Goal: Task Accomplishment & Management: Use online tool/utility

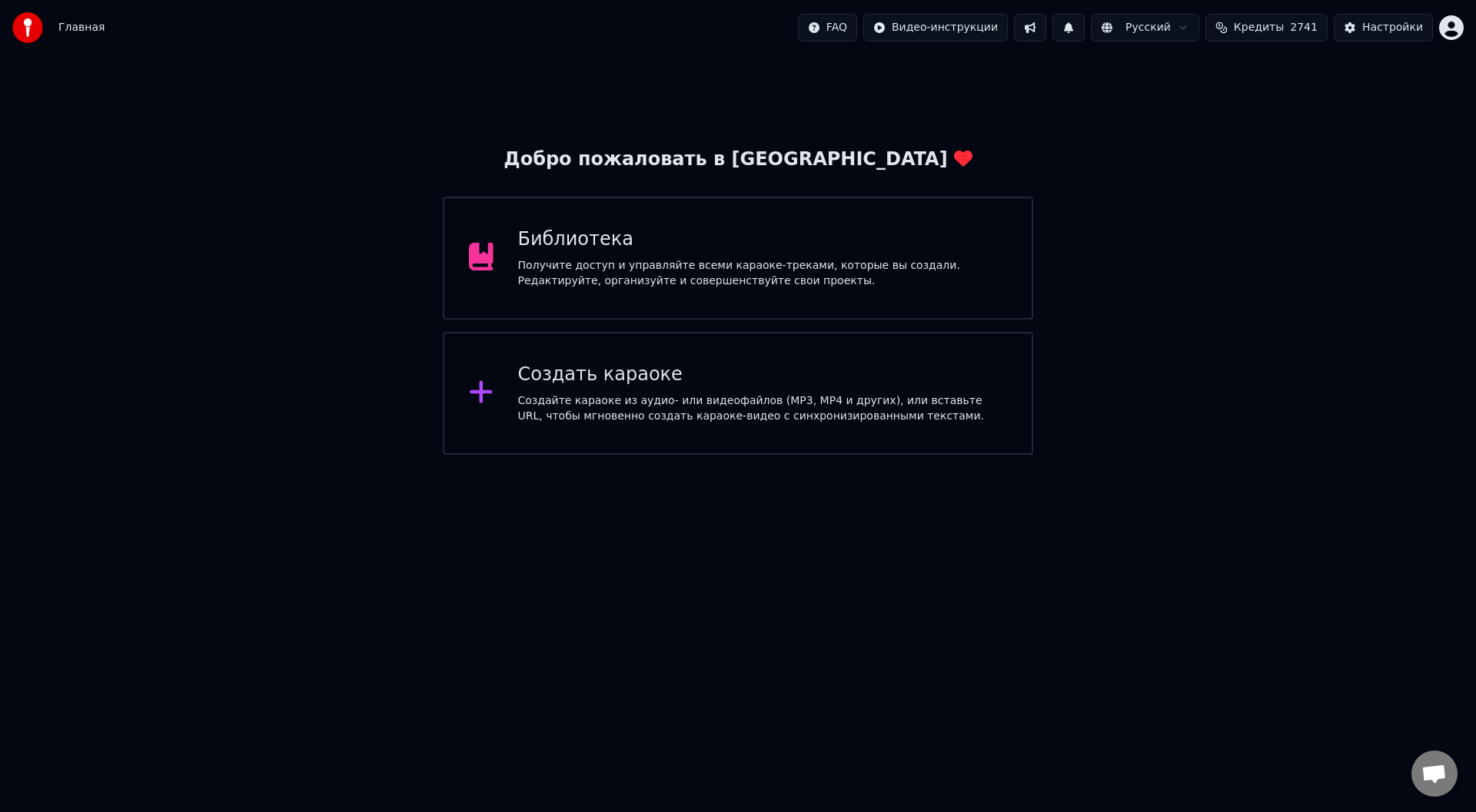
click at [570, 394] on div "Создайте караоке из аудио- или видеофайлов (MP3, MP4 и других), или вставьте UR…" at bounding box center [763, 408] width 490 height 31
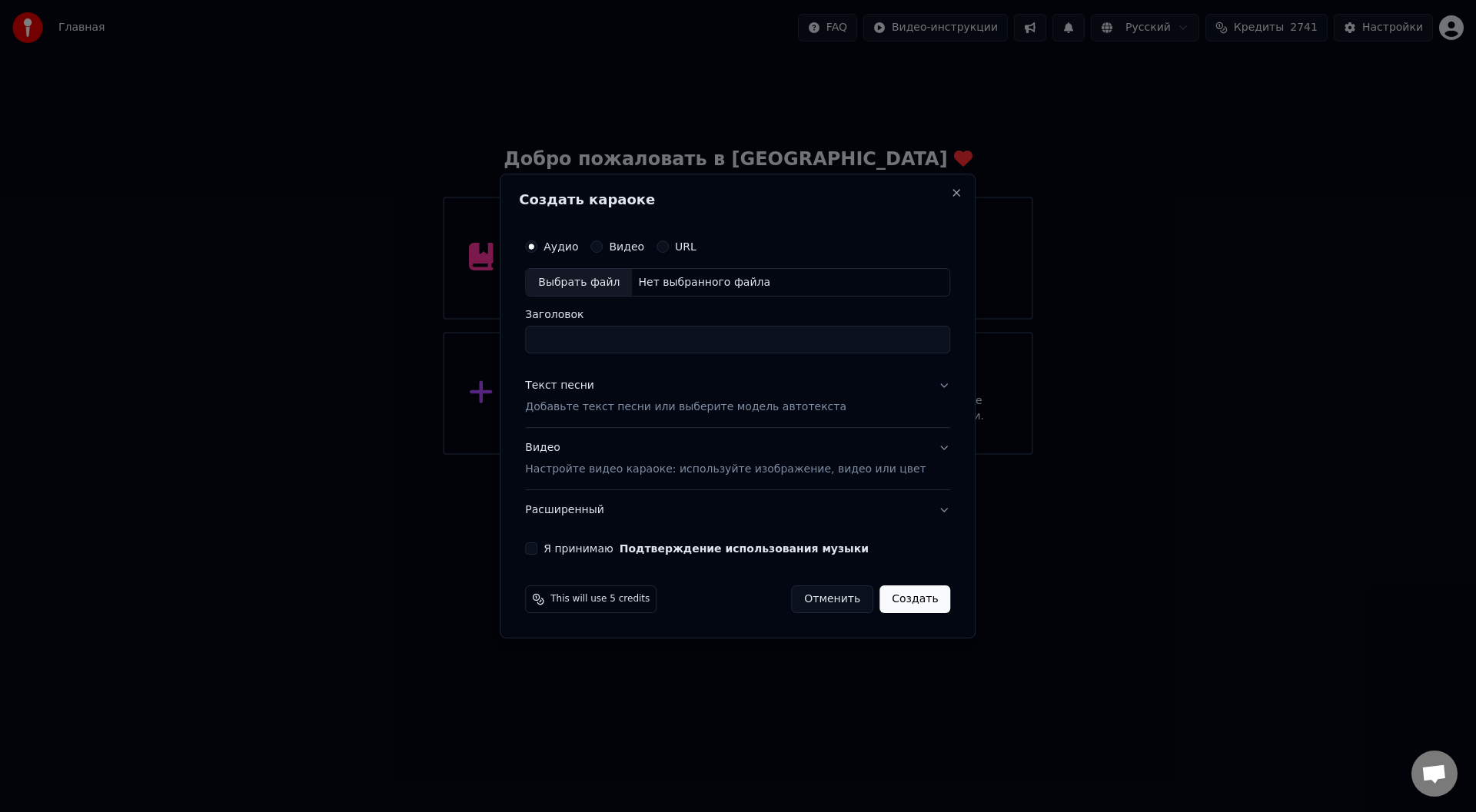
click at [587, 281] on div "Выбрать файл" at bounding box center [579, 282] width 106 height 28
type input "**********"
click at [925, 386] on button "Текст песни Добавьте текст песни или выберите модель автотекста" at bounding box center [738, 397] width 425 height 61
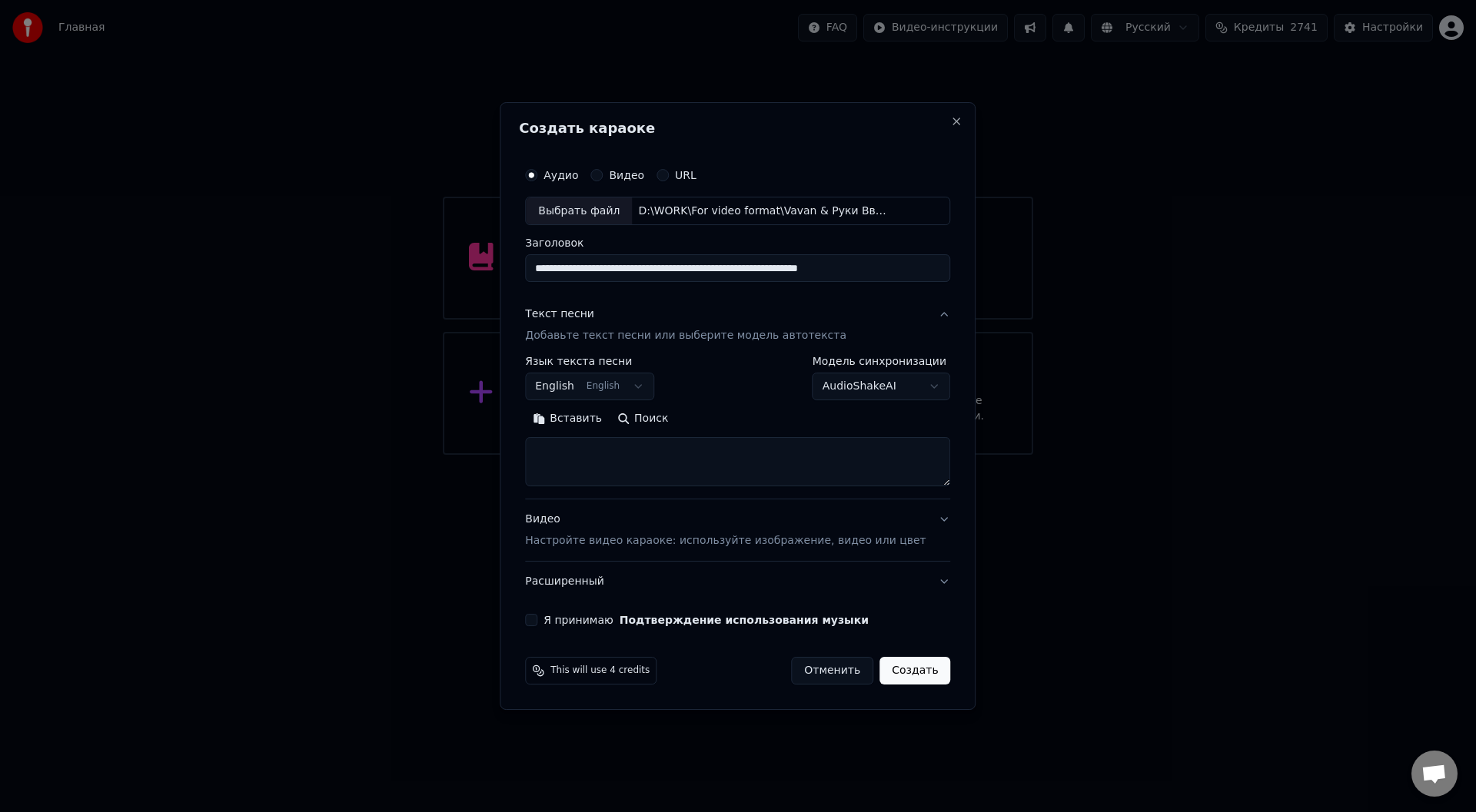
click at [594, 418] on button "Вставить" at bounding box center [567, 419] width 84 height 24
click at [739, 419] on button "Развернуть" at bounding box center [726, 419] width 97 height 24
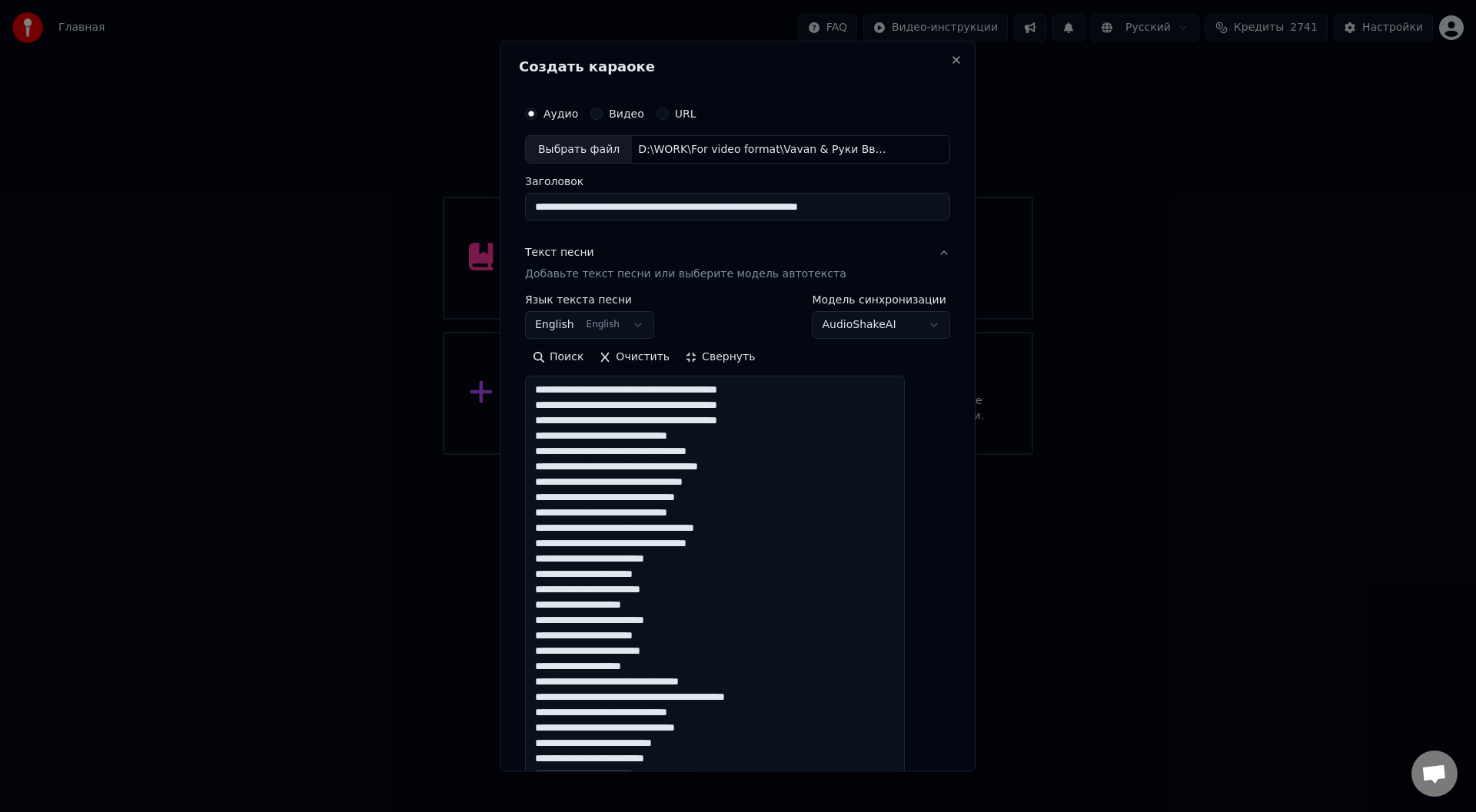
scroll to position [2, 0]
type textarea "**********"
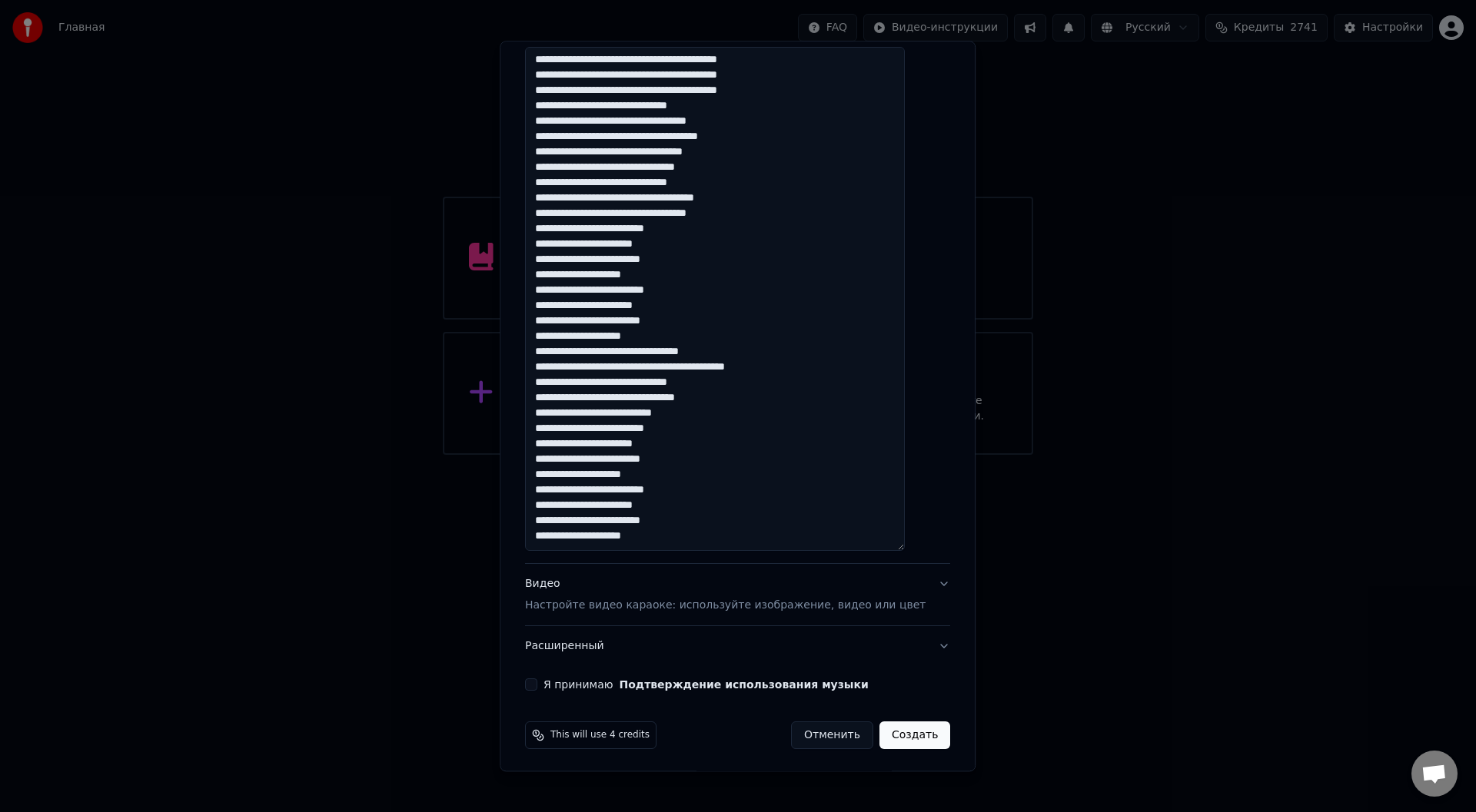
scroll to position [332, 0]
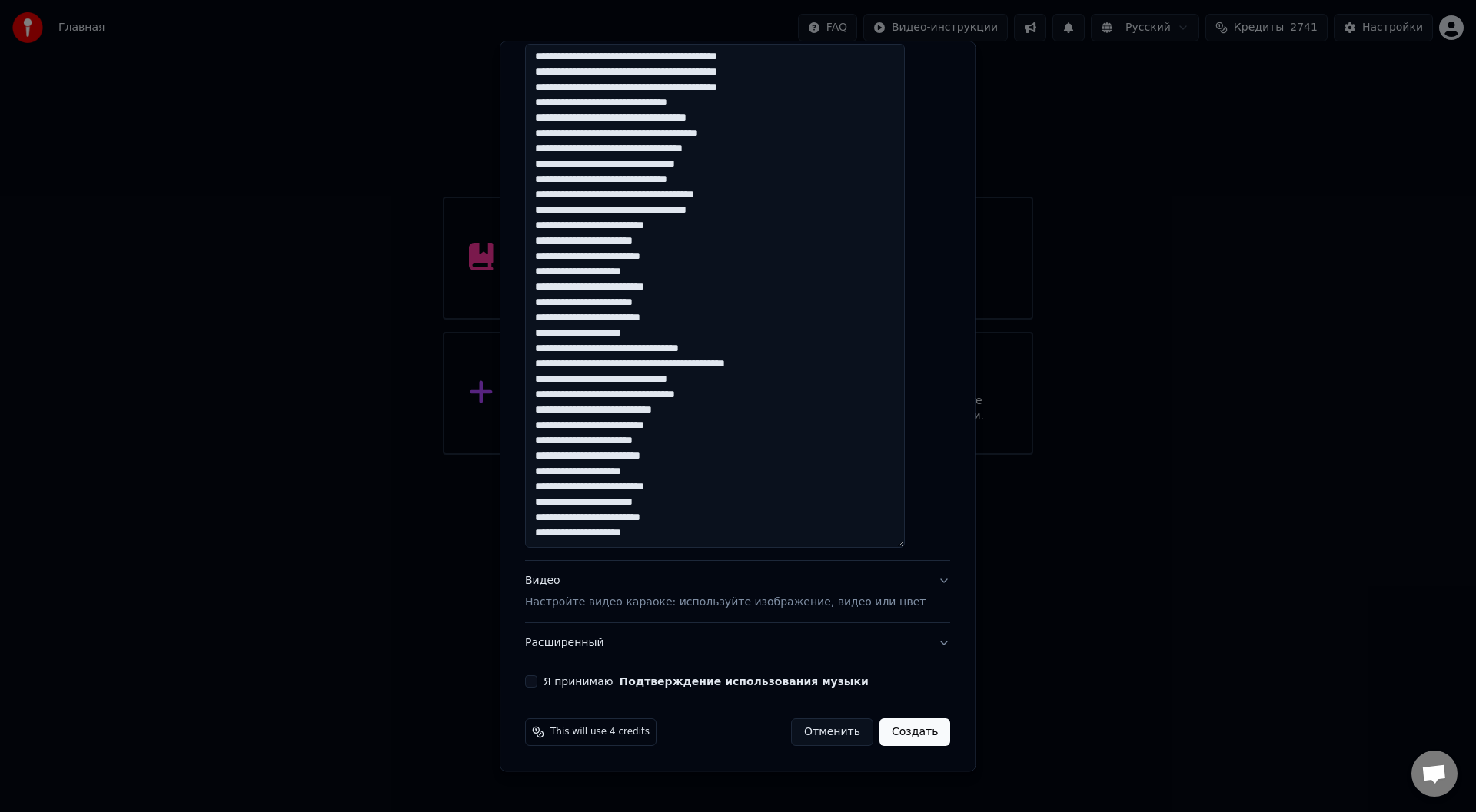
click at [538, 681] on button "Я принимаю Подтверждение использования музыки" at bounding box center [531, 683] width 13 height 13
drag, startPoint x: 889, startPoint y: 733, endPoint x: 949, endPoint y: 734, distance: 60.0
click at [890, 733] on button "Создать" at bounding box center [915, 733] width 71 height 28
select select "**"
type textarea "**********"
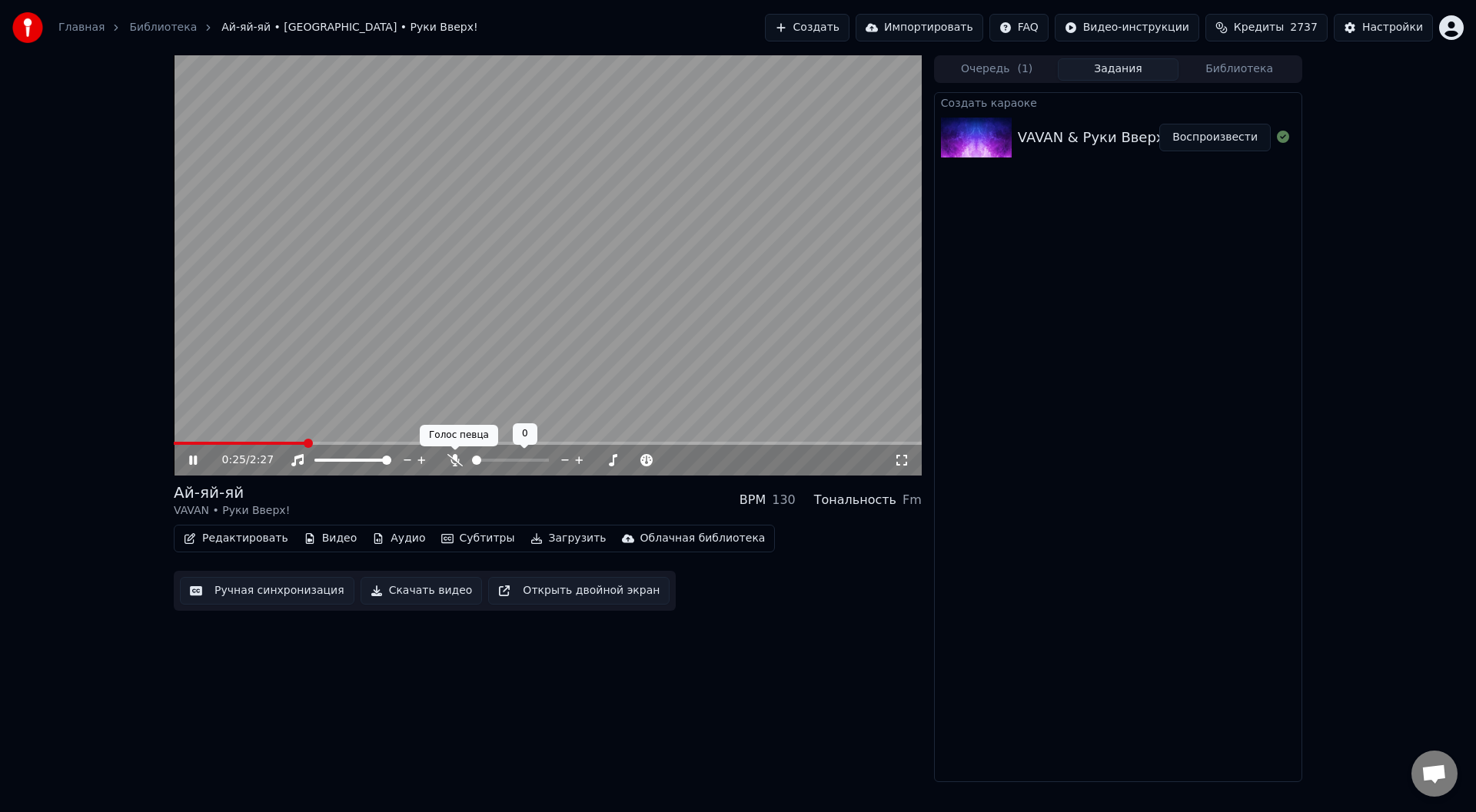
click at [452, 458] on icon at bounding box center [455, 460] width 16 height 13
click at [246, 592] on button "Ручная синхронизация" at bounding box center [268, 591] width 175 height 28
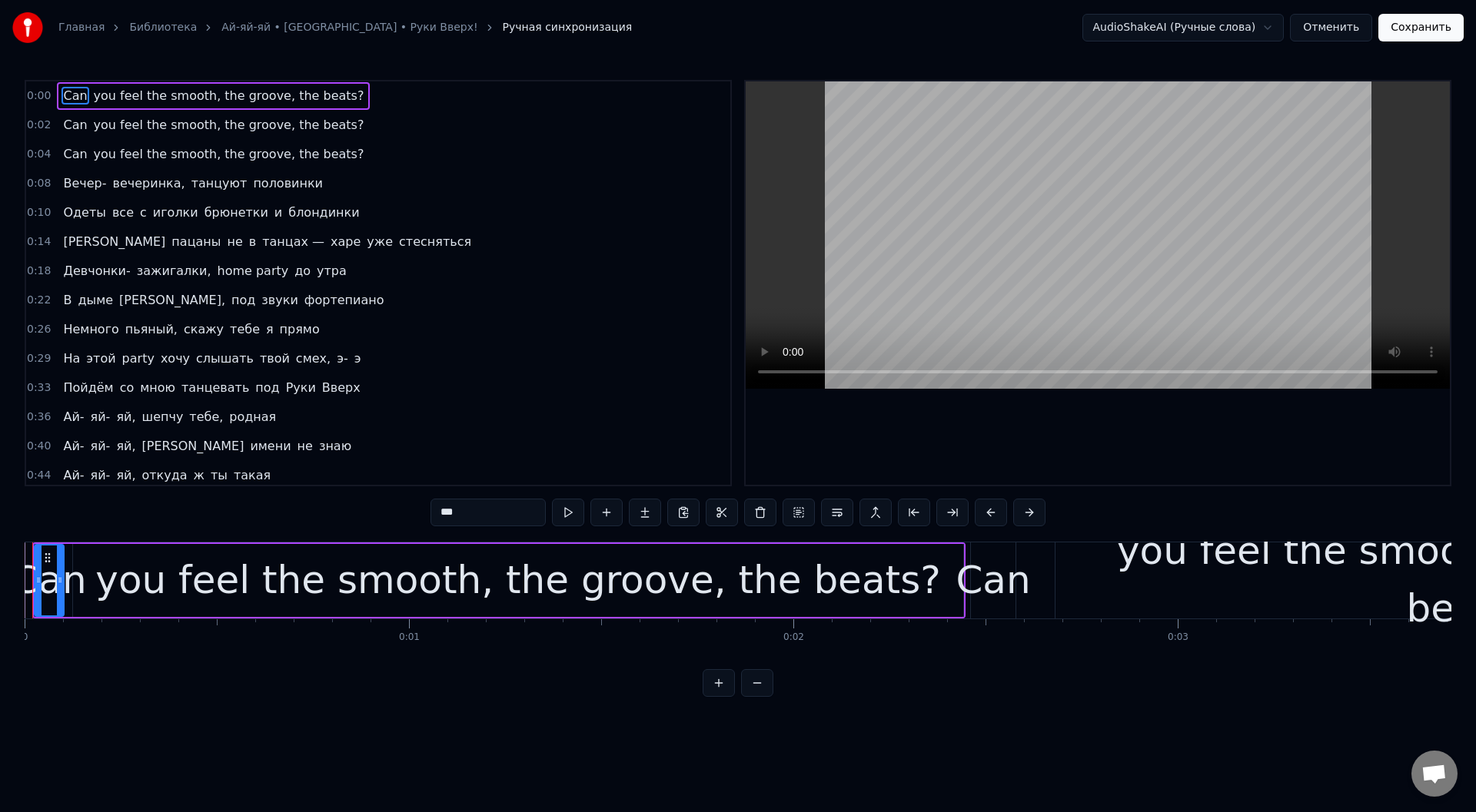
click at [18, 581] on div "Главная Библиотека Ай-яй-яй • [GEOGRAPHIC_DATA] • Руки Вверх! Ручная синхрониза…" at bounding box center [738, 349] width 1476 height 697
click at [46, 578] on div "Can" at bounding box center [49, 580] width 75 height 57
click at [568, 514] on button at bounding box center [568, 512] width 32 height 28
drag, startPoint x: 60, startPoint y: 581, endPoint x: 130, endPoint y: 585, distance: 70.1
click at [130, 585] on icon at bounding box center [130, 581] width 6 height 13
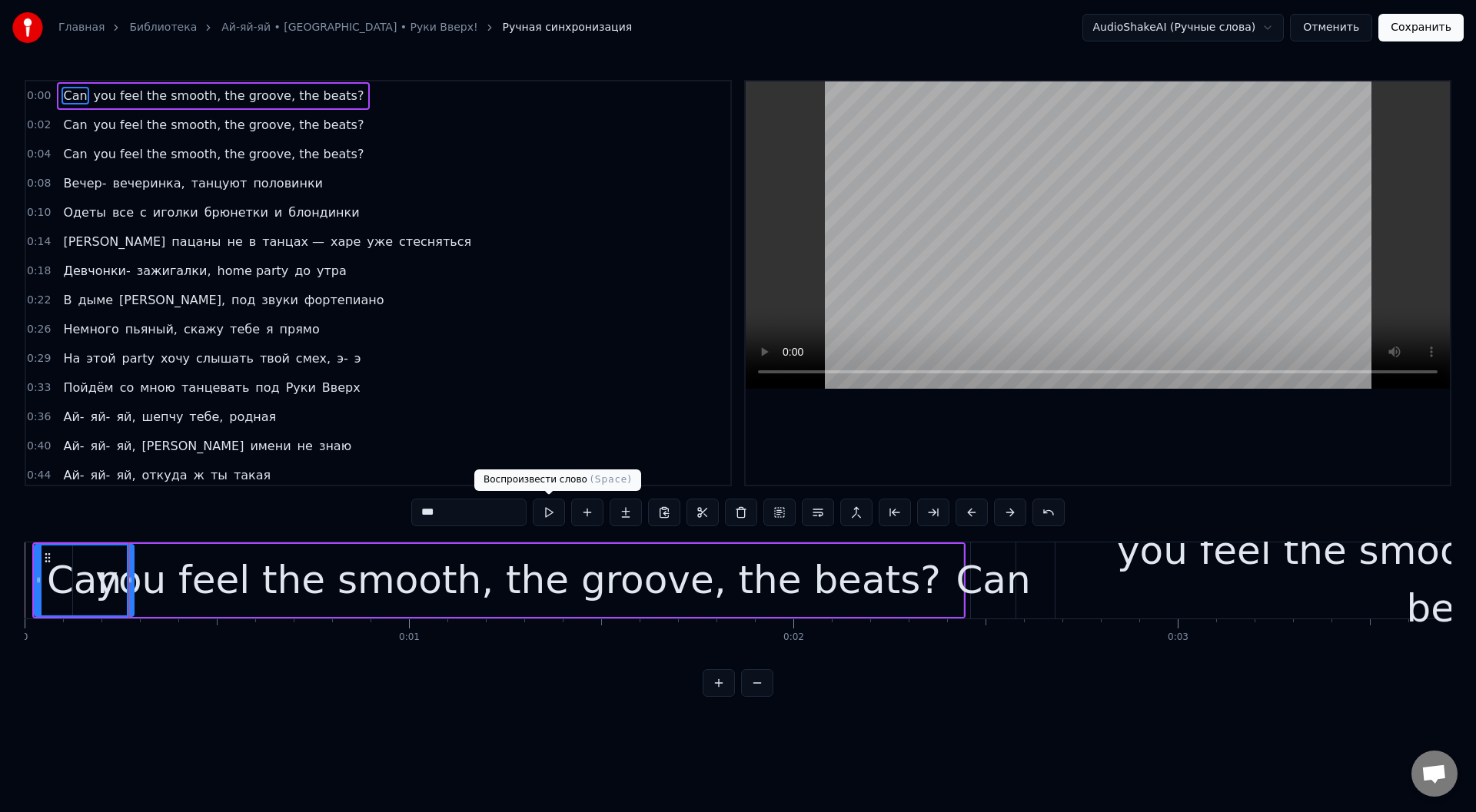
click at [554, 511] on button at bounding box center [549, 512] width 32 height 28
drag, startPoint x: 129, startPoint y: 574, endPoint x: 103, endPoint y: 574, distance: 26.0
click at [103, 574] on div at bounding box center [104, 581] width 6 height 70
click at [158, 575] on div "you feel the smooth, the groove, the beats?" at bounding box center [517, 580] width 845 height 57
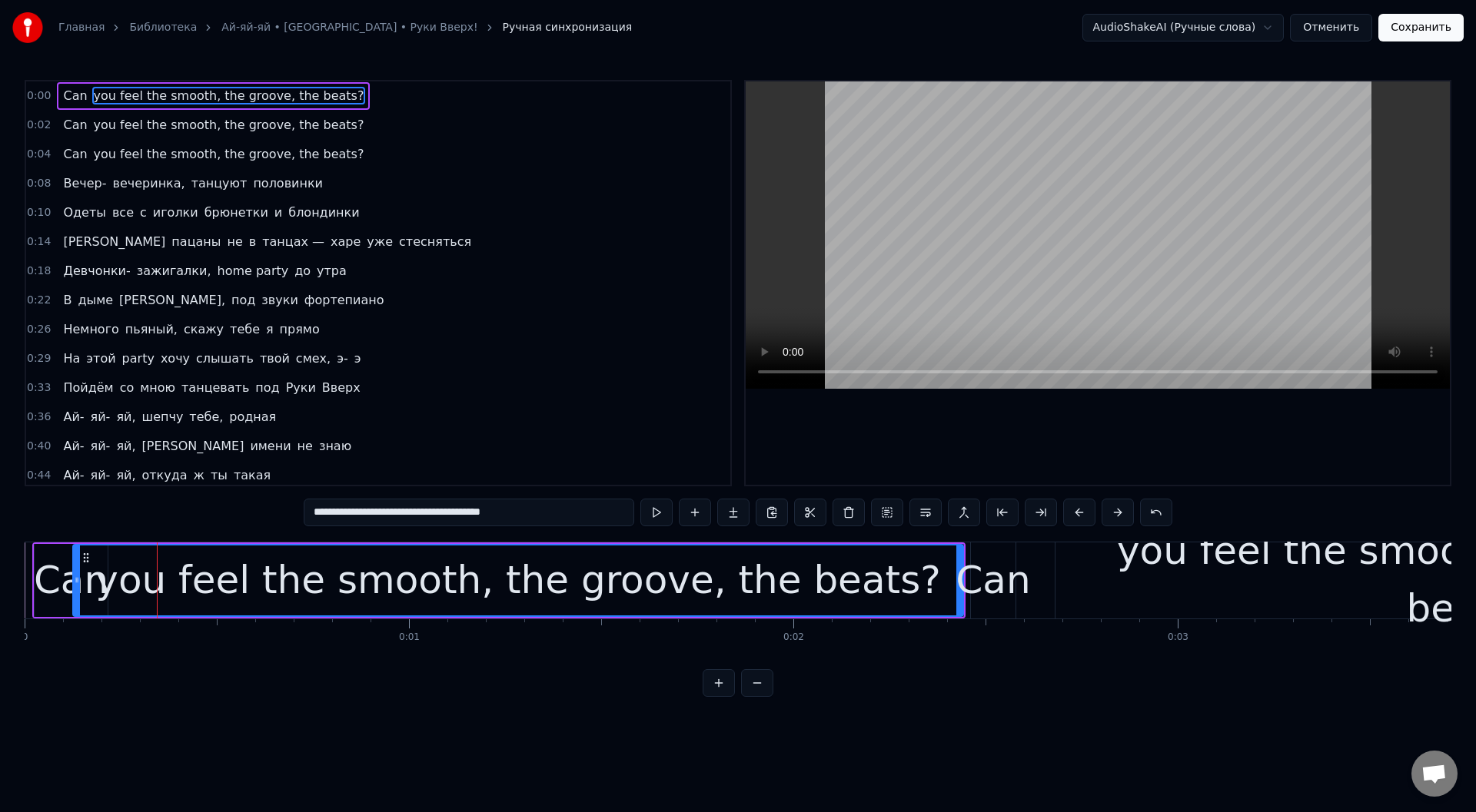
click at [50, 574] on div "Can" at bounding box center [71, 580] width 75 height 57
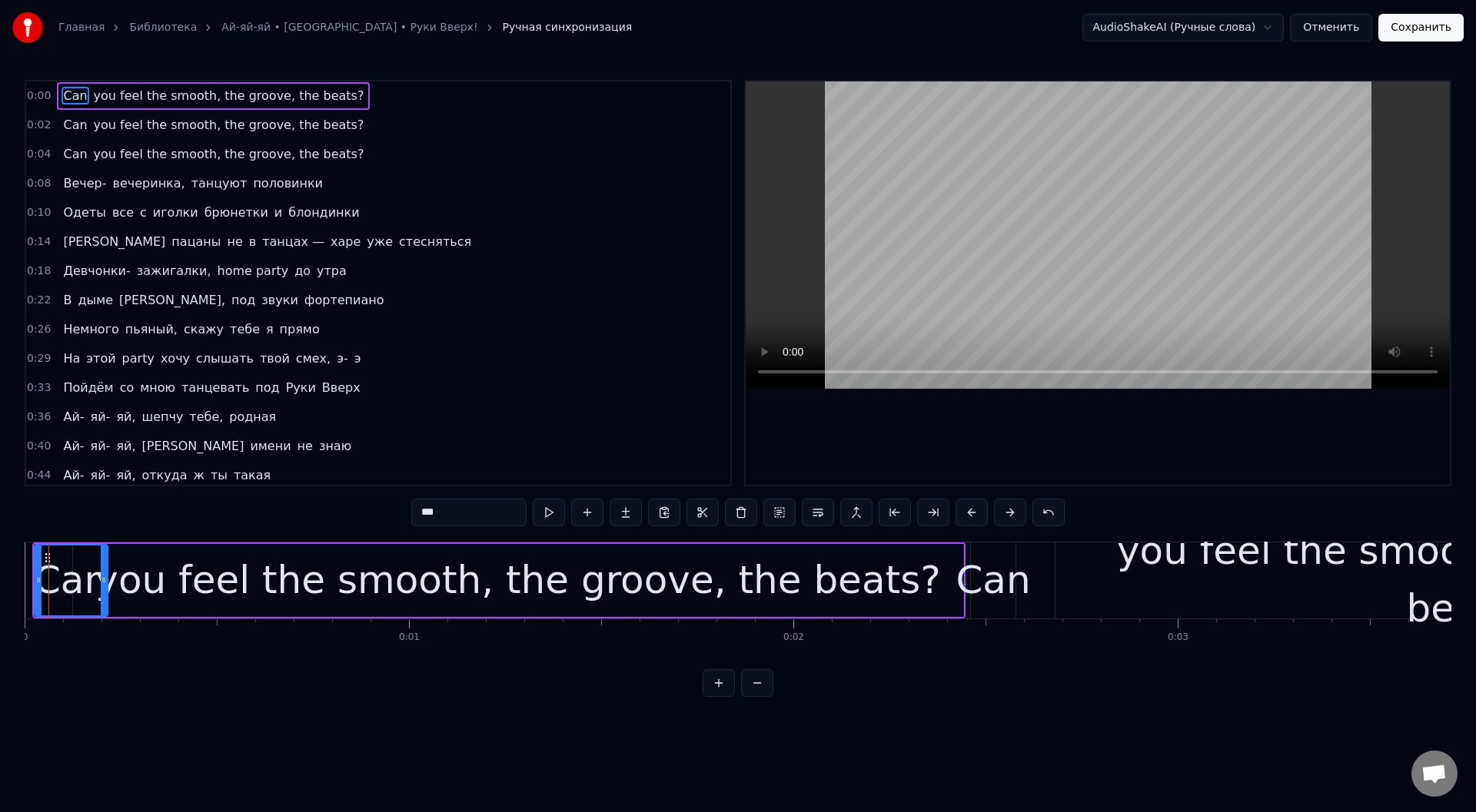
click at [142, 577] on div "you feel the smooth, the groove, the beats?" at bounding box center [518, 581] width 890 height 73
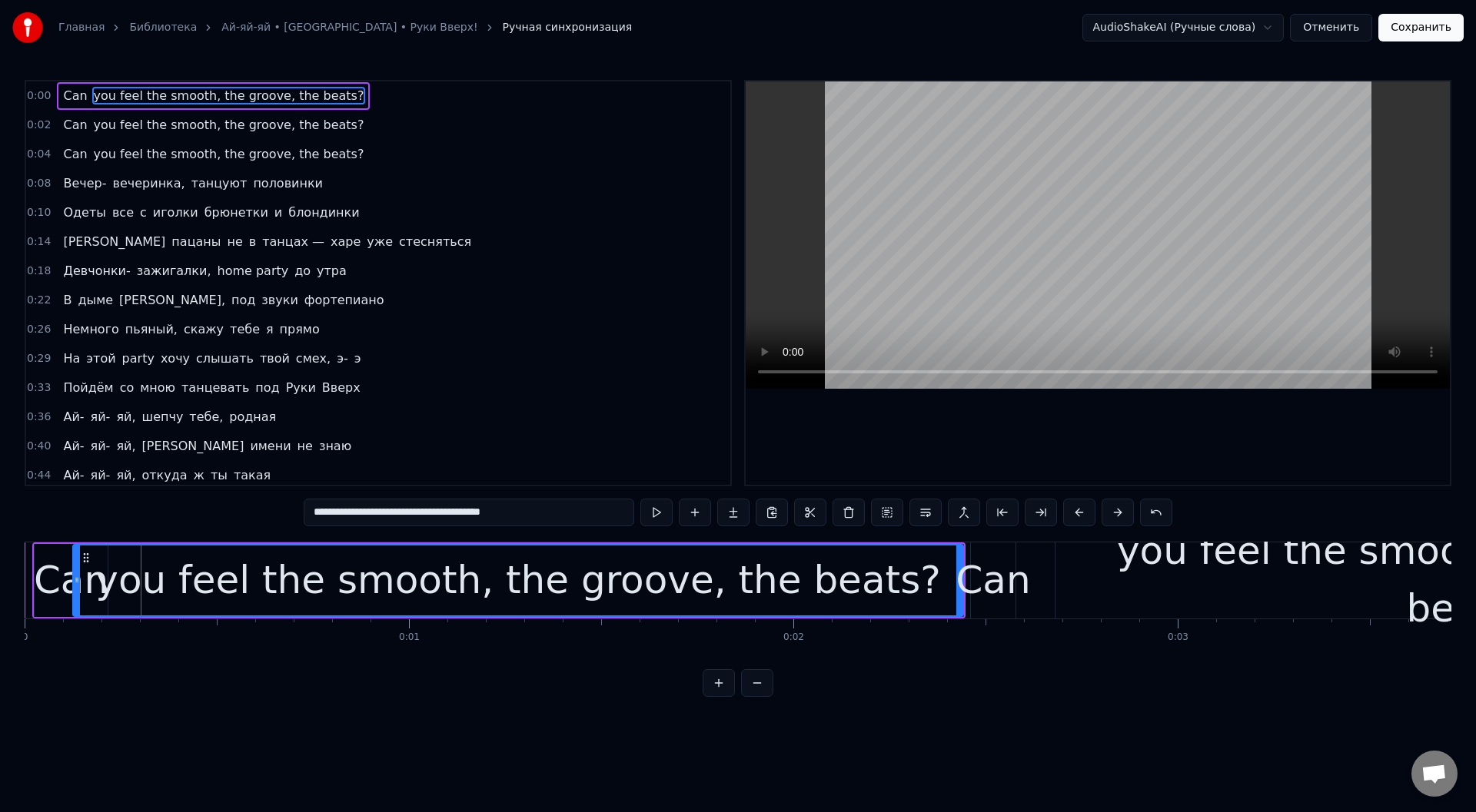
click at [47, 582] on div "Can" at bounding box center [71, 580] width 75 height 57
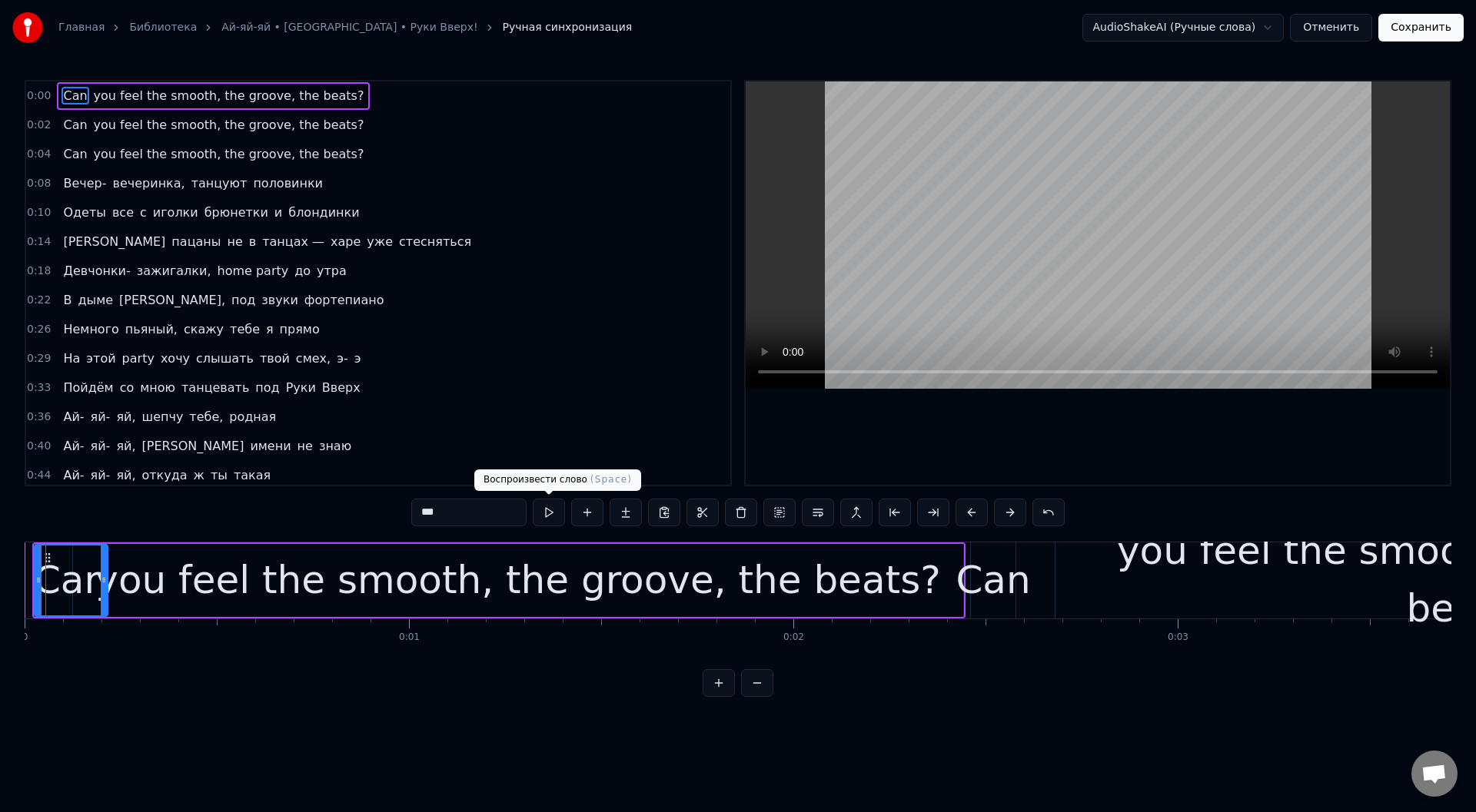
click at [549, 511] on button at bounding box center [549, 512] width 32 height 28
click at [15, 566] on div "Главная Библиотека Ай-яй-яй • [GEOGRAPHIC_DATA] • Руки Вверх! Ручная синхрониза…" at bounding box center [738, 349] width 1476 height 697
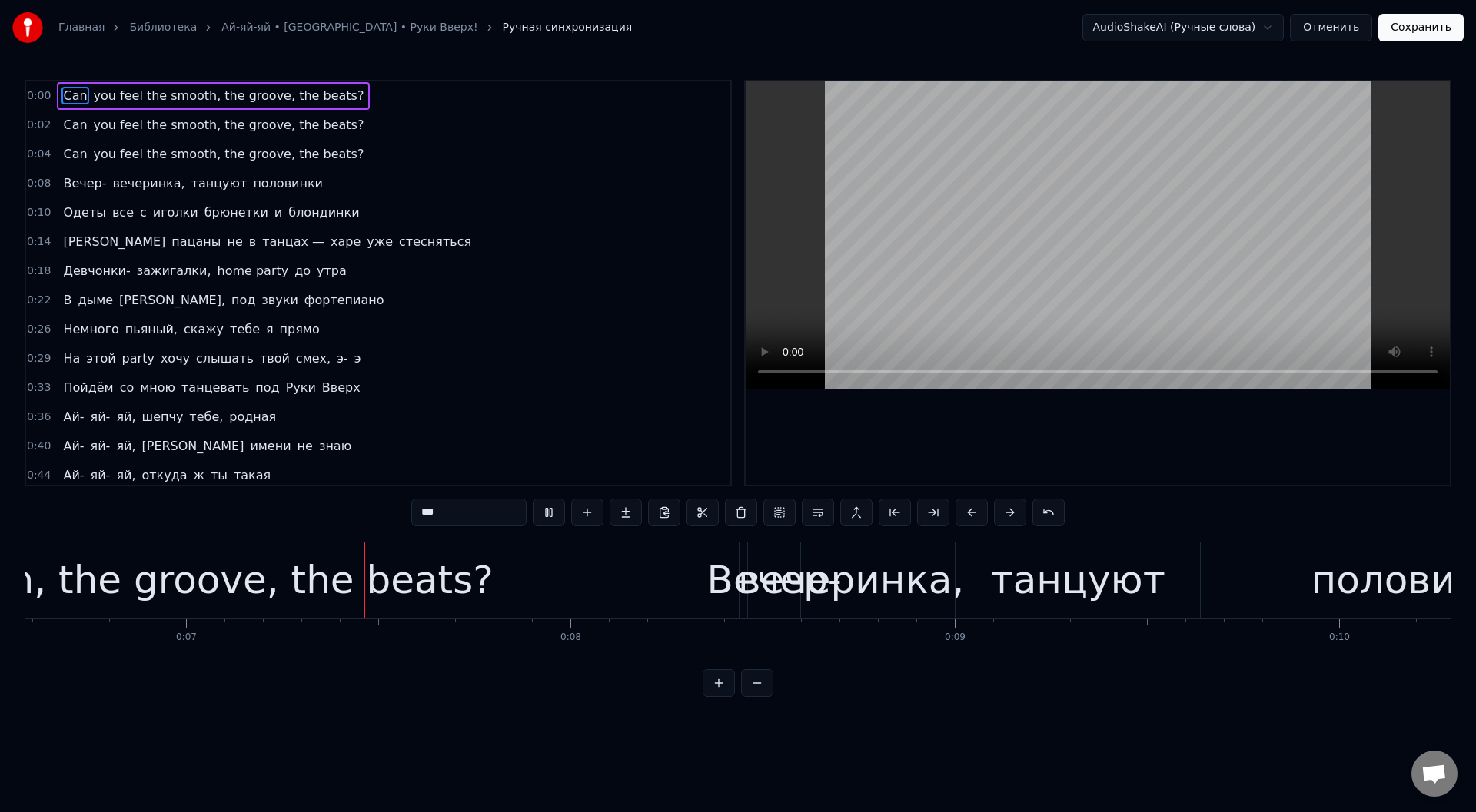
scroll to position [0, 2581]
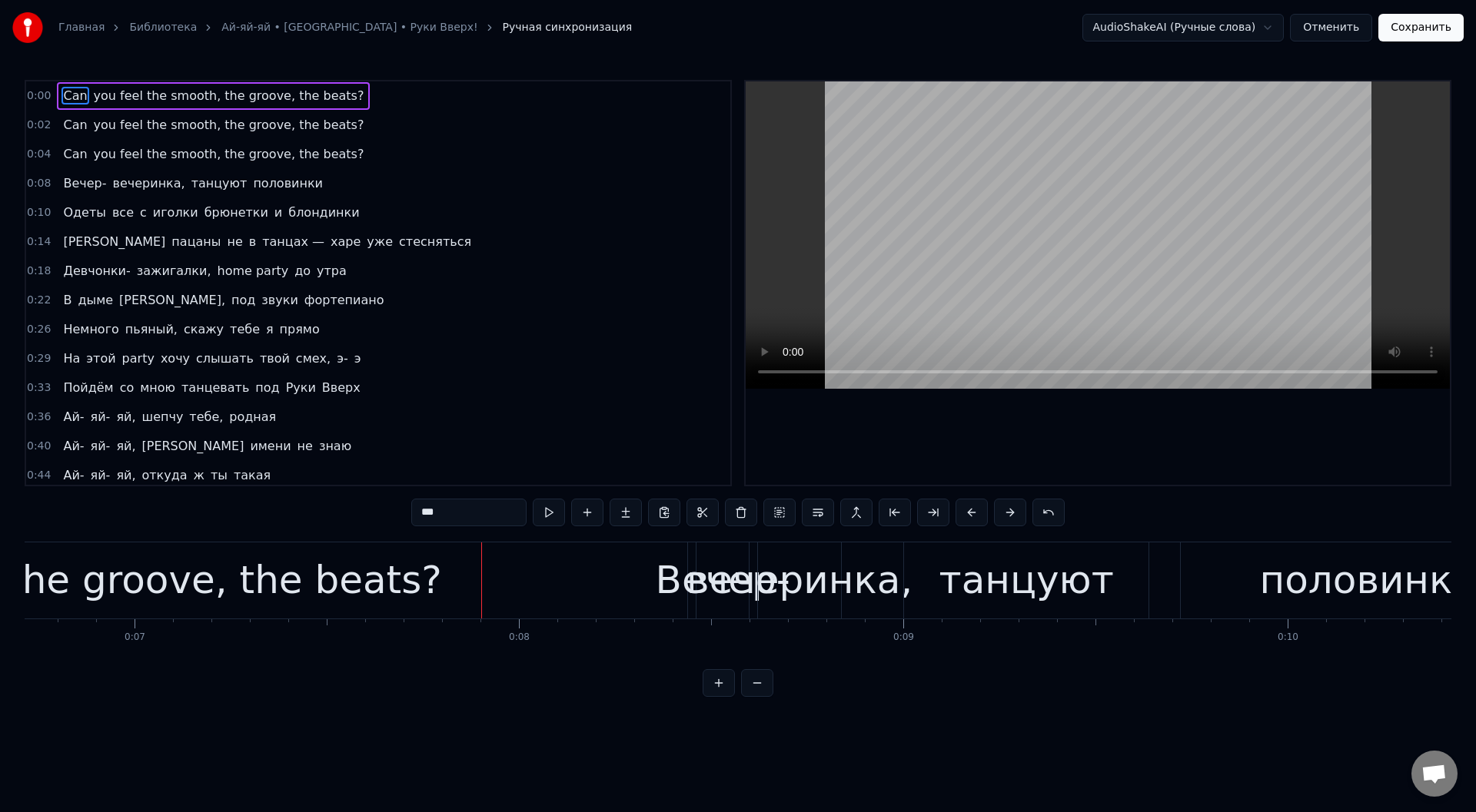
click at [267, 568] on div "you feel the smooth, the groove, the beats?" at bounding box center [18, 580] width 845 height 57
type input "**********"
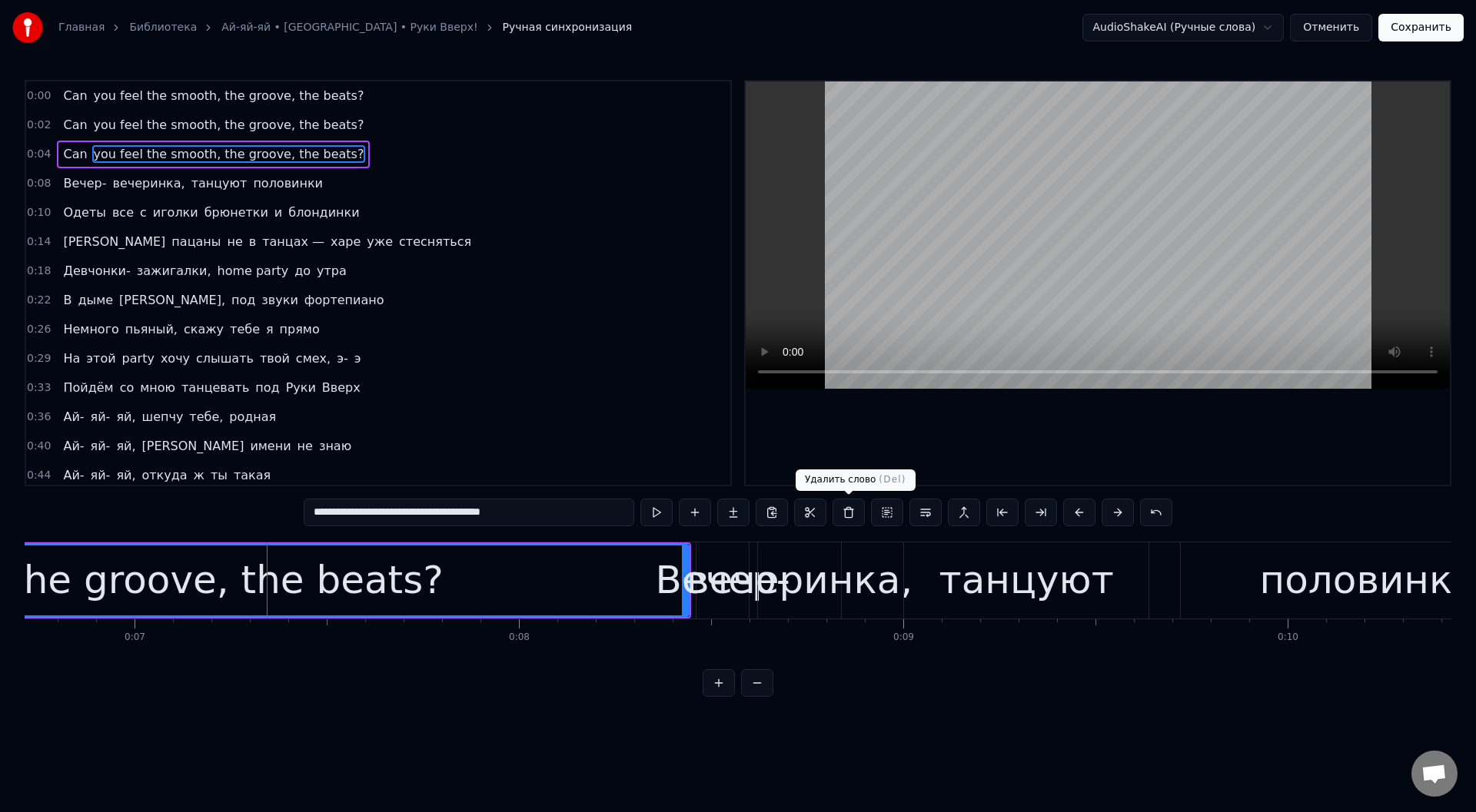
click at [844, 511] on button at bounding box center [849, 512] width 32 height 28
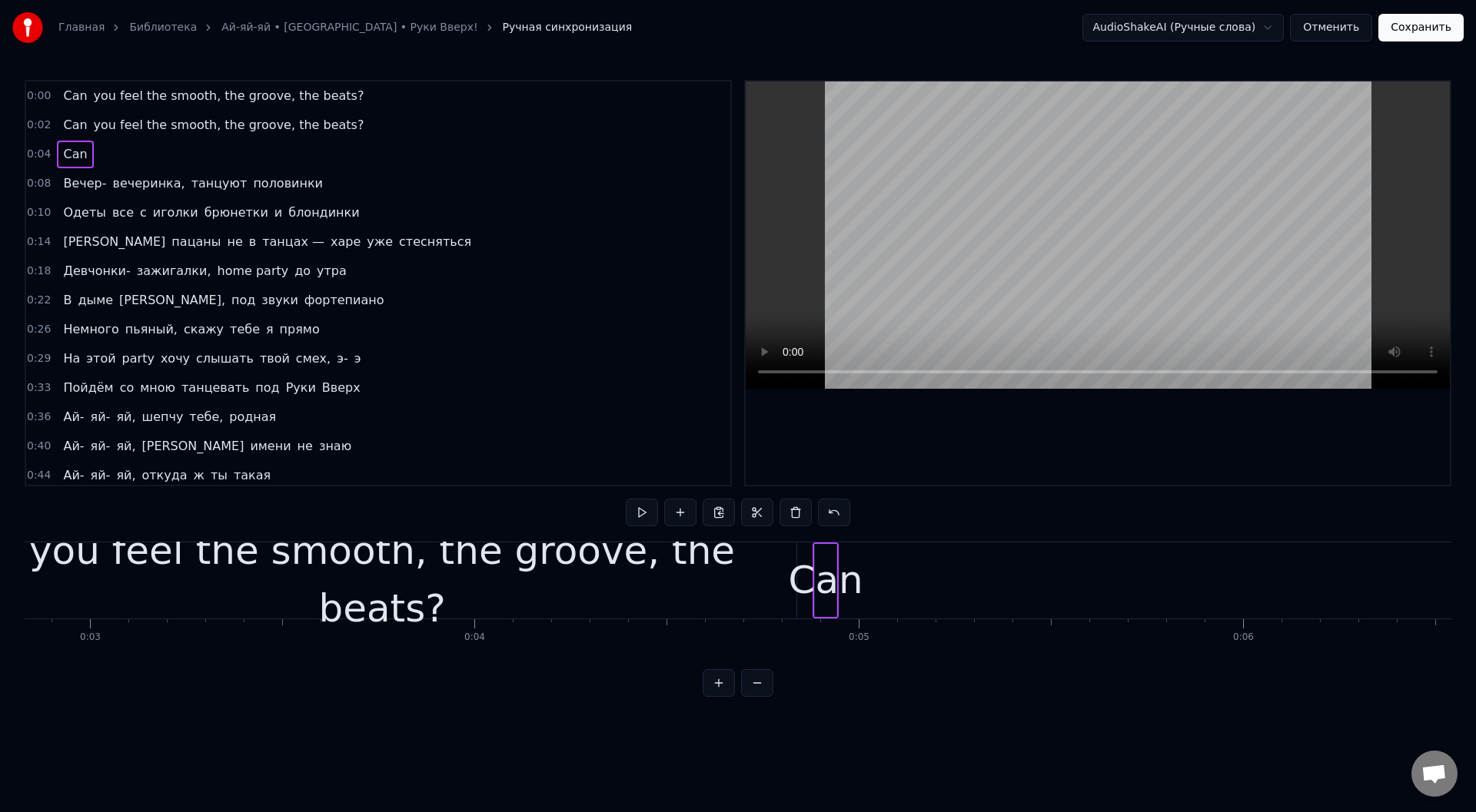
scroll to position [0, 1182]
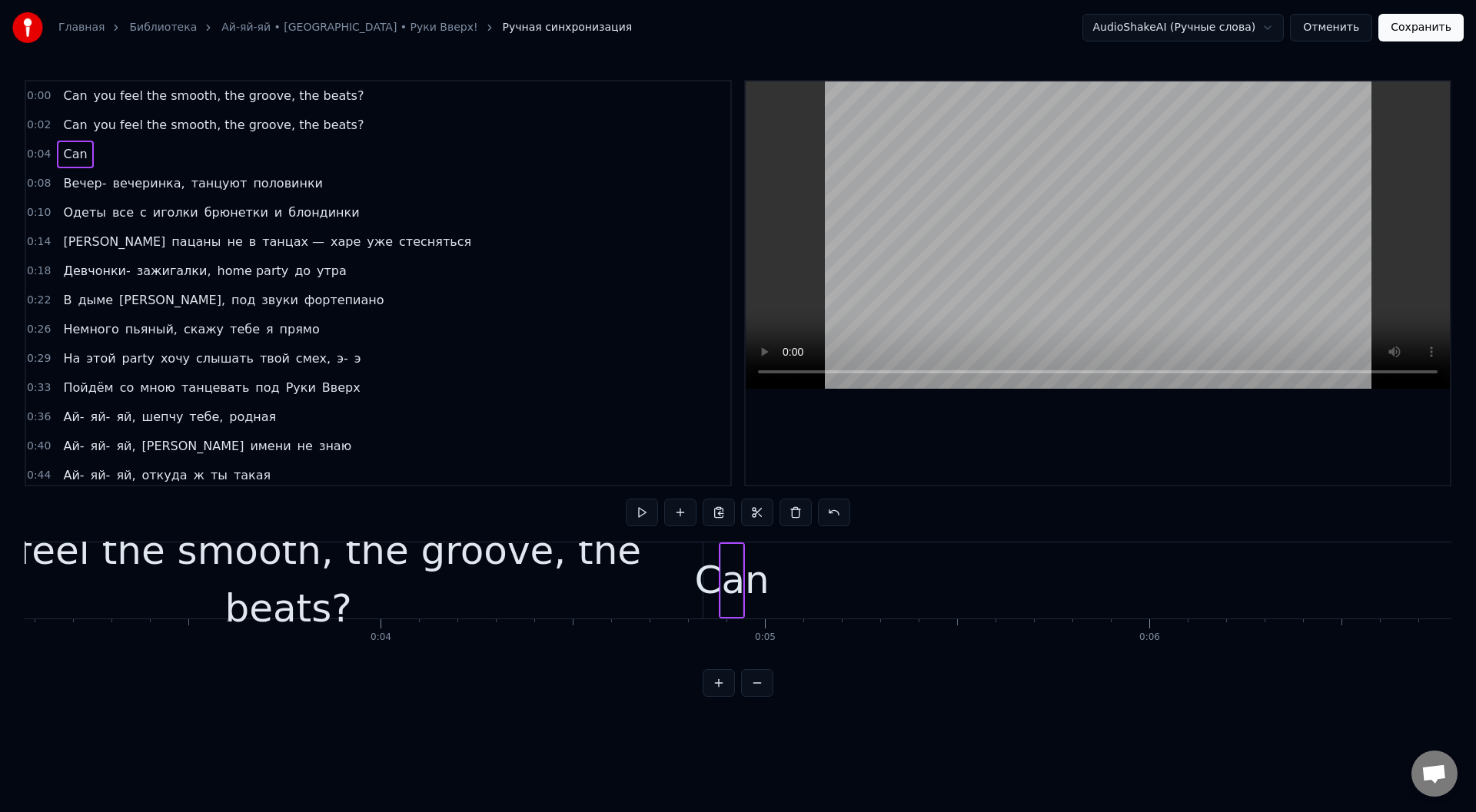
click at [359, 560] on div "you feel the smooth, the groove, the beats?" at bounding box center [288, 580] width 829 height 116
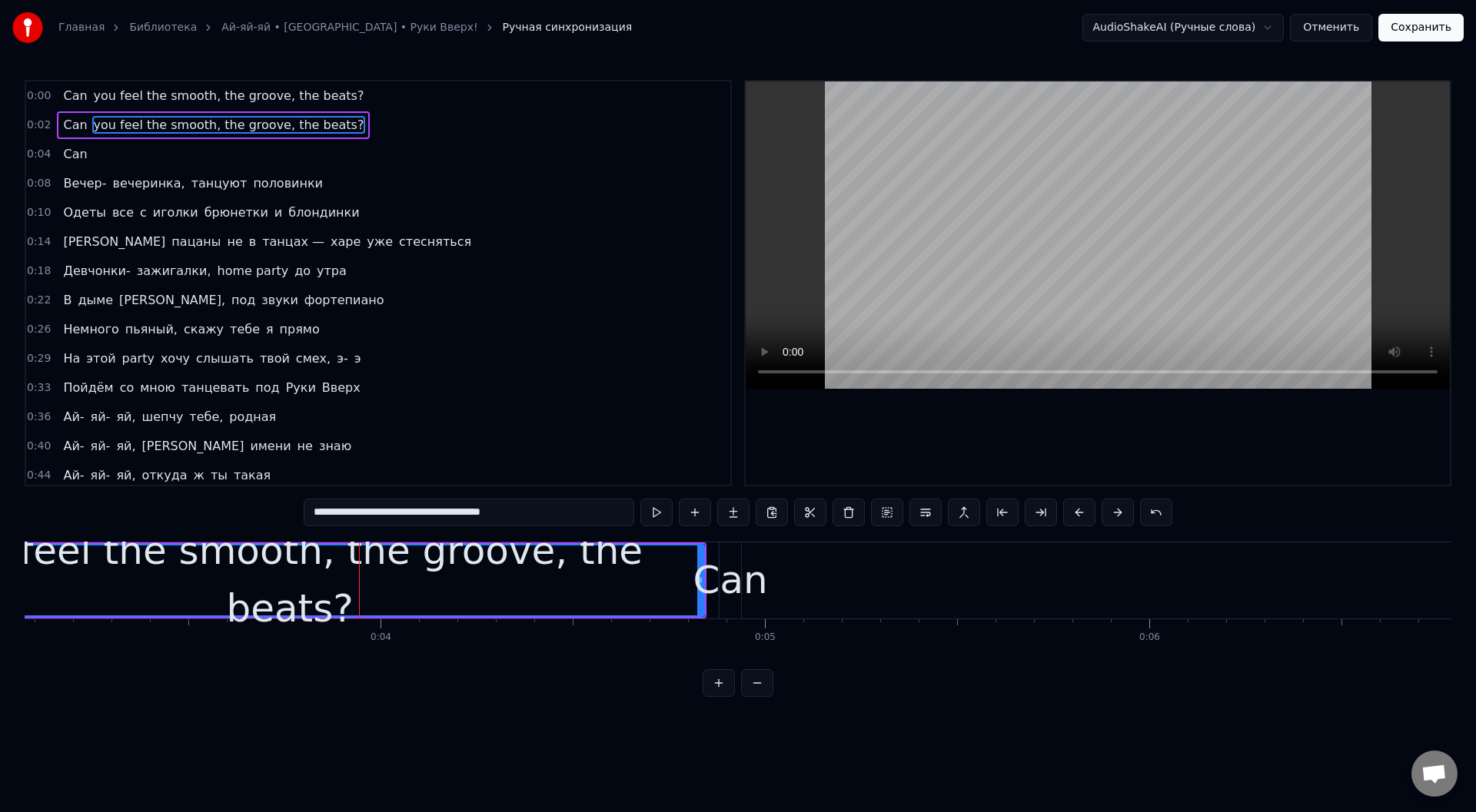
click at [733, 569] on div "Can" at bounding box center [730, 580] width 75 height 57
type input "***"
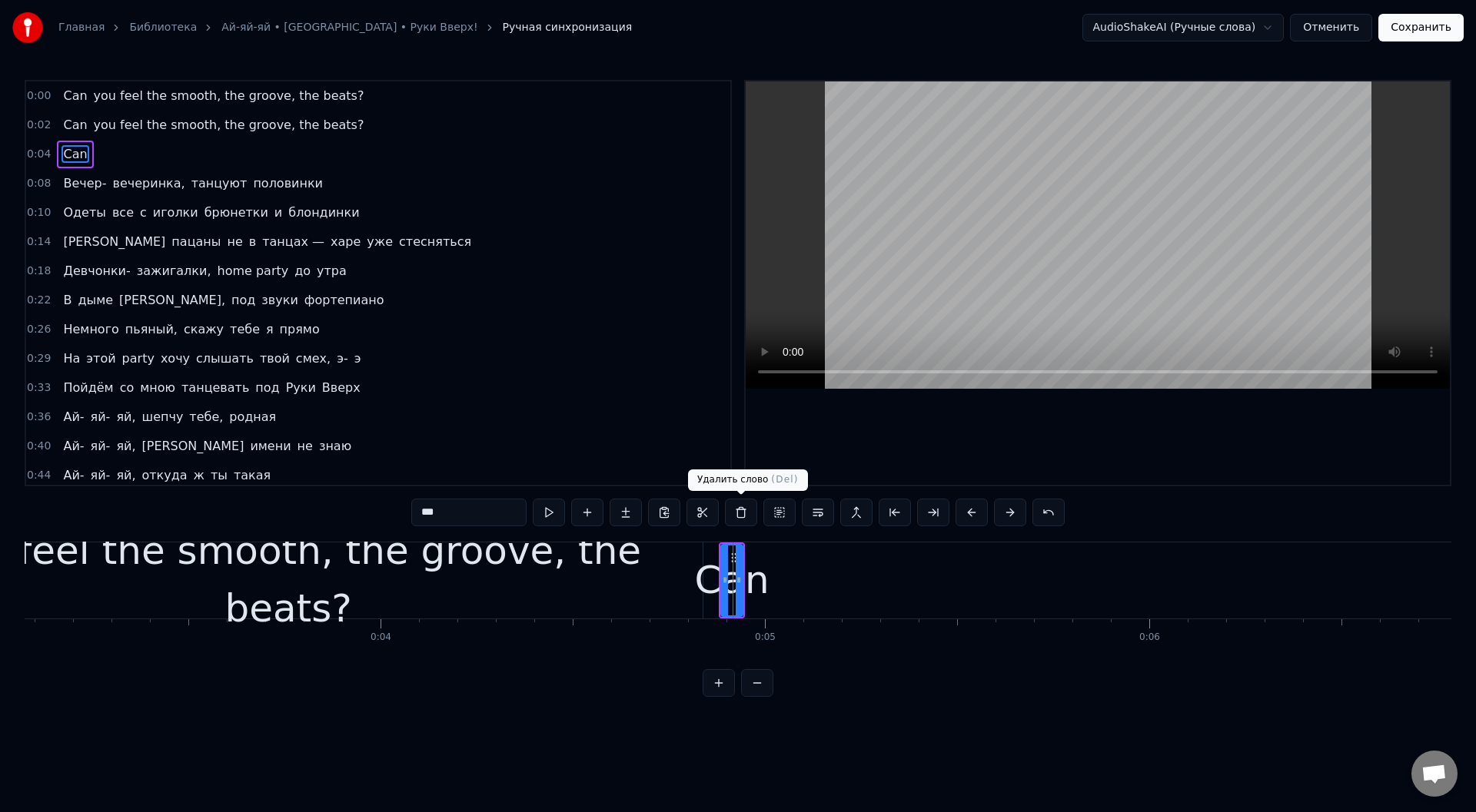
click at [742, 511] on button at bounding box center [741, 512] width 32 height 28
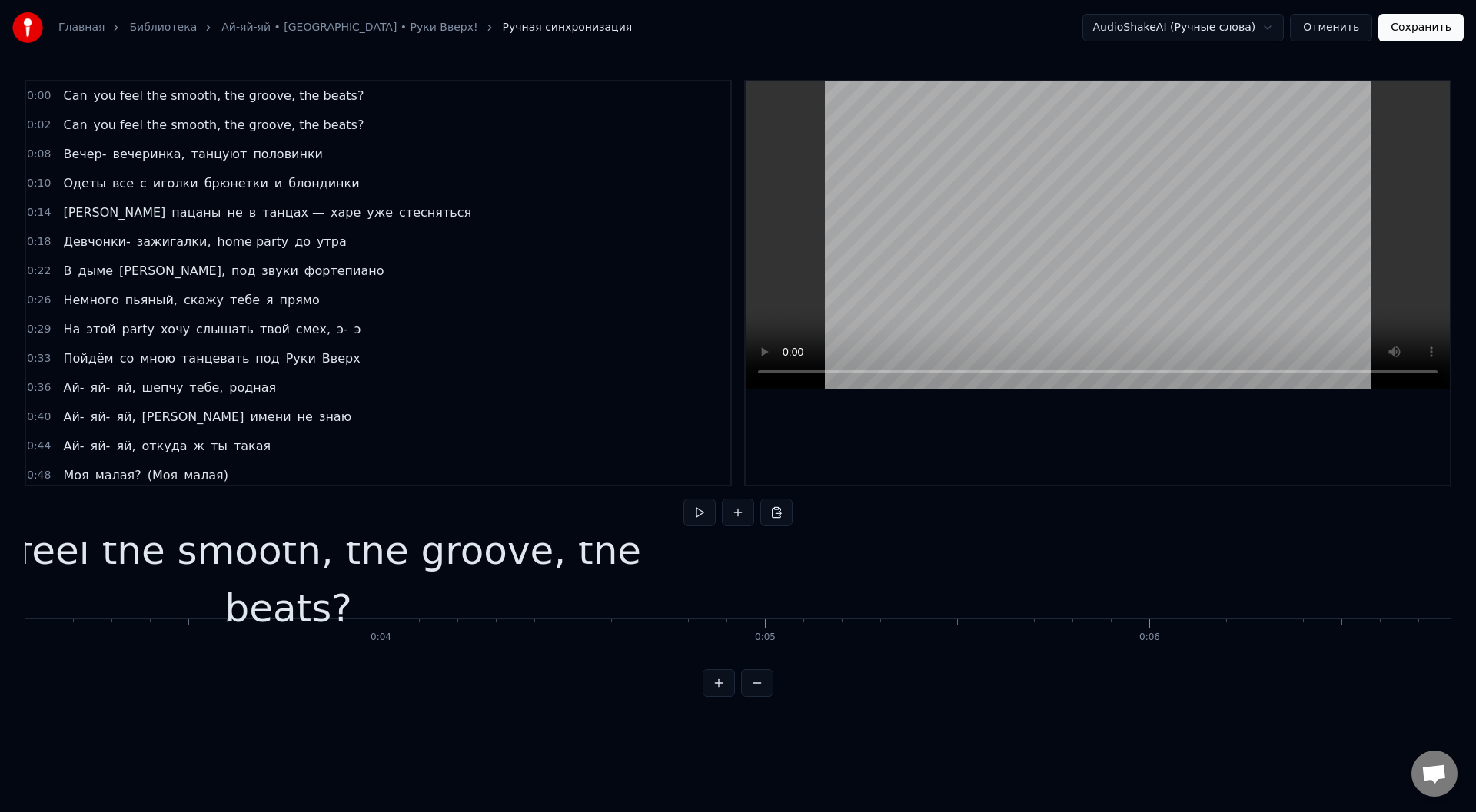
click at [404, 559] on div "you feel the smooth, the groove, the beats?" at bounding box center [288, 580] width 829 height 116
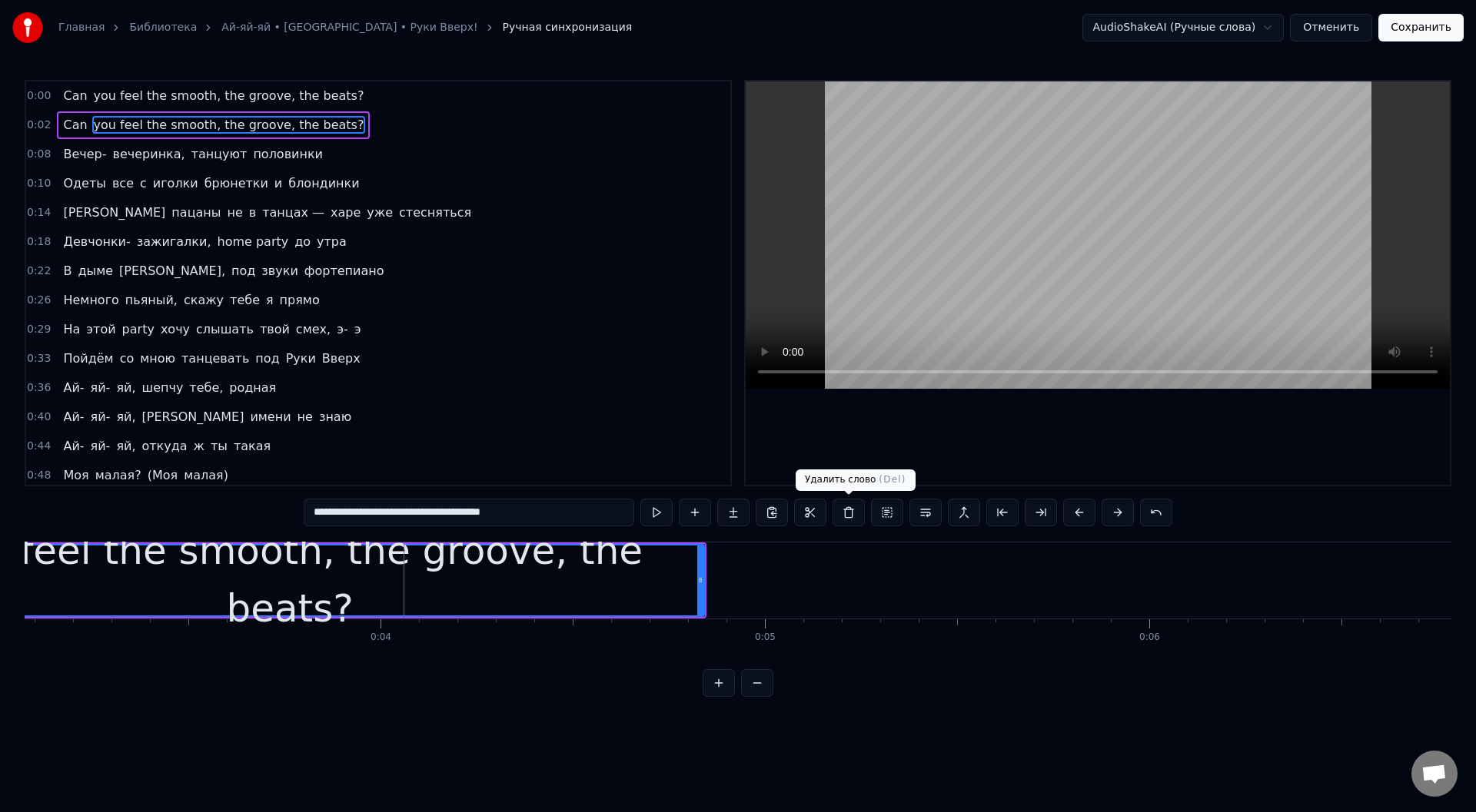
click at [848, 511] on button at bounding box center [849, 512] width 32 height 28
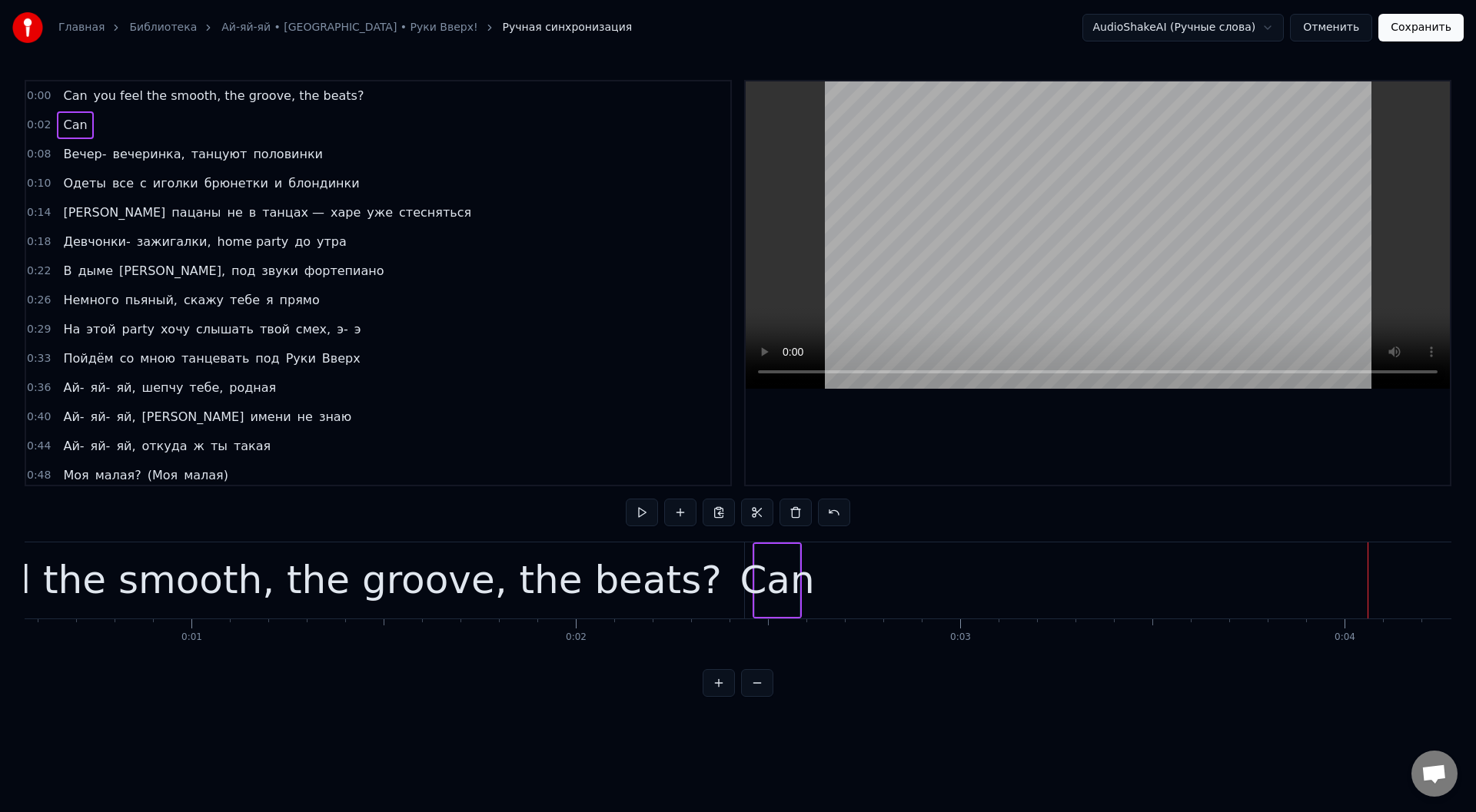
scroll to position [0, 0]
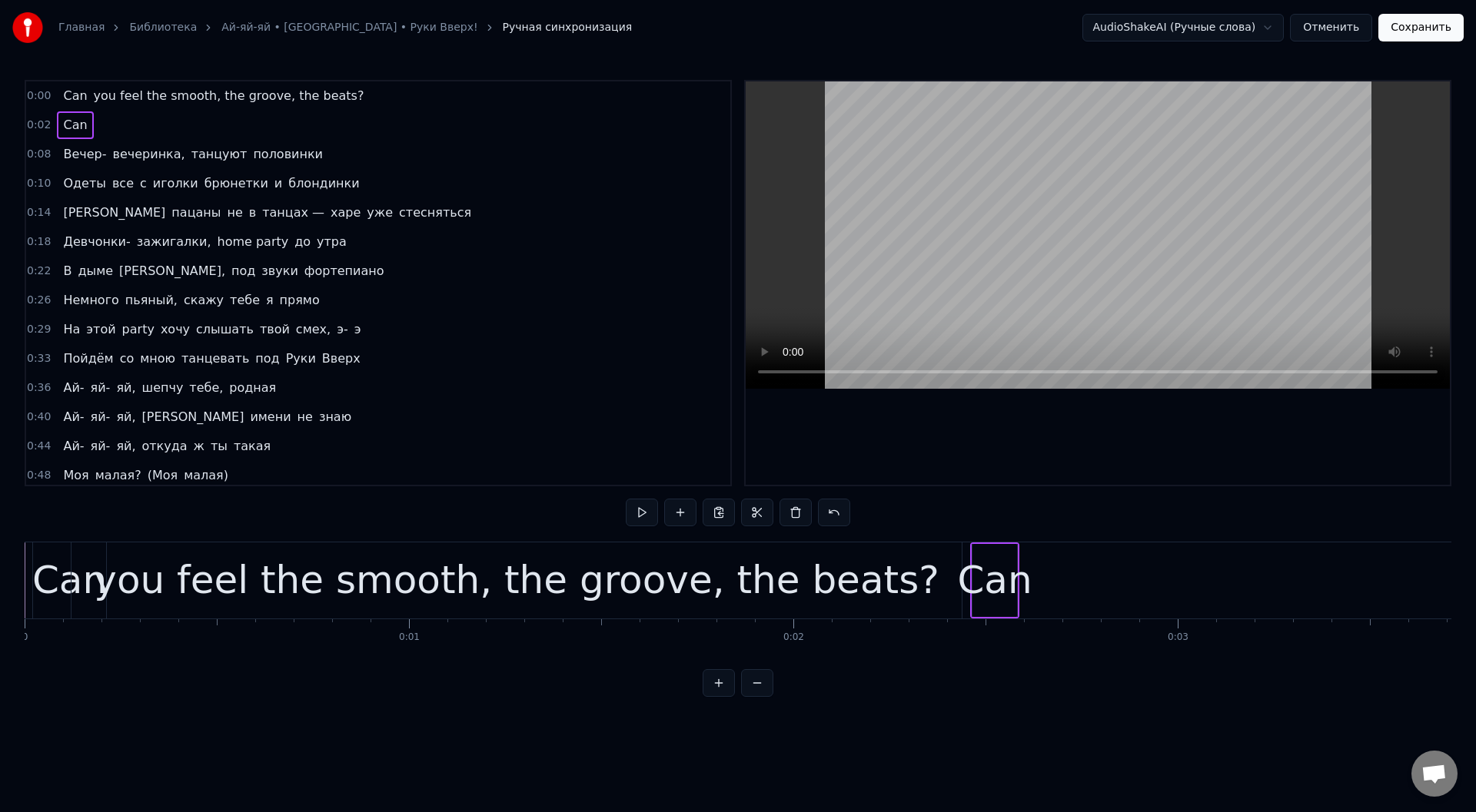
drag, startPoint x: 992, startPoint y: 554, endPoint x: 950, endPoint y: 549, distance: 42.3
click at [991, 554] on div "Can" at bounding box center [994, 580] width 75 height 57
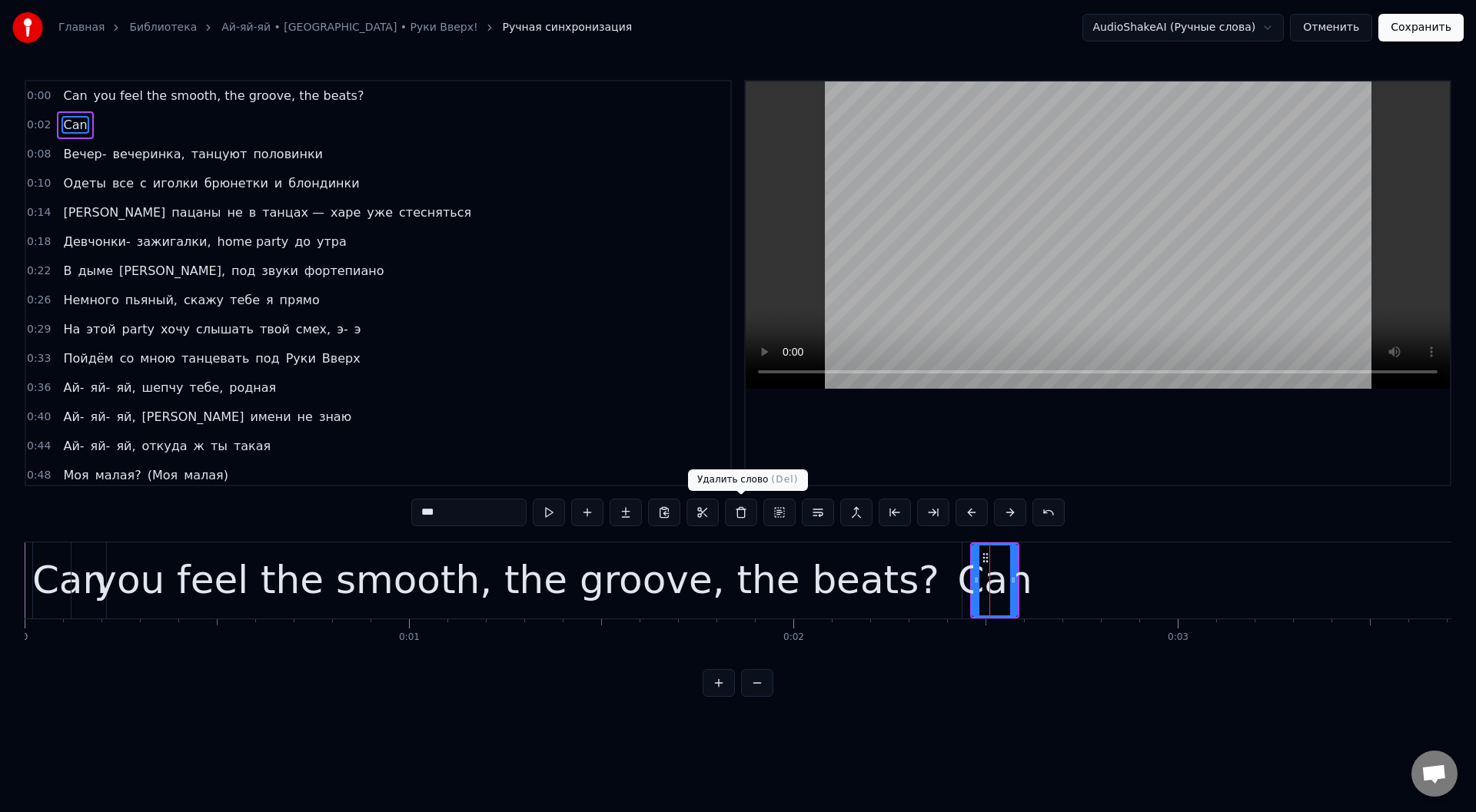
click at [744, 512] on button at bounding box center [741, 512] width 32 height 28
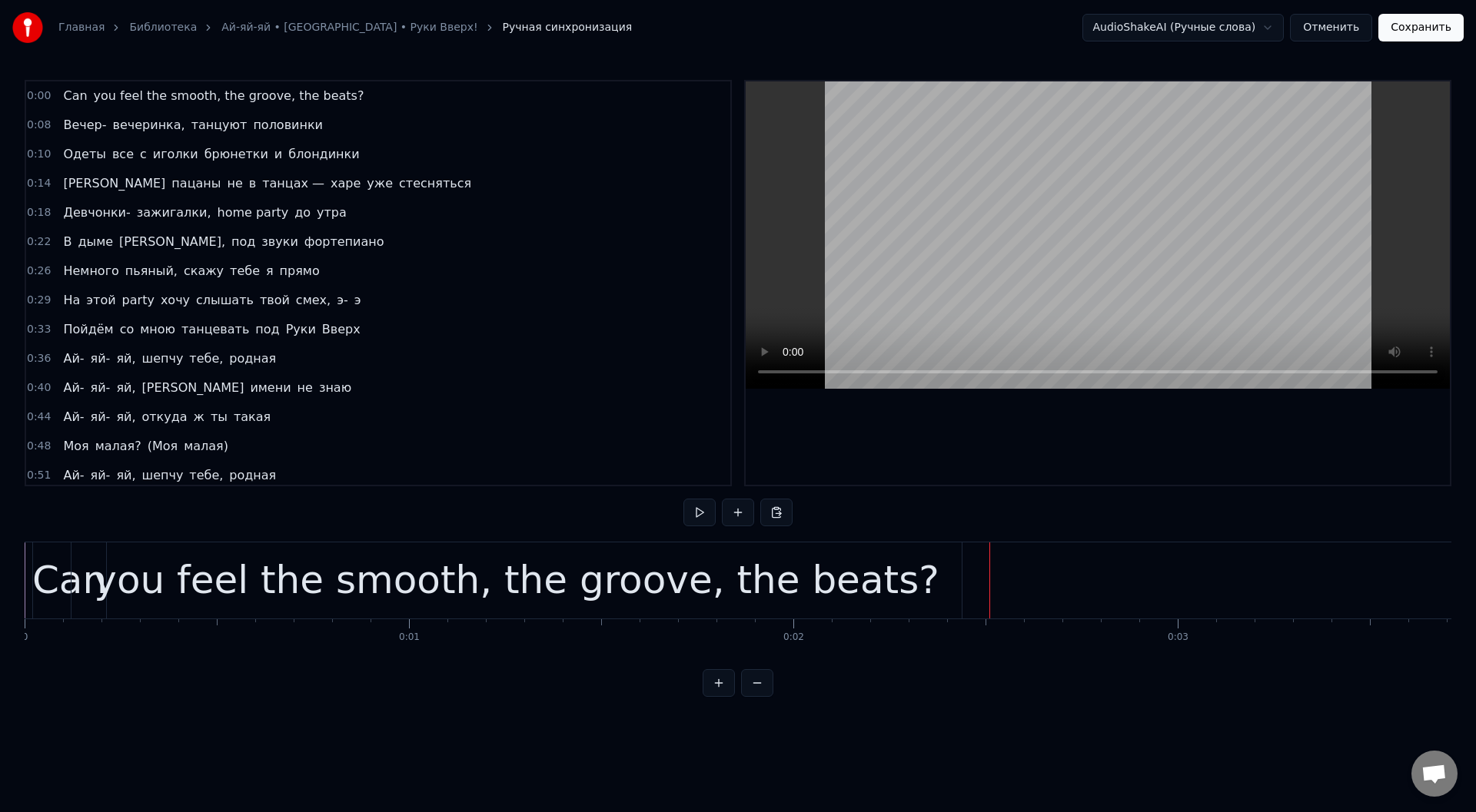
click at [705, 568] on div "you feel the smooth, the groove, the beats?" at bounding box center [516, 580] width 845 height 57
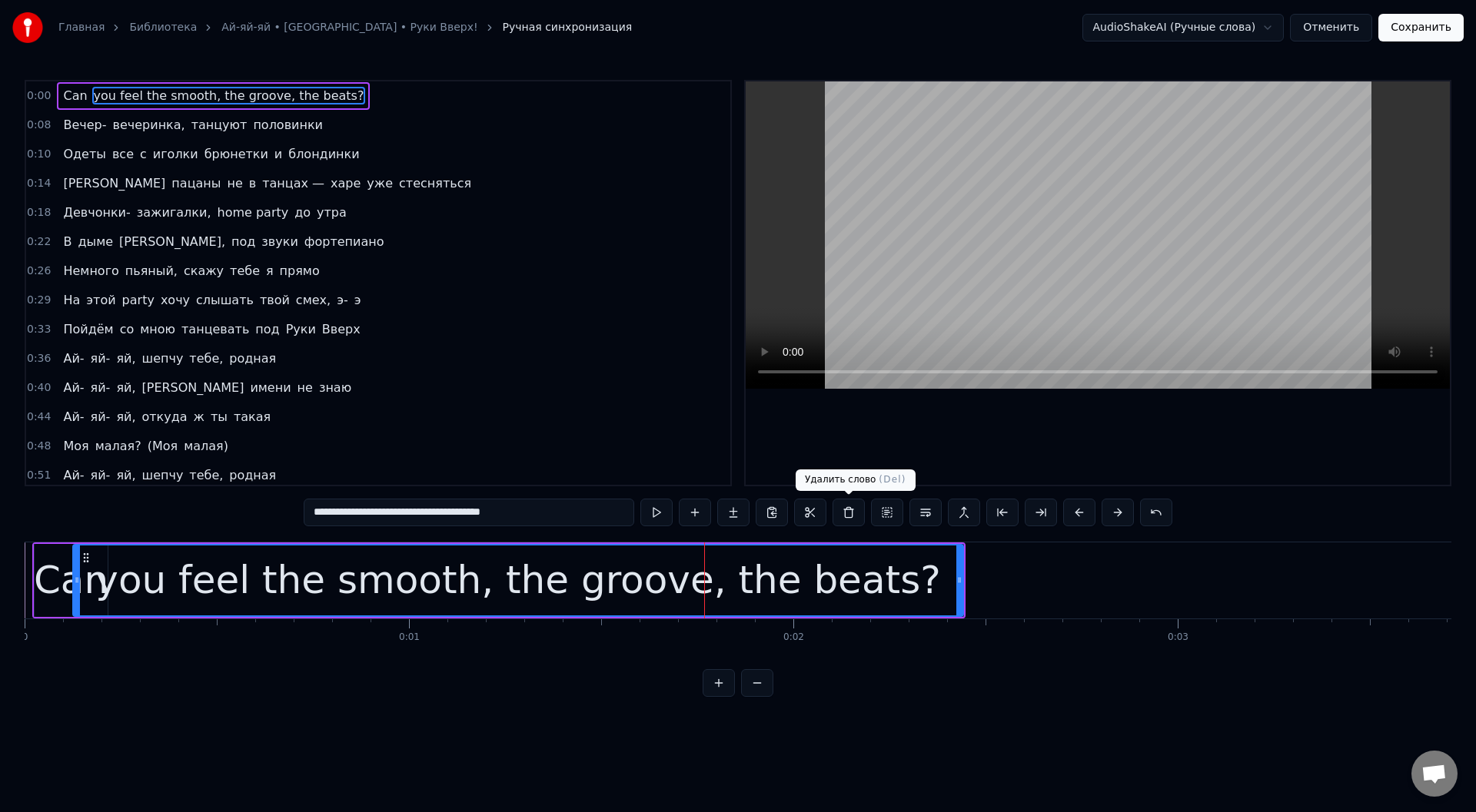
click at [850, 518] on button at bounding box center [849, 512] width 32 height 28
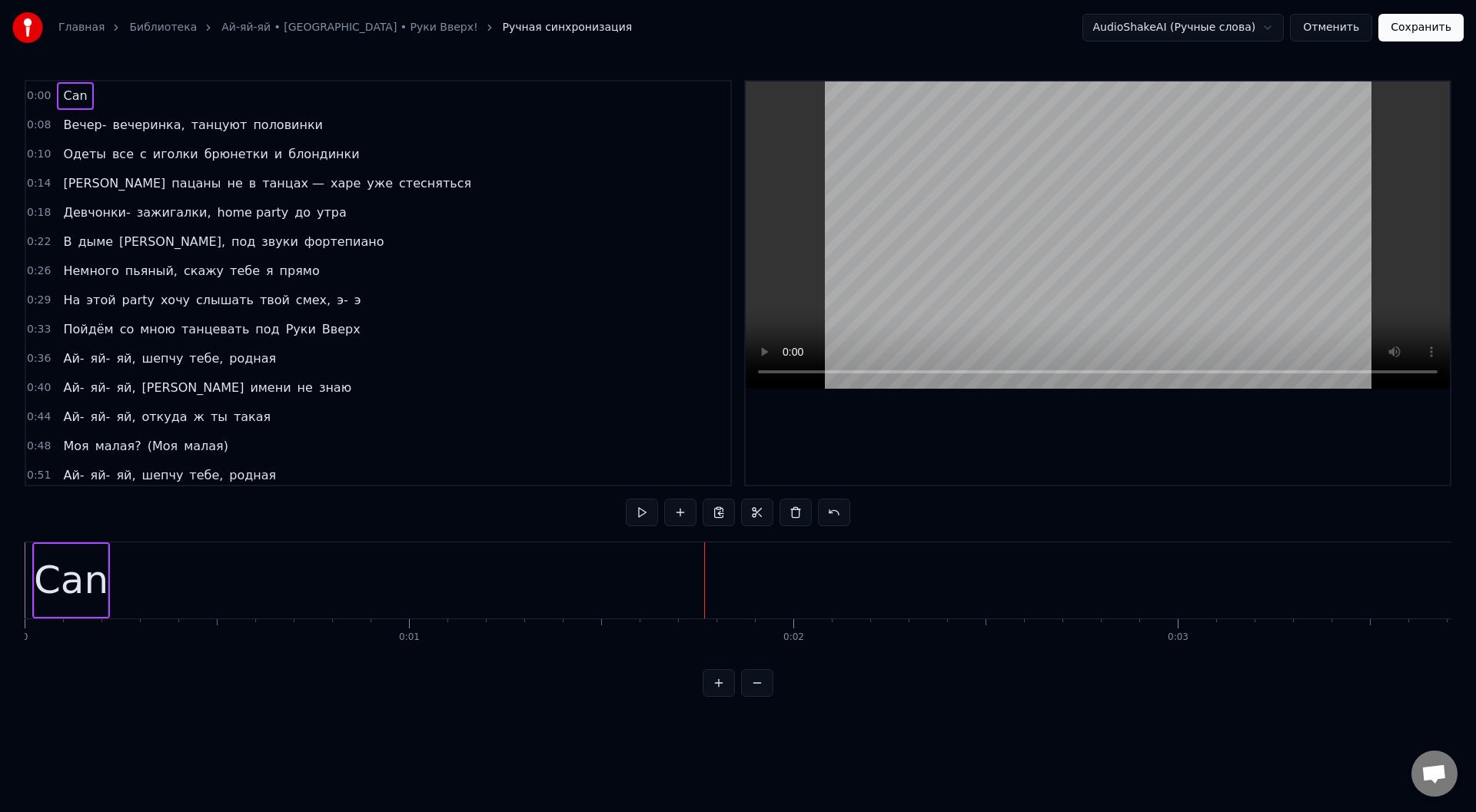
click at [87, 548] on div "Can" at bounding box center [71, 581] width 73 height 73
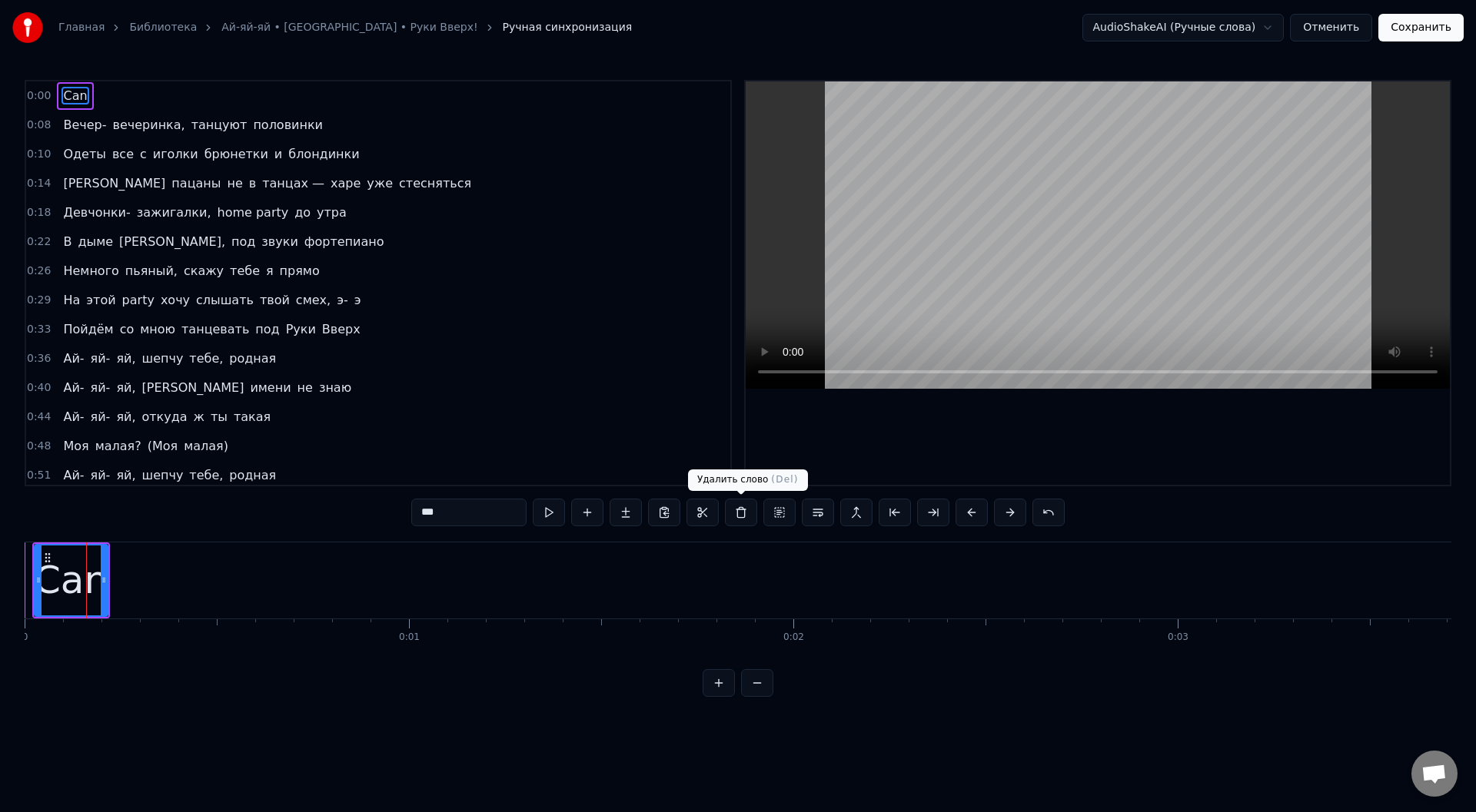
click at [736, 509] on button at bounding box center [741, 512] width 32 height 28
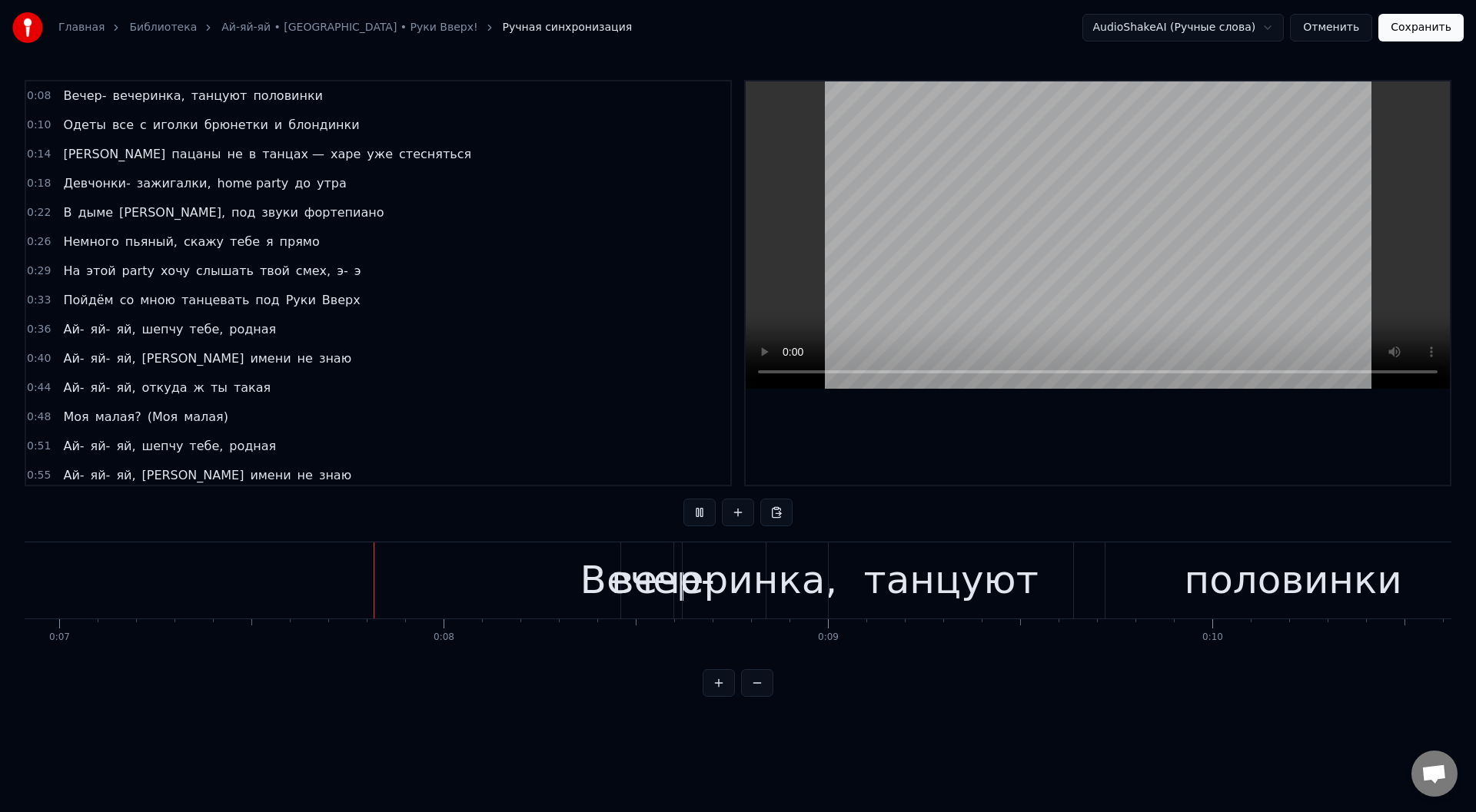
scroll to position [0, 2658]
click at [634, 549] on div "Вечер-" at bounding box center [646, 581] width 52 height 76
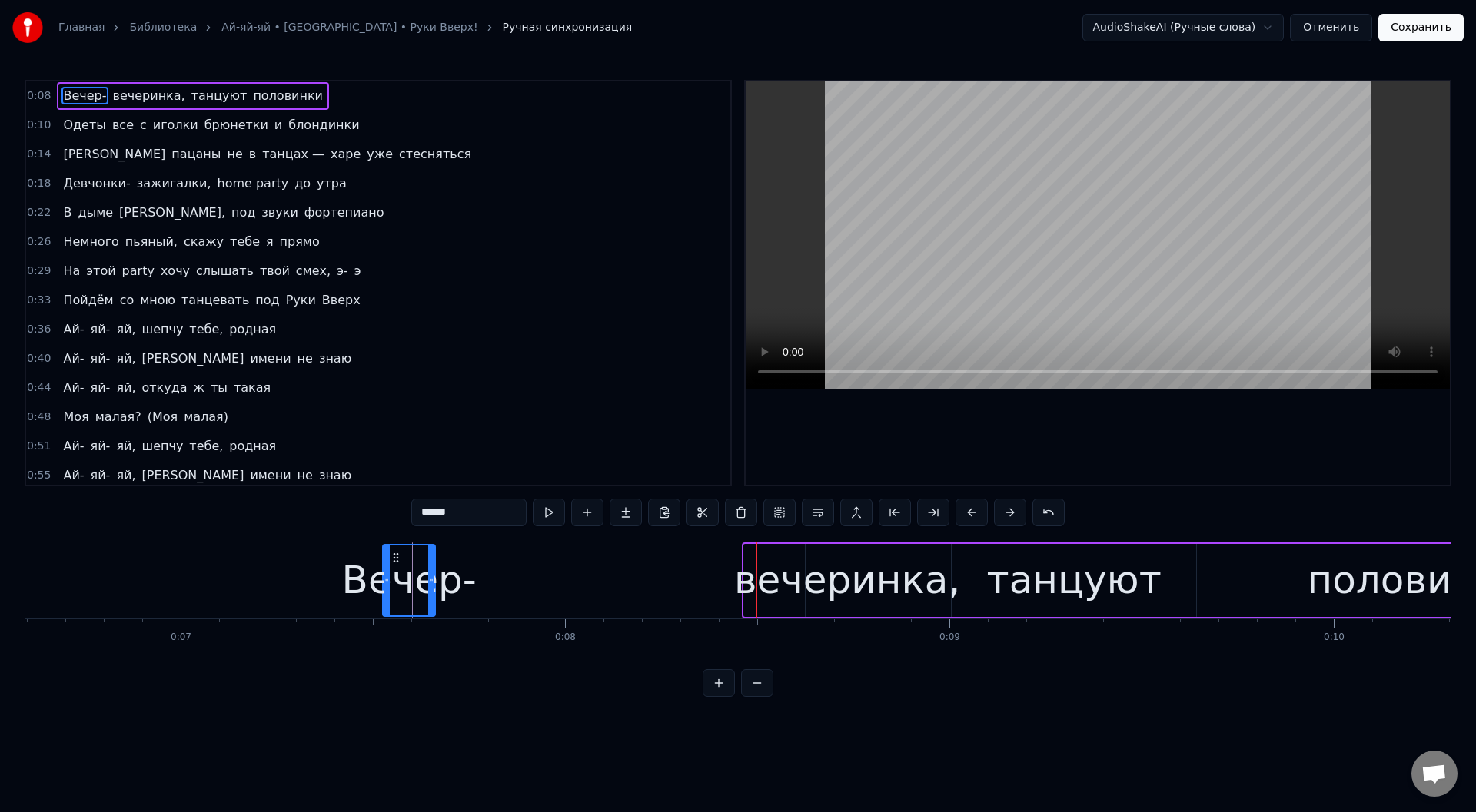
scroll to position [0, 2533]
drag, startPoint x: 633, startPoint y: 559, endPoint x: 313, endPoint y: 586, distance: 321.1
click at [313, 586] on div "Вечер-" at bounding box center [327, 581] width 50 height 70
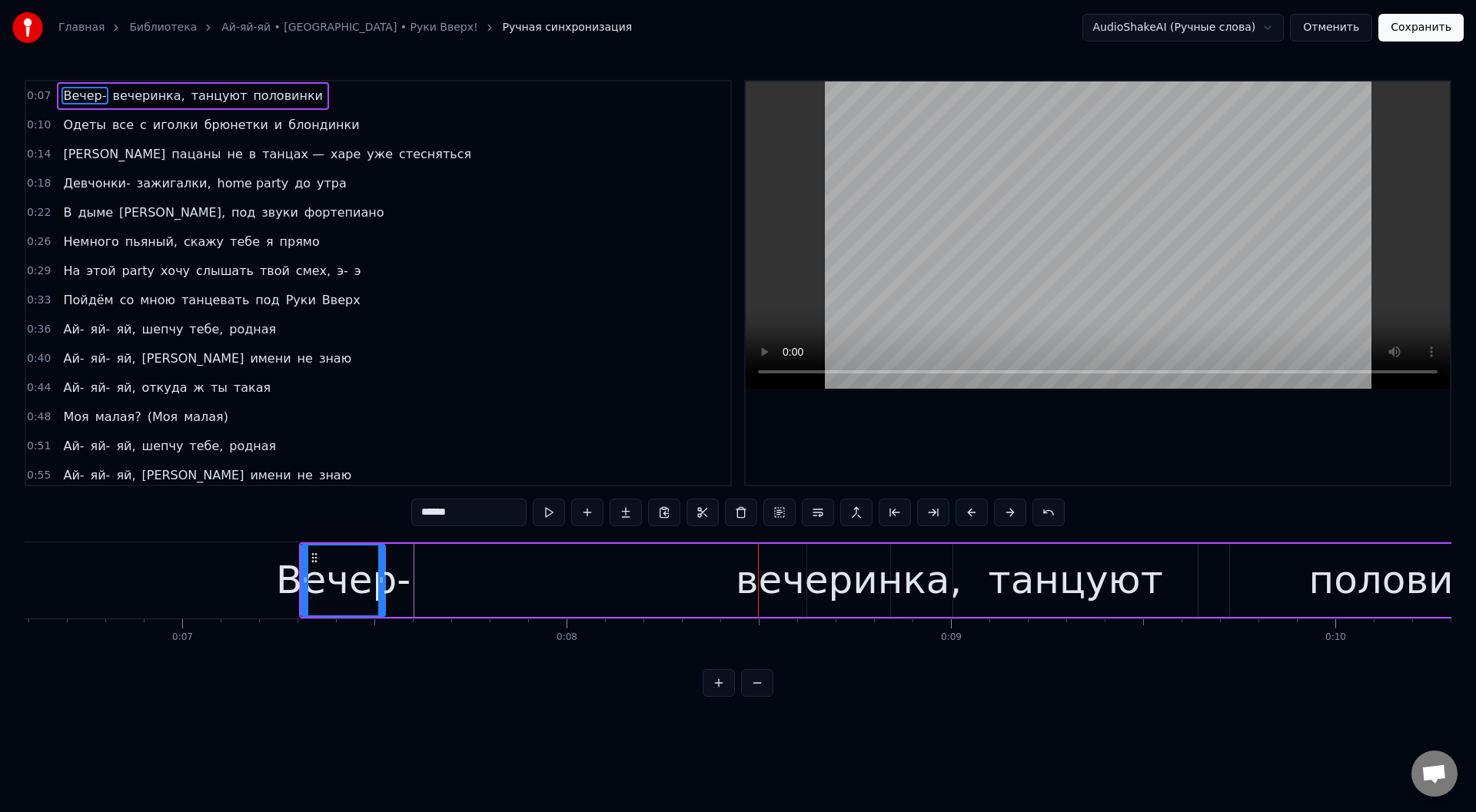
drag, startPoint x: 351, startPoint y: 580, endPoint x: 383, endPoint y: 580, distance: 32.0
click at [383, 580] on icon at bounding box center [382, 581] width 6 height 13
click at [823, 570] on div "вечеринка," at bounding box center [849, 580] width 226 height 57
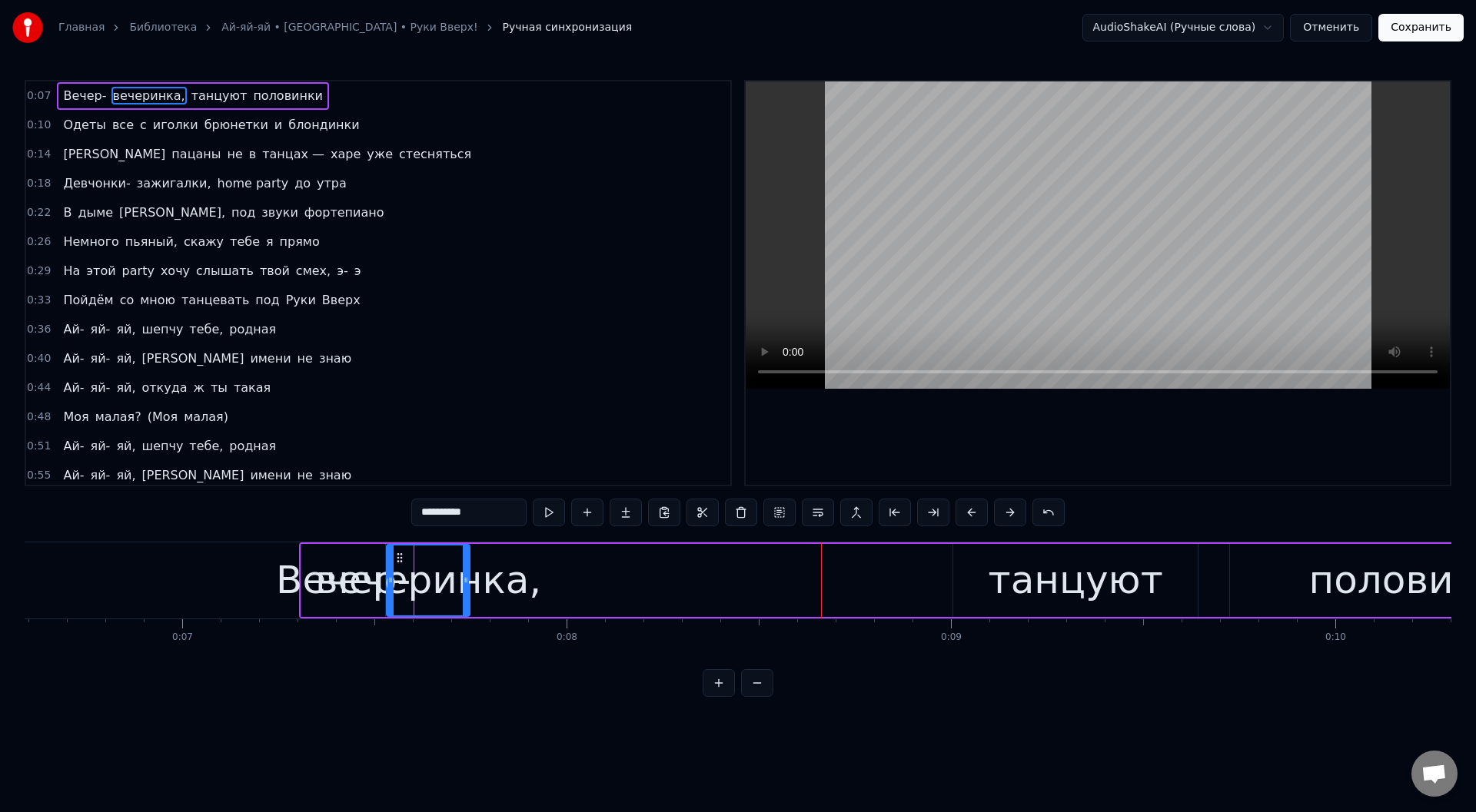
drag, startPoint x: 820, startPoint y: 558, endPoint x: 400, endPoint y: 566, distance: 420.1
click at [401, 566] on div "вечеринка," at bounding box center [428, 581] width 82 height 70
drag, startPoint x: 464, startPoint y: 578, endPoint x: 546, endPoint y: 581, distance: 82.1
click at [546, 581] on icon at bounding box center [549, 581] width 6 height 13
click at [1011, 574] on div "танцуют" at bounding box center [1076, 580] width 175 height 57
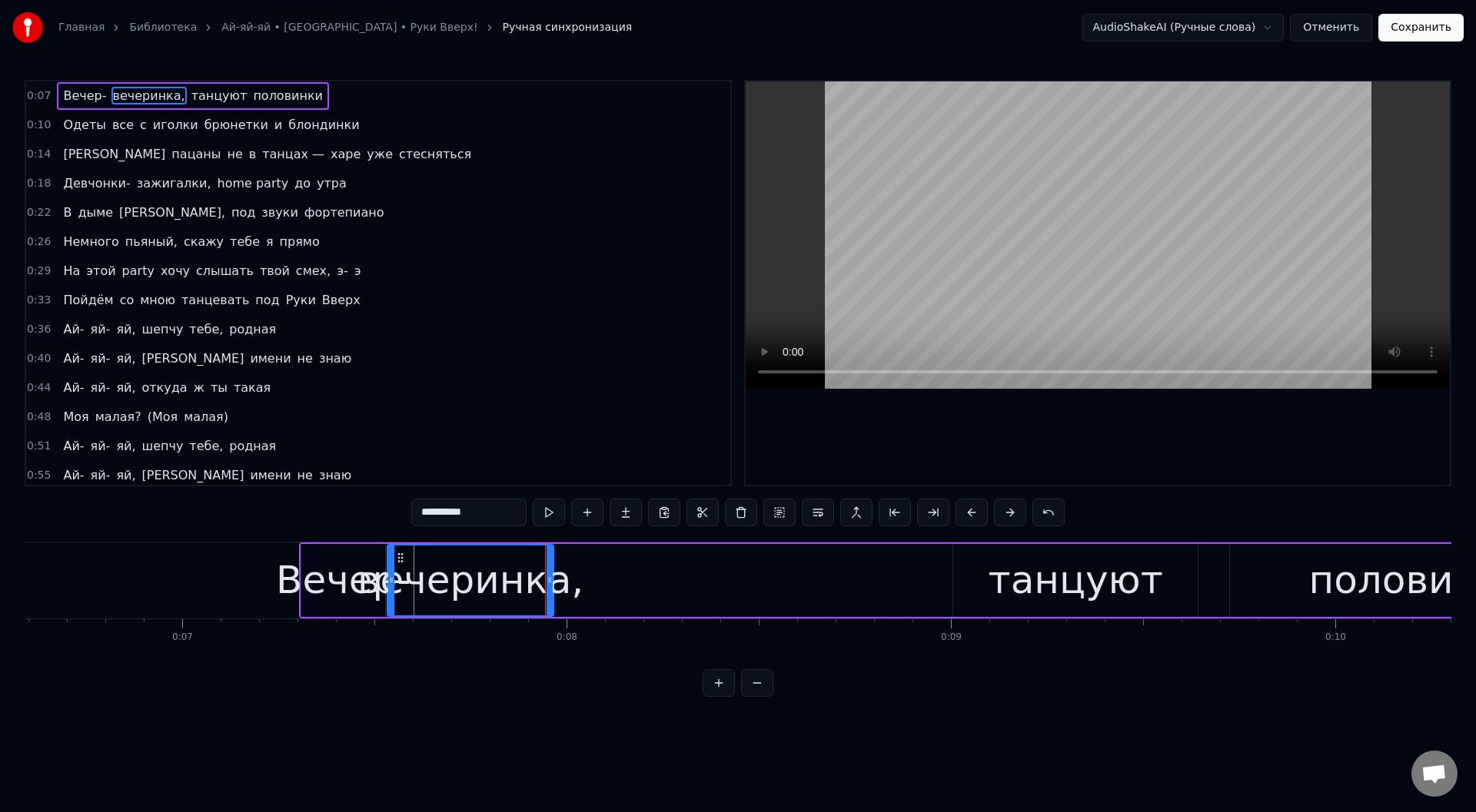
type input "*******"
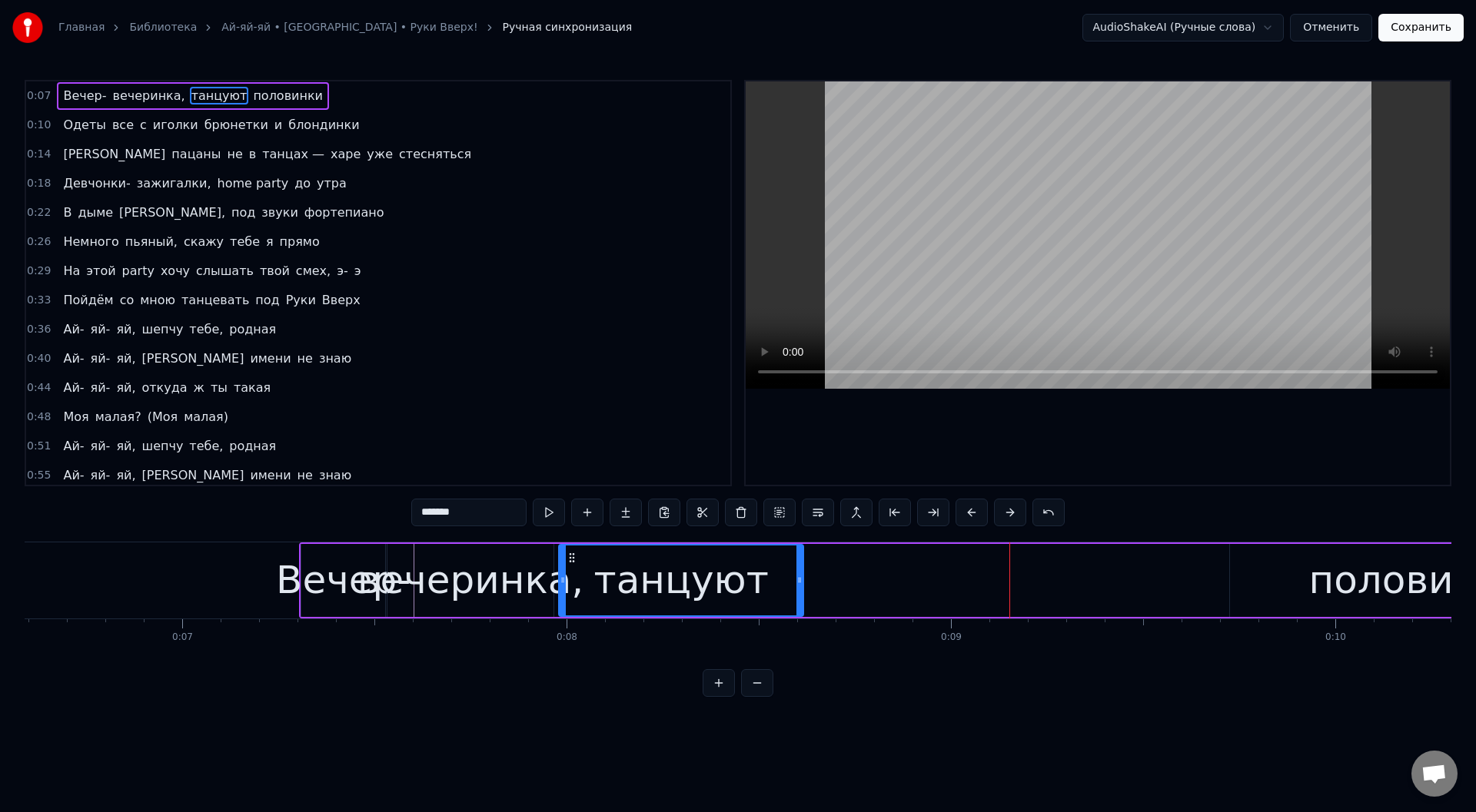
drag, startPoint x: 967, startPoint y: 558, endPoint x: 572, endPoint y: 556, distance: 395.0
click at [572, 556] on icon at bounding box center [572, 558] width 13 height 13
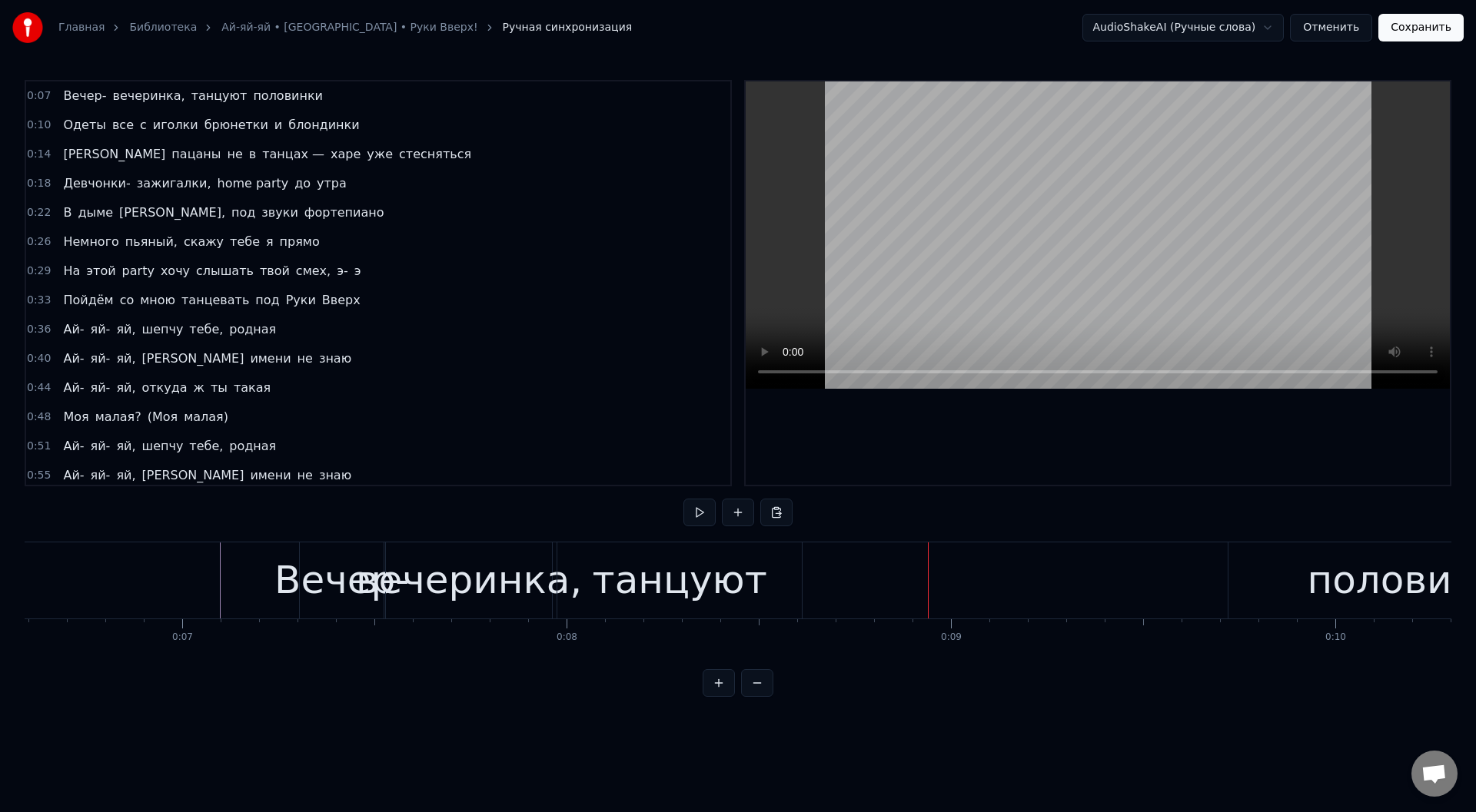
drag, startPoint x: 583, startPoint y: 565, endPoint x: 745, endPoint y: 572, distance: 162.2
click at [745, 572] on div "танцуют" at bounding box center [679, 581] width 245 height 76
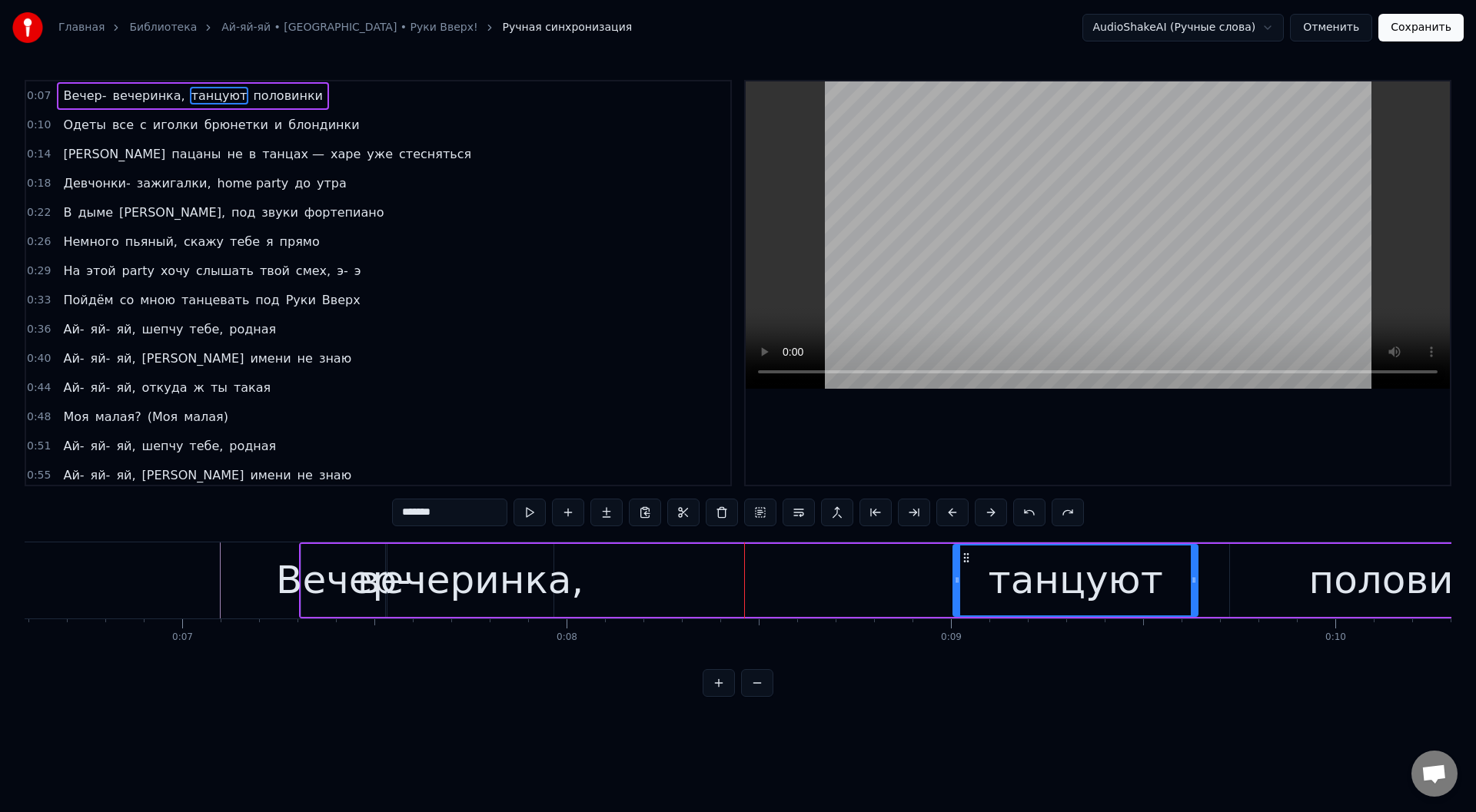
click at [460, 568] on div "вечеринка," at bounding box center [470, 580] width 226 height 57
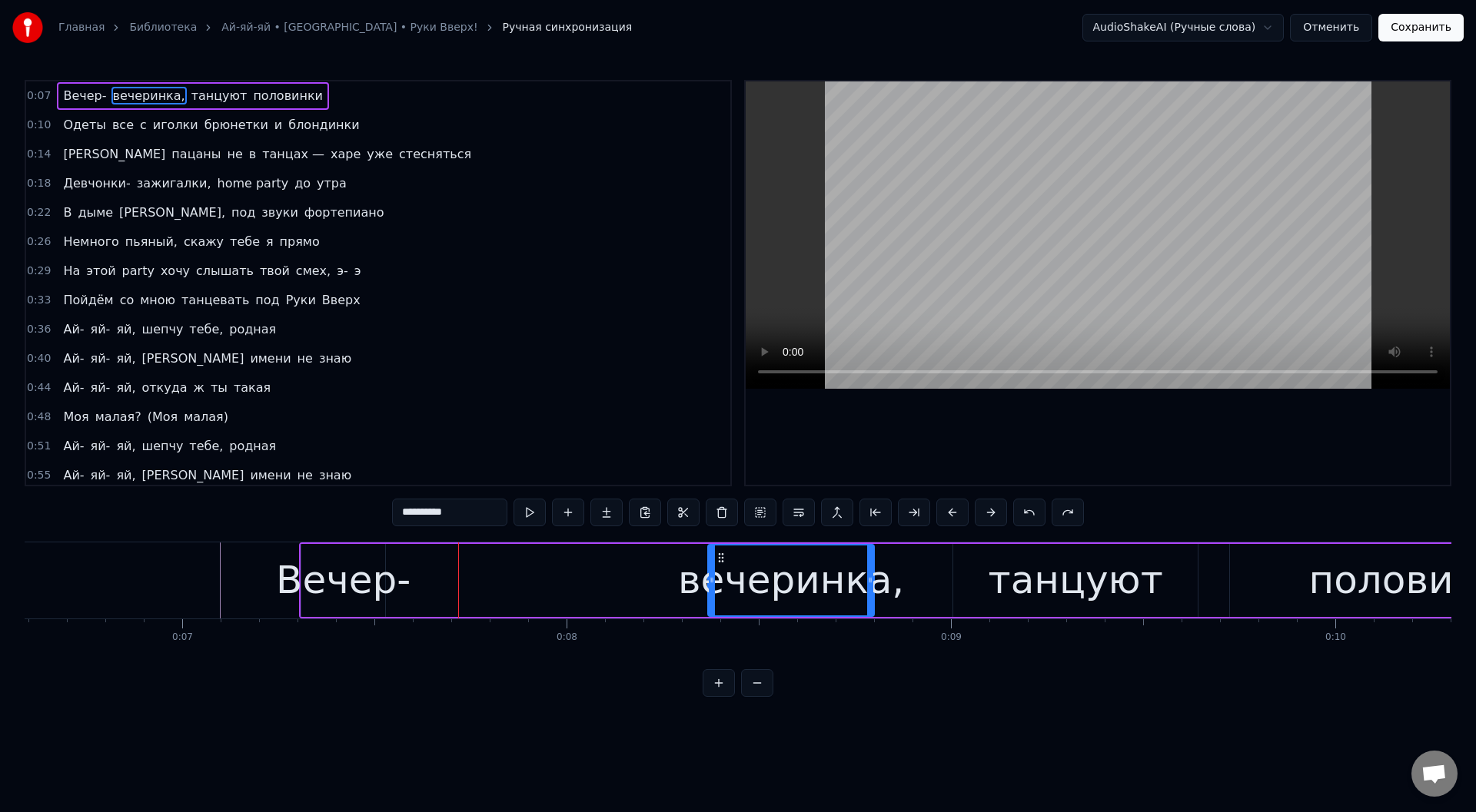
drag, startPoint x: 405, startPoint y: 555, endPoint x: 724, endPoint y: 587, distance: 320.6
click at [724, 587] on div "вечеринка," at bounding box center [791, 581] width 165 height 70
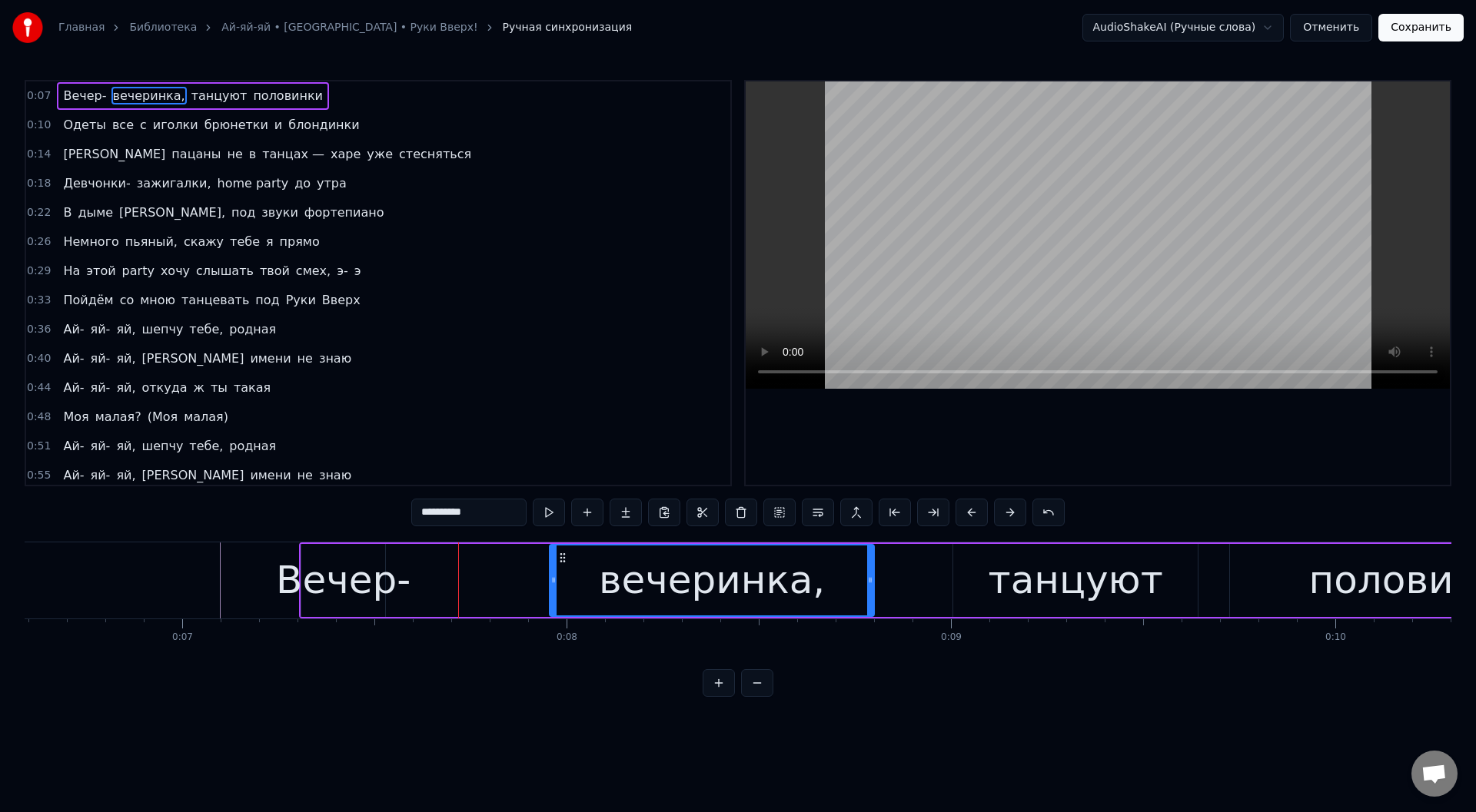
drag, startPoint x: 715, startPoint y: 579, endPoint x: 557, endPoint y: 579, distance: 158.0
click at [557, 579] on icon at bounding box center [553, 581] width 6 height 13
click at [352, 555] on div "Вечер-" at bounding box center [343, 580] width 135 height 57
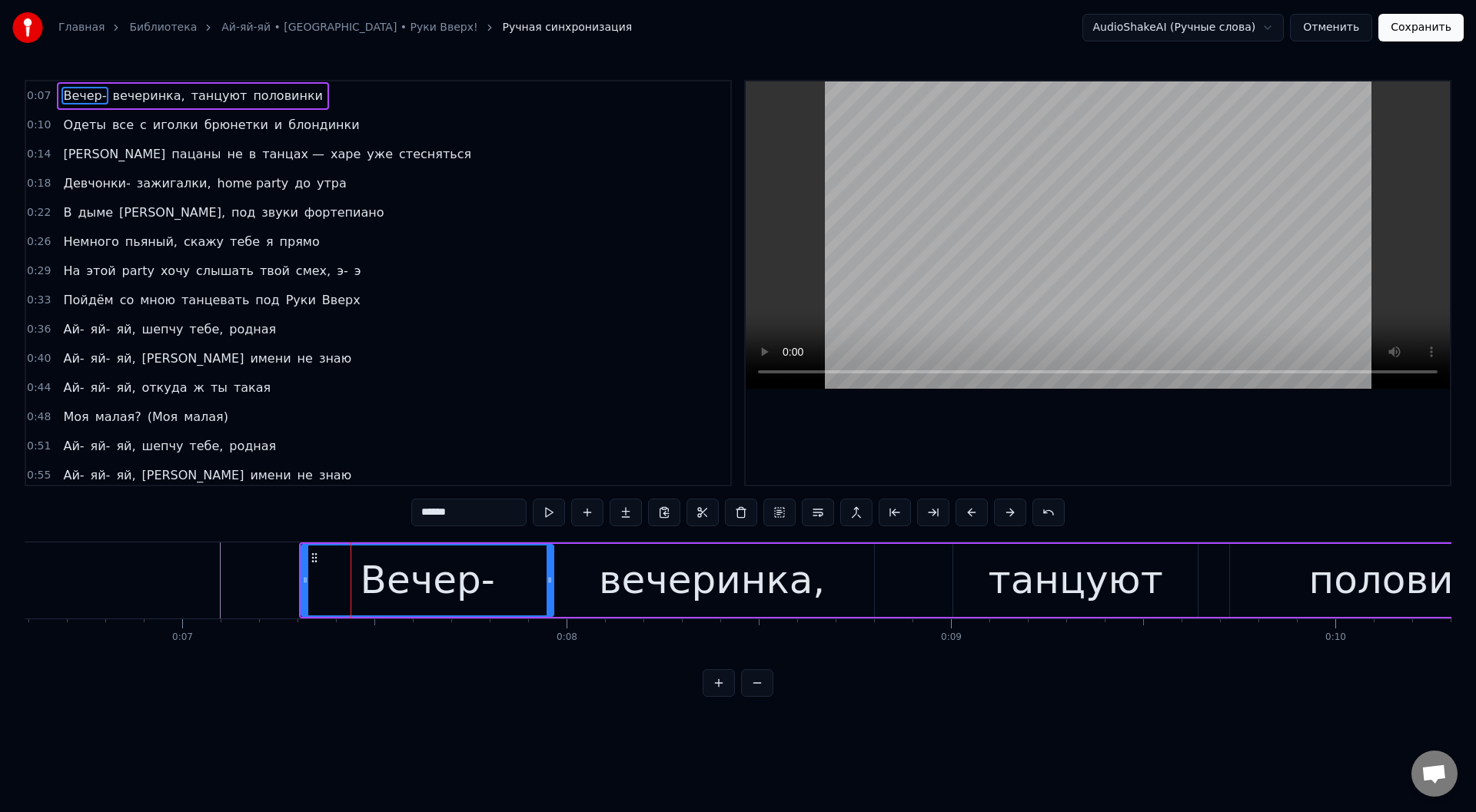
drag, startPoint x: 383, startPoint y: 567, endPoint x: 552, endPoint y: 570, distance: 169.0
click at [552, 570] on div at bounding box center [549, 581] width 6 height 70
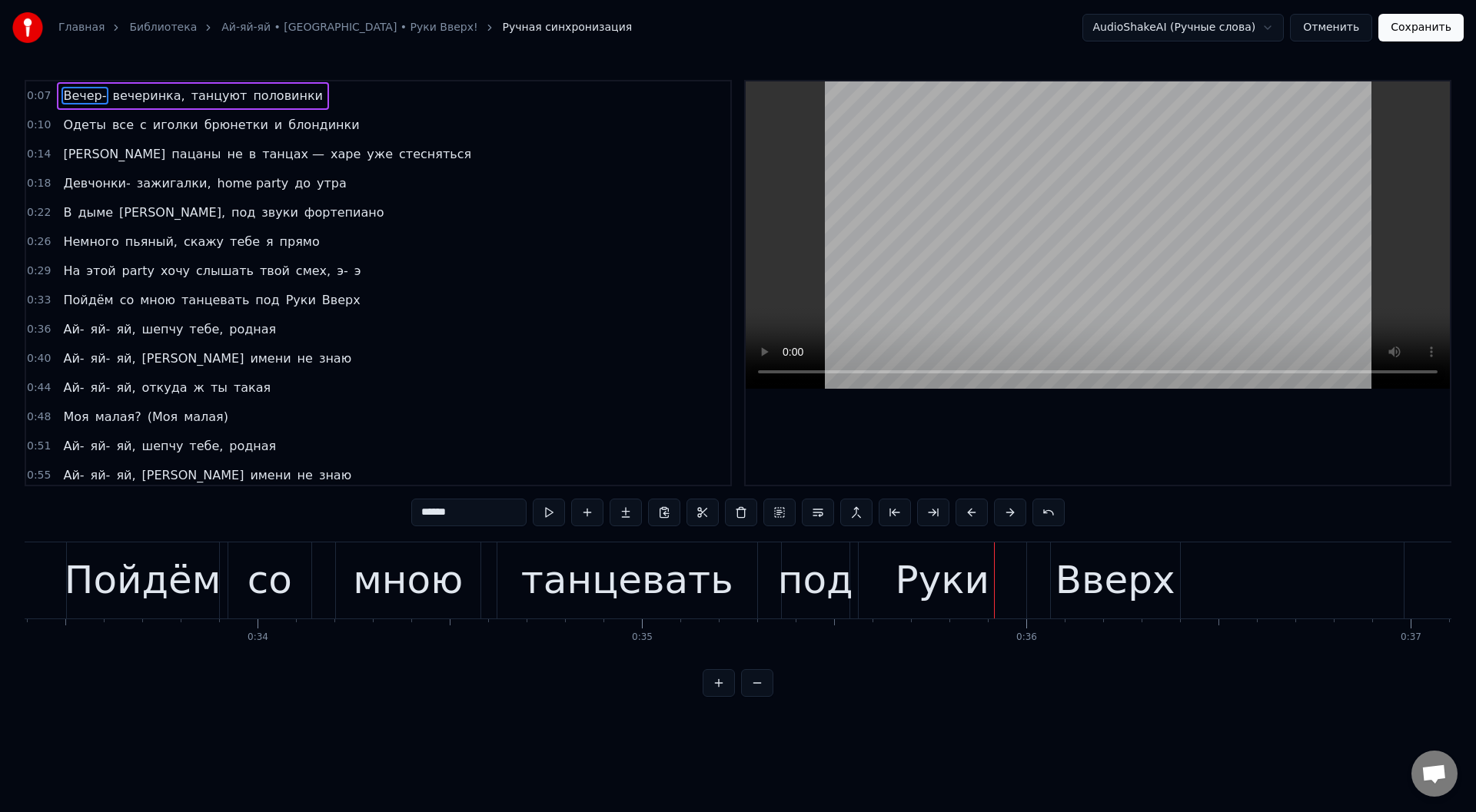
scroll to position [0, 12746]
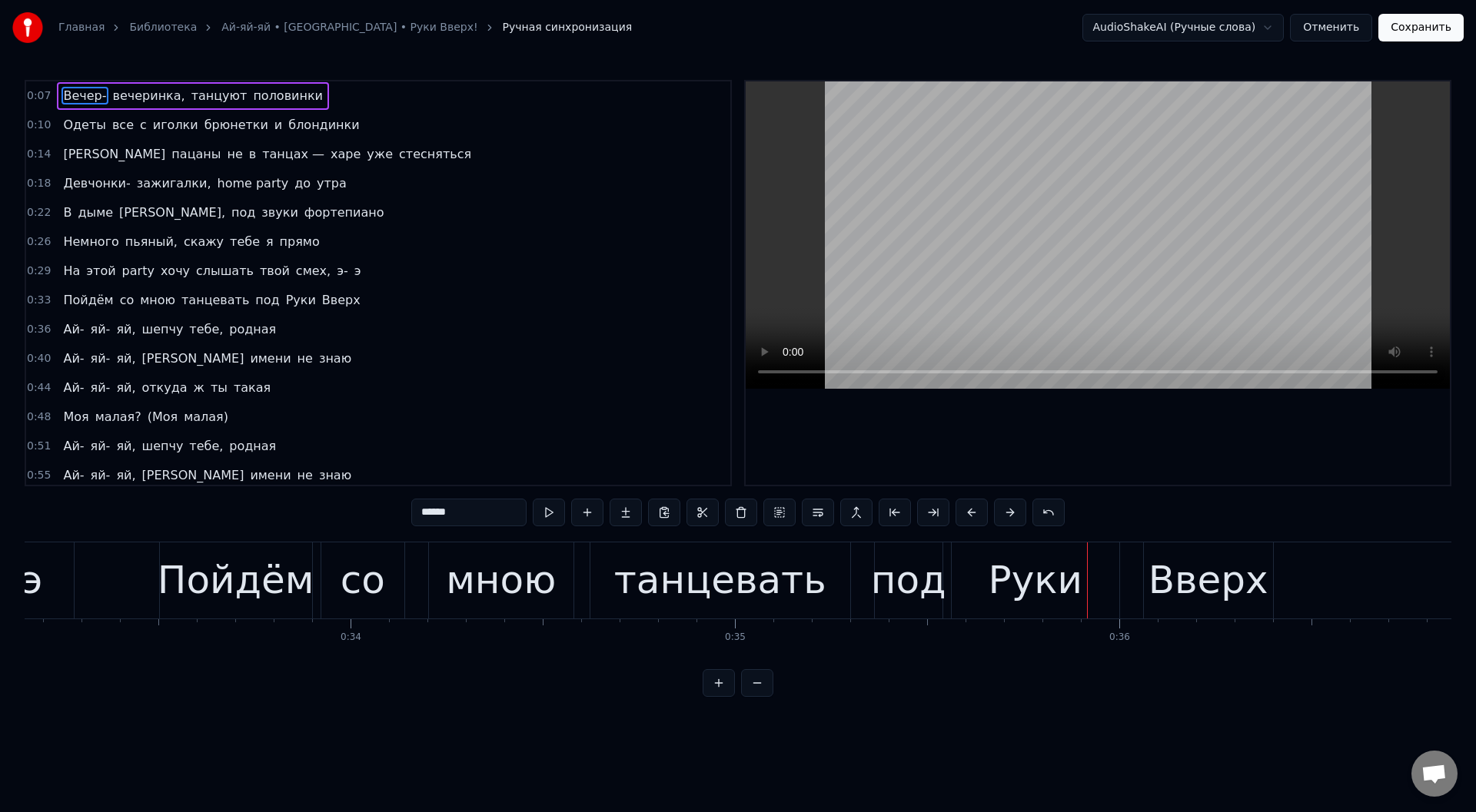
click at [470, 589] on div "мною" at bounding box center [501, 580] width 110 height 57
type input "****"
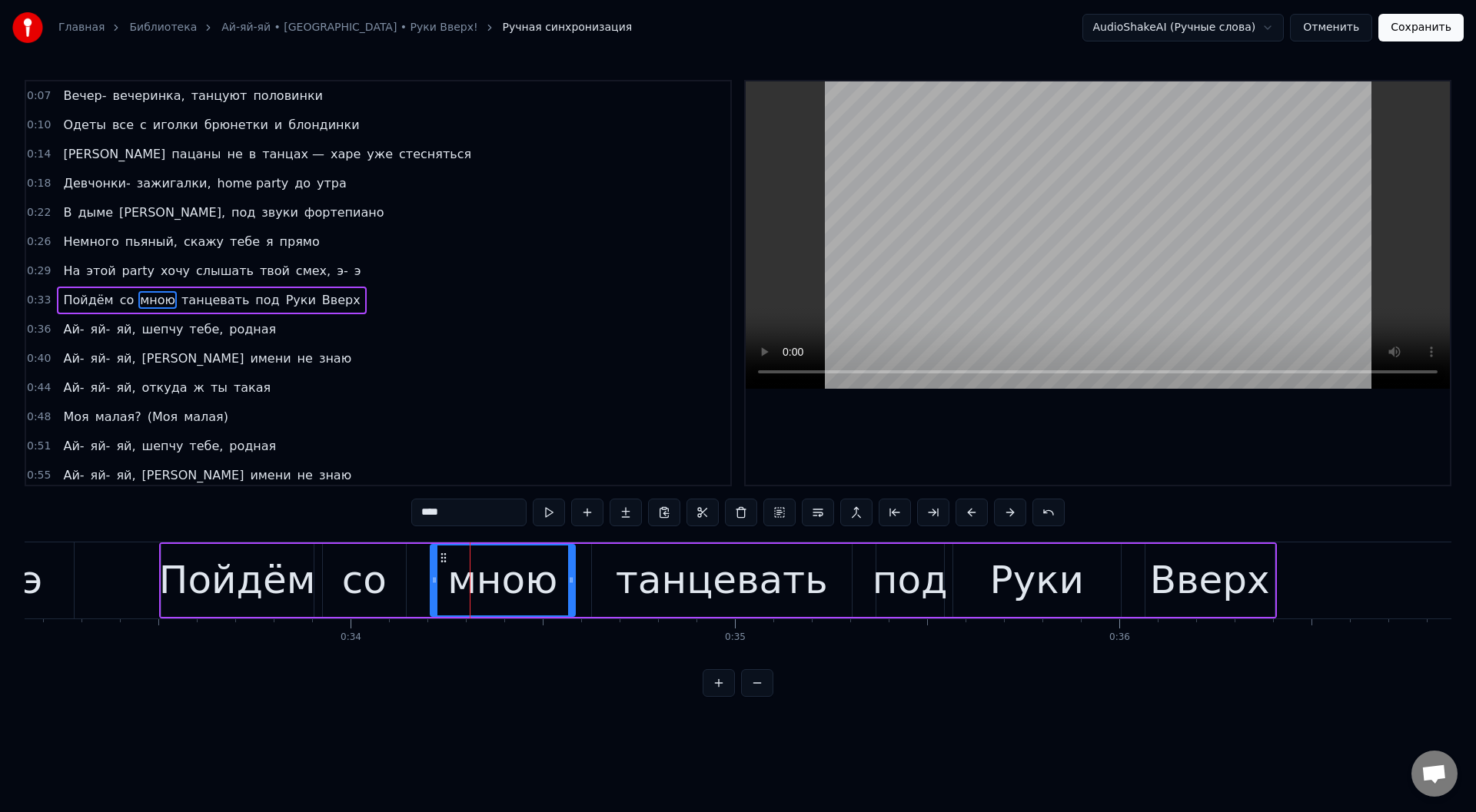
scroll to position [17, 0]
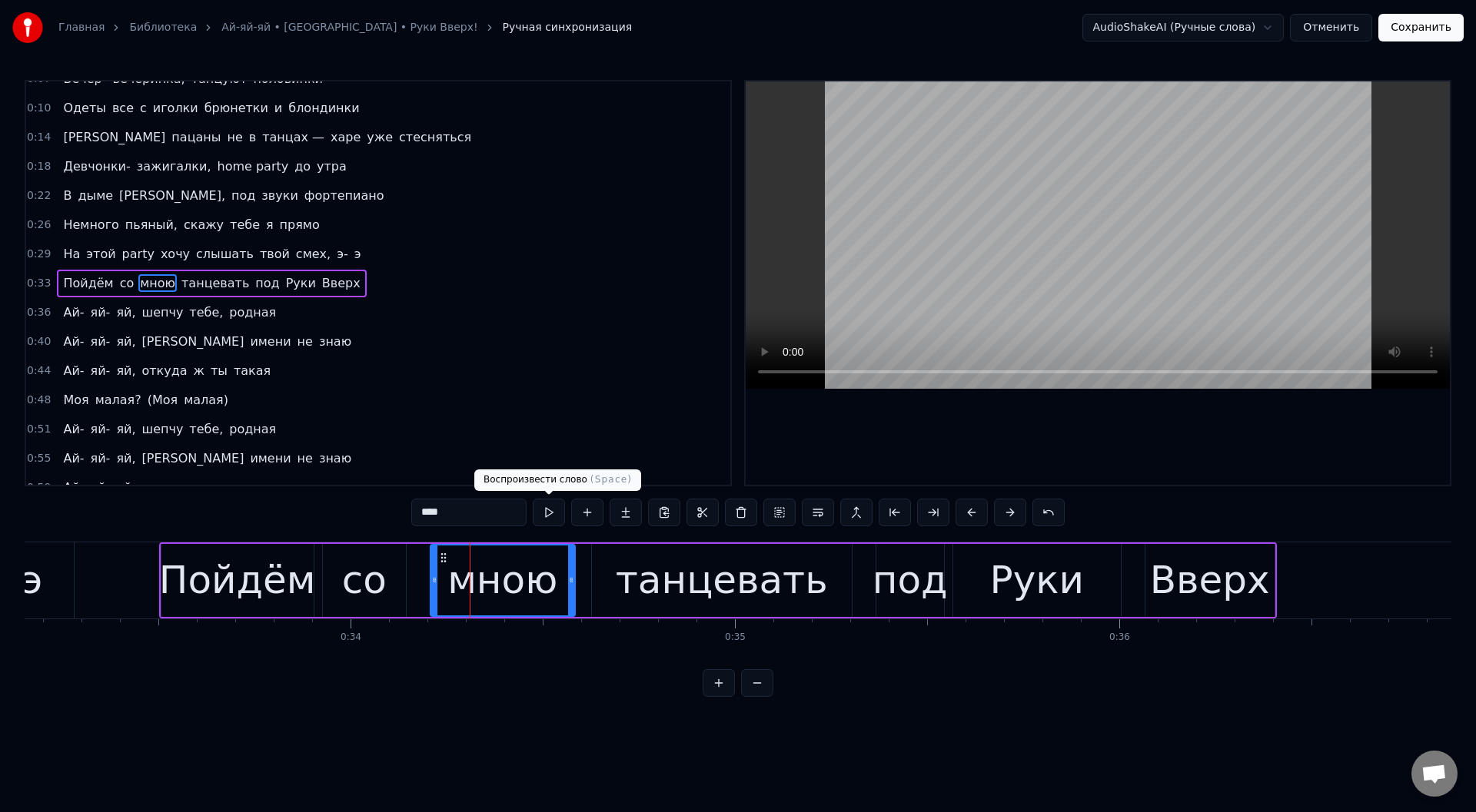
click at [548, 510] on button at bounding box center [549, 512] width 32 height 28
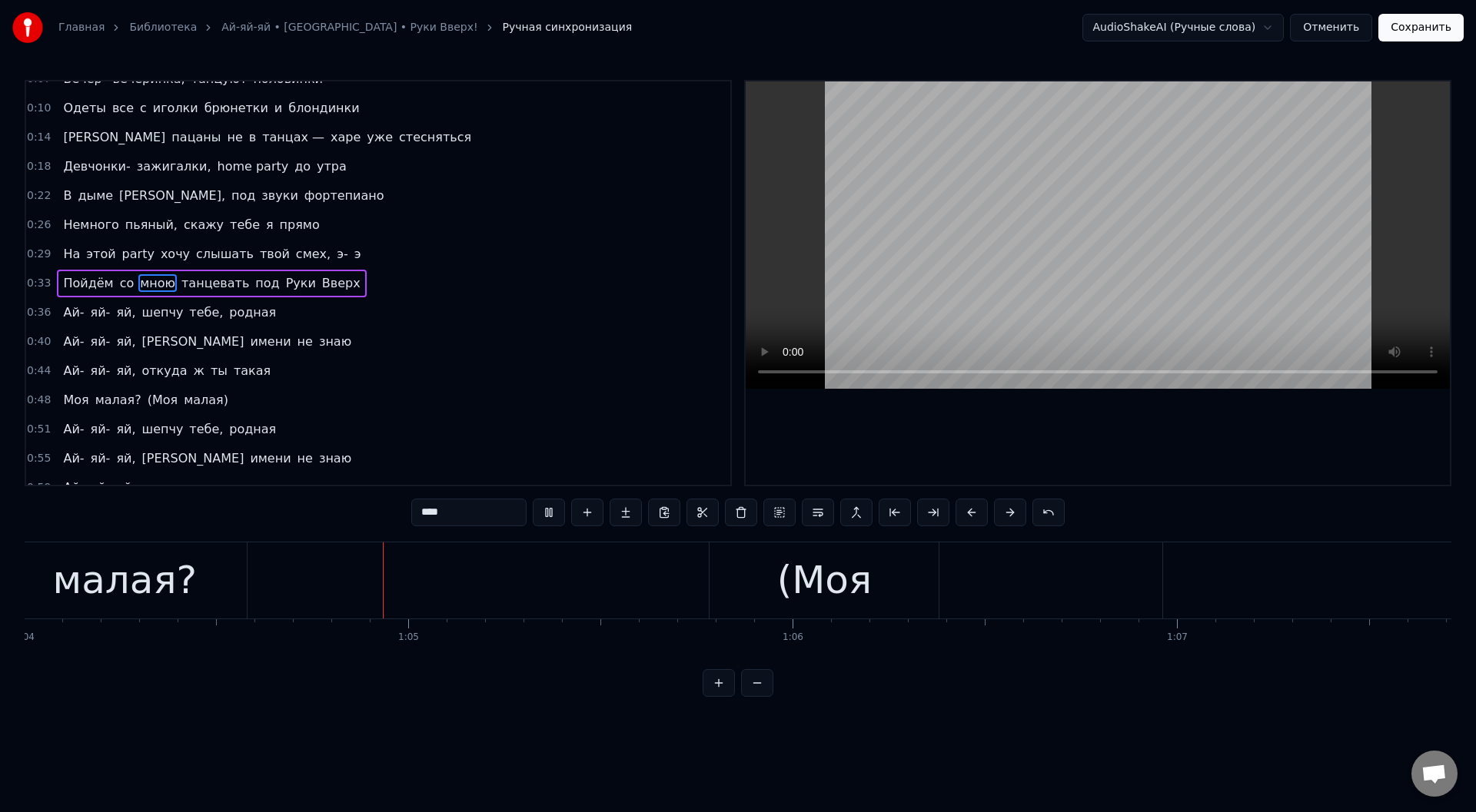
scroll to position [0, 24626]
click at [421, 585] on div "Моя малая? (Моя малая)" at bounding box center [952, 581] width 2325 height 76
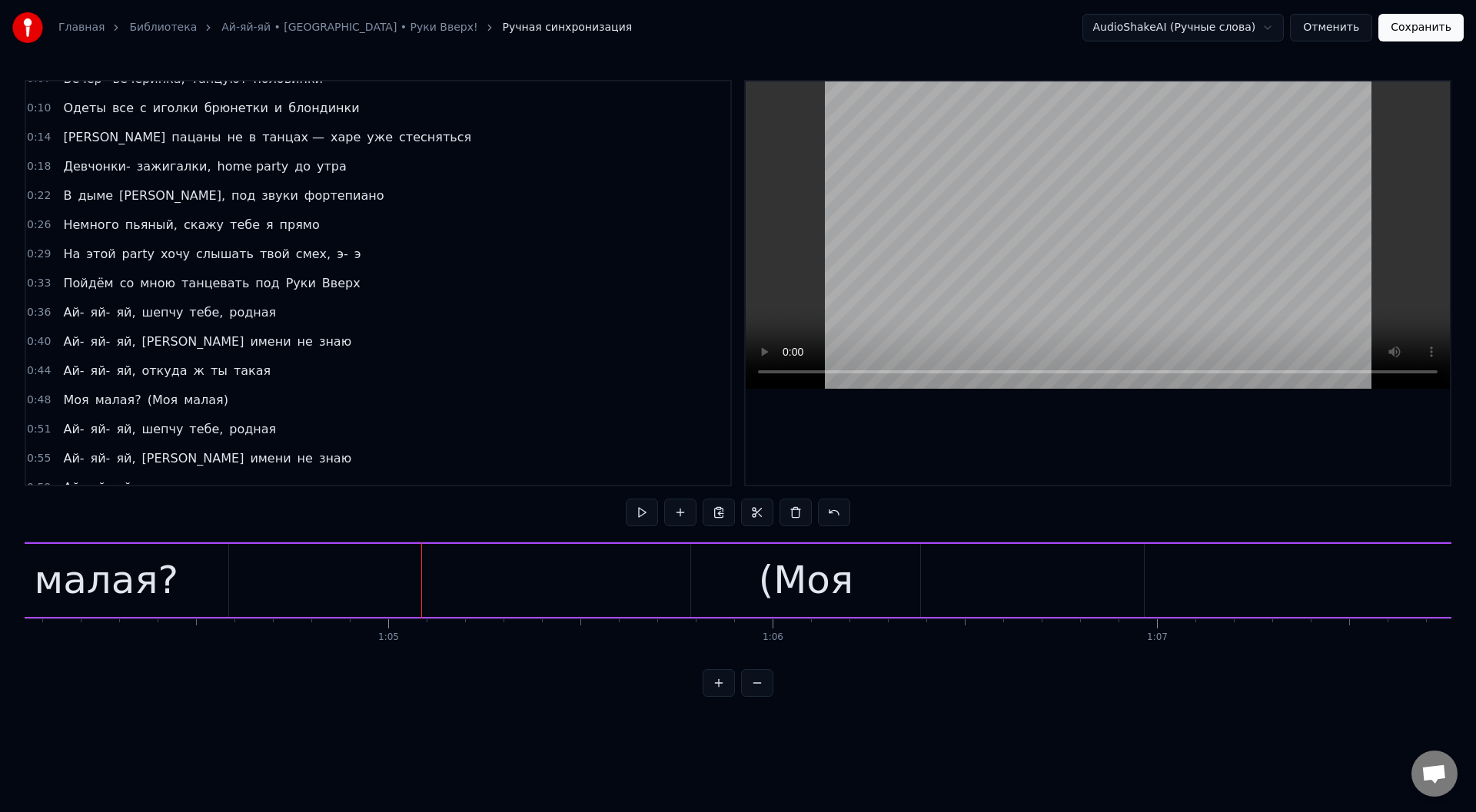
click at [248, 576] on div "Моя малая? (Моя малая)" at bounding box center [952, 581] width 2325 height 76
click at [646, 508] on button at bounding box center [642, 512] width 32 height 28
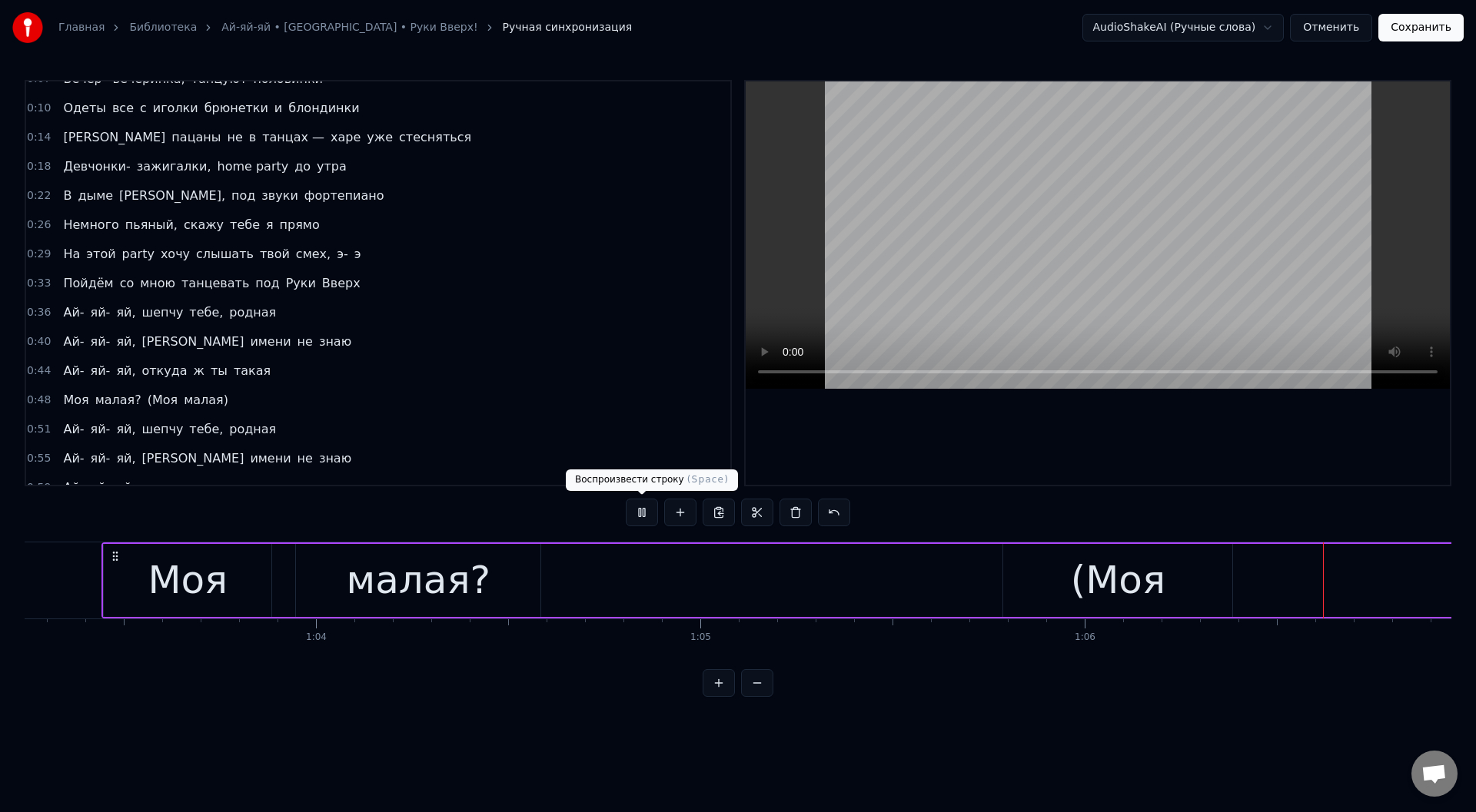
click at [642, 514] on button at bounding box center [642, 512] width 32 height 28
click at [749, 586] on div "Моя малая? (Моя малая)" at bounding box center [1264, 581] width 2325 height 76
click at [1021, 574] on div "(Моя" at bounding box center [1118, 581] width 229 height 73
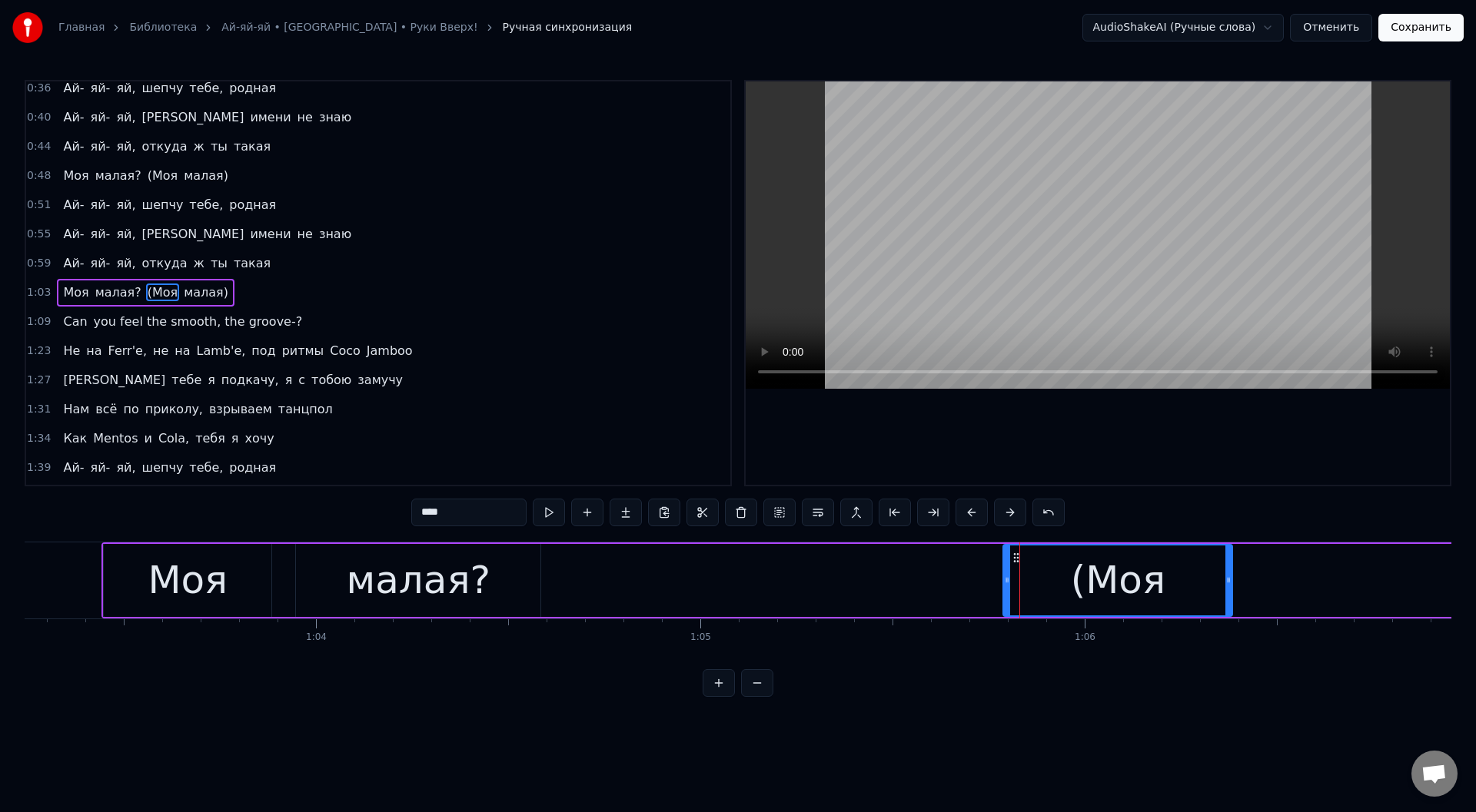
scroll to position [250, 0]
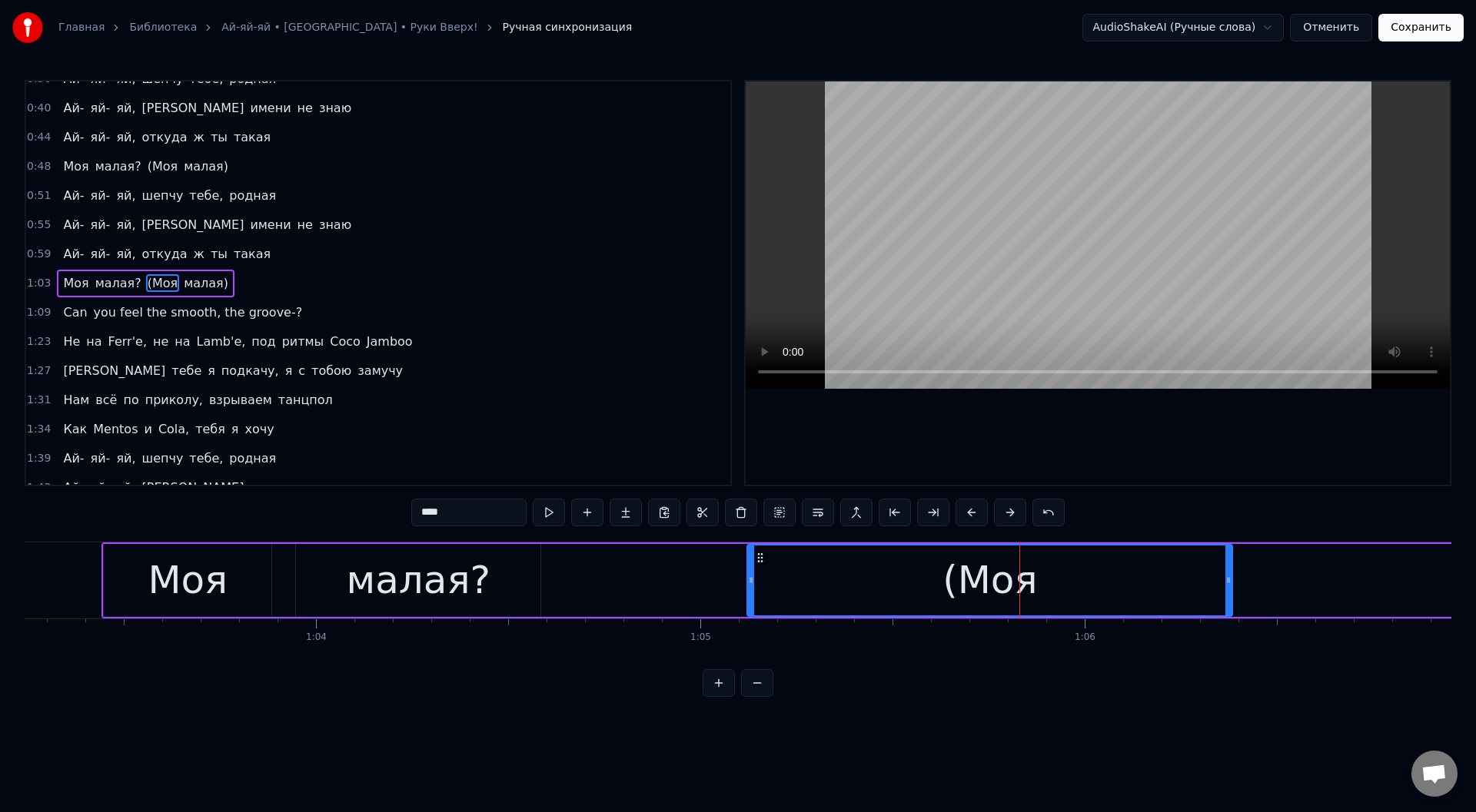
drag, startPoint x: 1007, startPoint y: 573, endPoint x: 750, endPoint y: 573, distance: 257.0
click at [750, 573] on div at bounding box center [751, 581] width 6 height 70
click at [546, 513] on button at bounding box center [549, 512] width 32 height 28
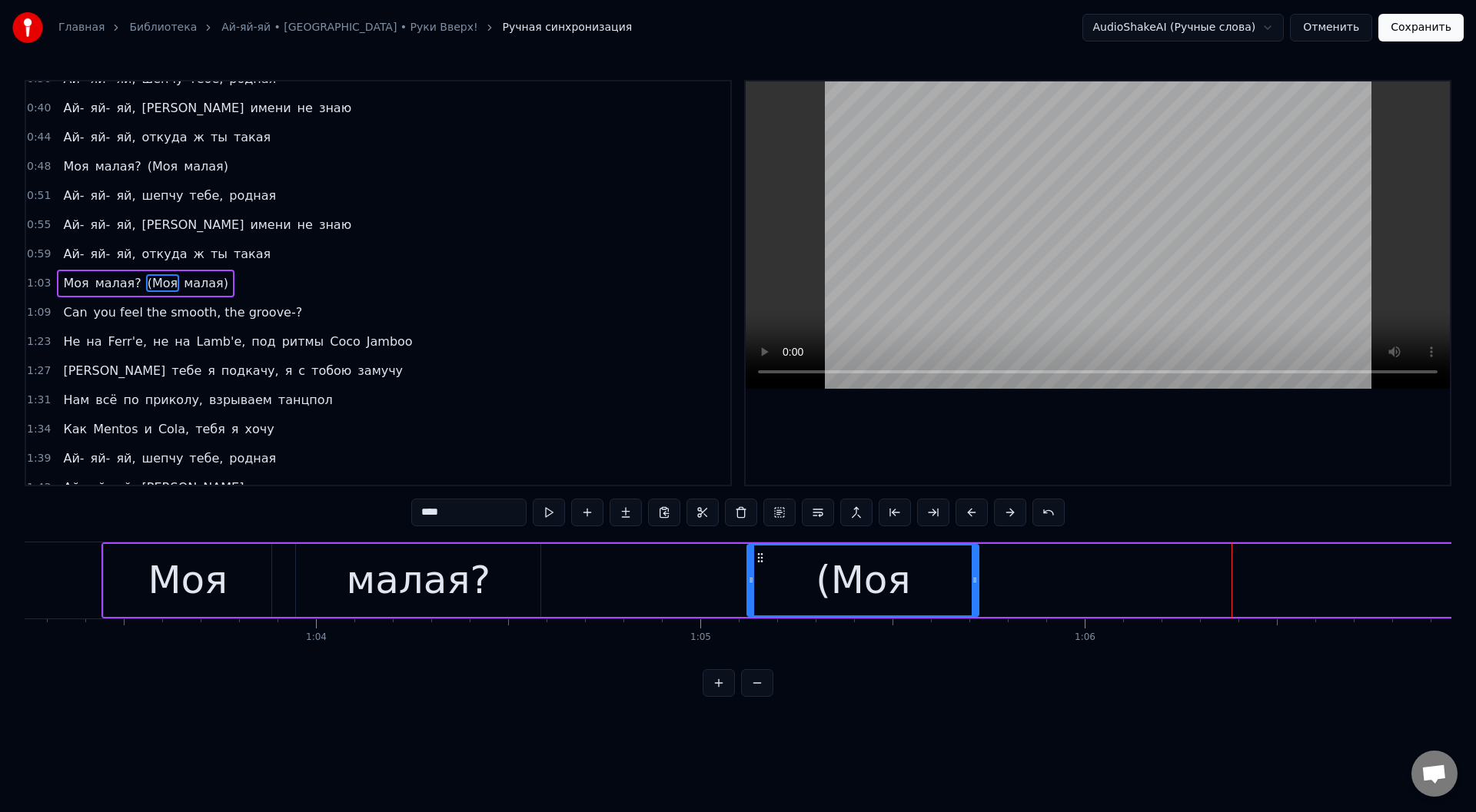
drag, startPoint x: 1229, startPoint y: 580, endPoint x: 975, endPoint y: 579, distance: 254.0
click at [975, 579] on icon at bounding box center [975, 581] width 6 height 13
click at [546, 511] on button at bounding box center [549, 512] width 32 height 28
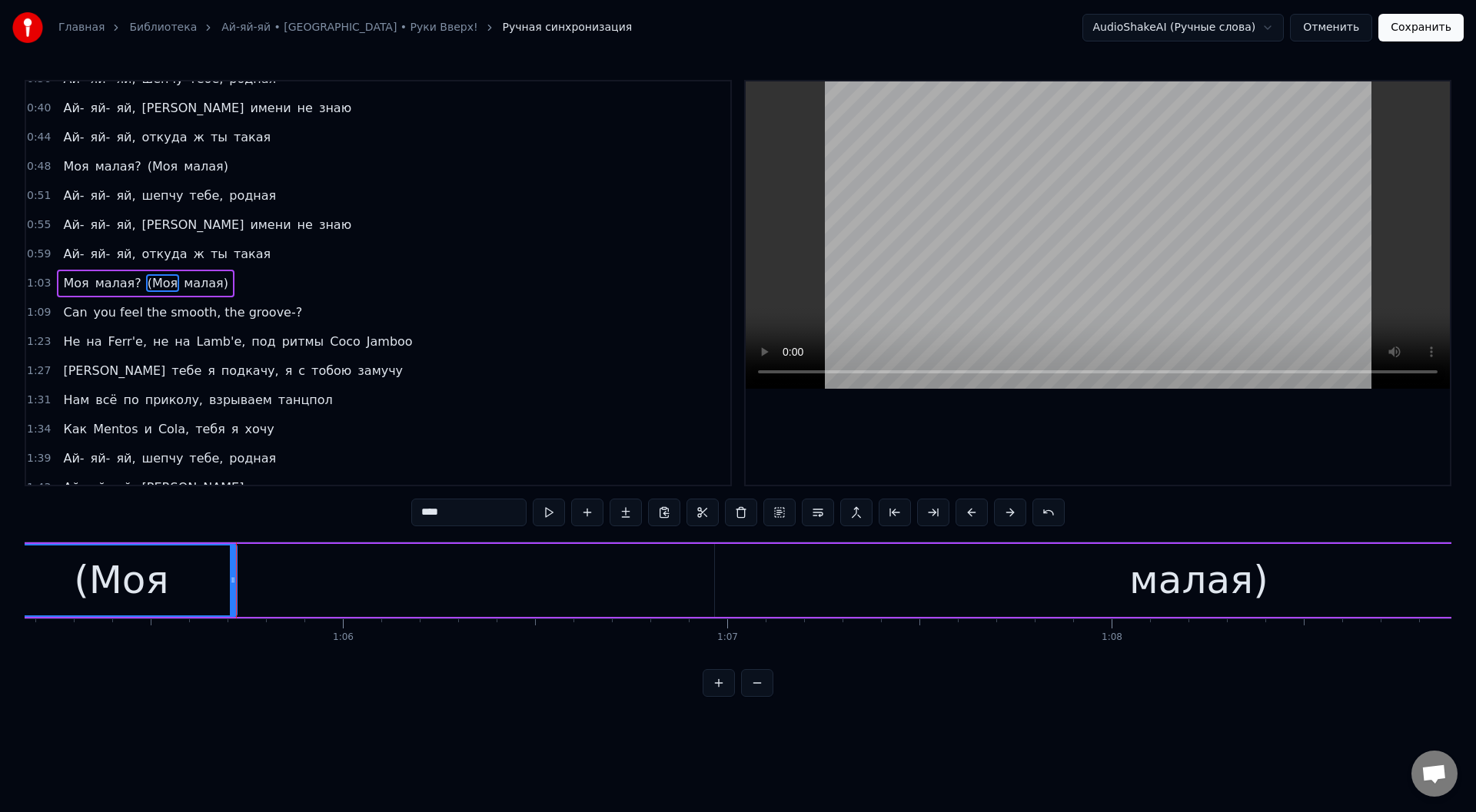
drag, startPoint x: 1086, startPoint y: 588, endPoint x: 1072, endPoint y: 582, distance: 15.2
click at [1083, 587] on div "малая)" at bounding box center [1198, 581] width 967 height 73
type input "******"
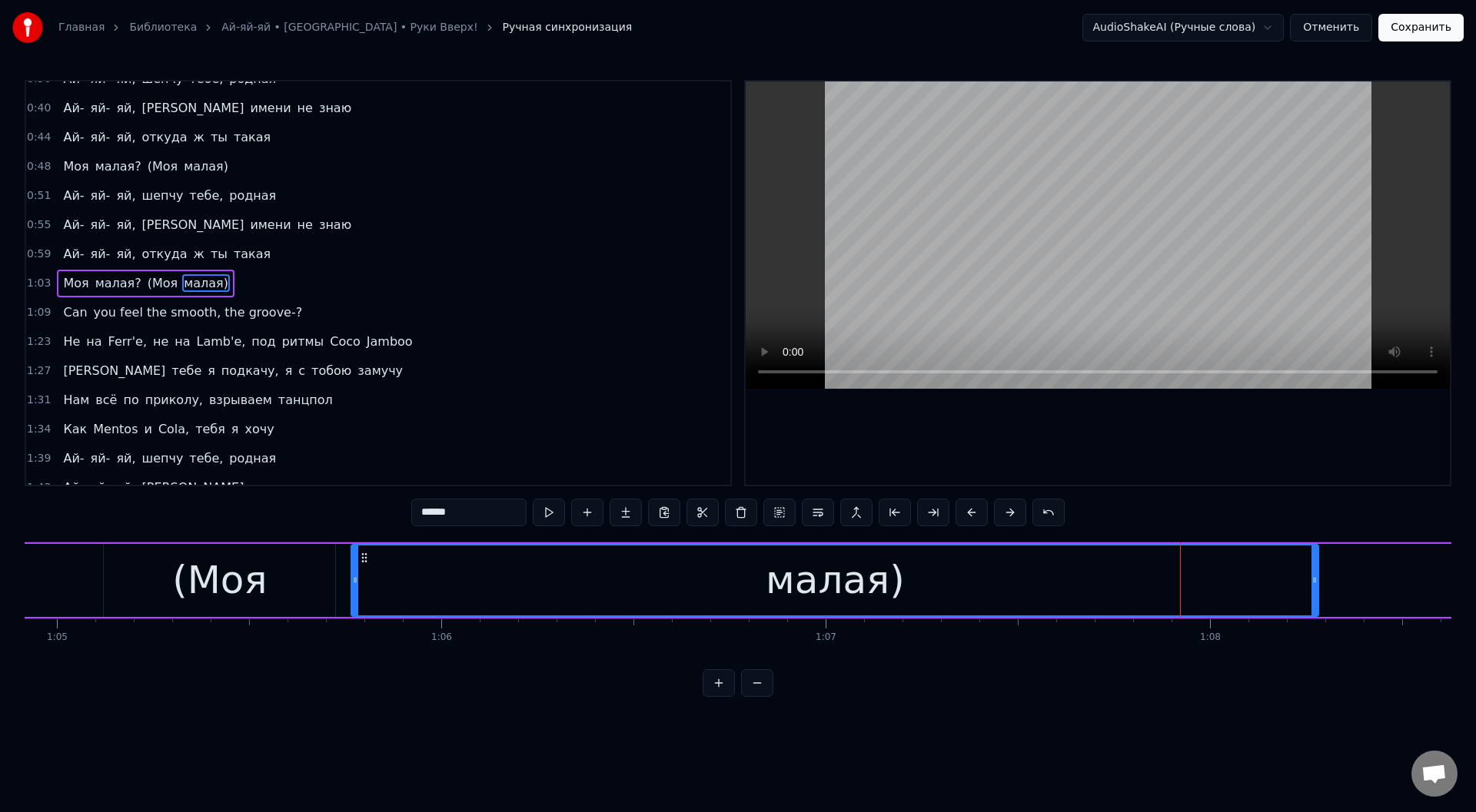
scroll to position [0, 24951]
drag, startPoint x: 732, startPoint y: 556, endPoint x: 361, endPoint y: 585, distance: 372.1
click at [361, 585] on div "малая)" at bounding box center [828, 581] width 966 height 70
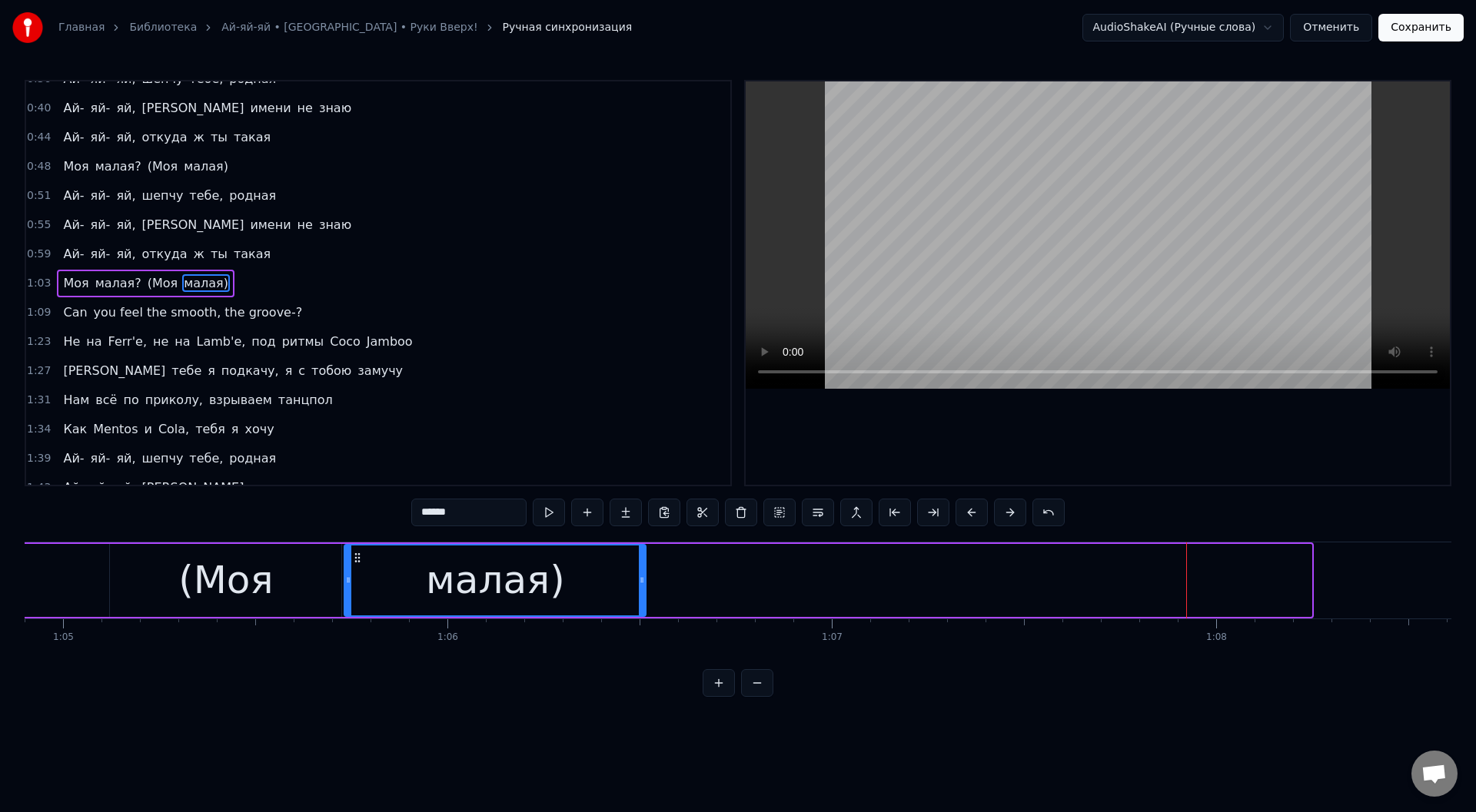
drag, startPoint x: 1309, startPoint y: 574, endPoint x: 644, endPoint y: 581, distance: 665.0
click at [644, 581] on div at bounding box center [642, 581] width 6 height 70
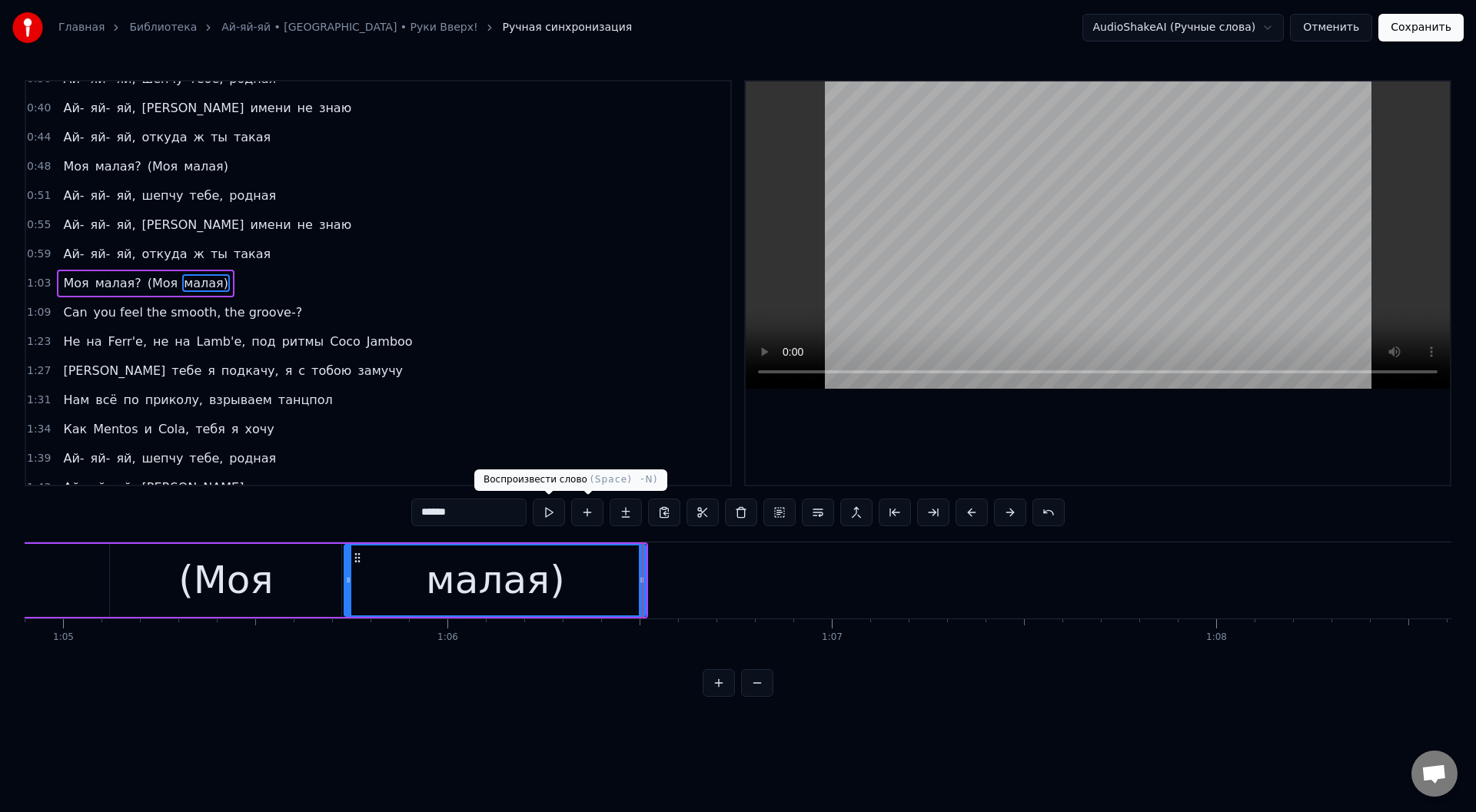
click at [549, 507] on button at bounding box center [549, 512] width 32 height 28
drag, startPoint x: 646, startPoint y: 569, endPoint x: 627, endPoint y: 570, distance: 19.0
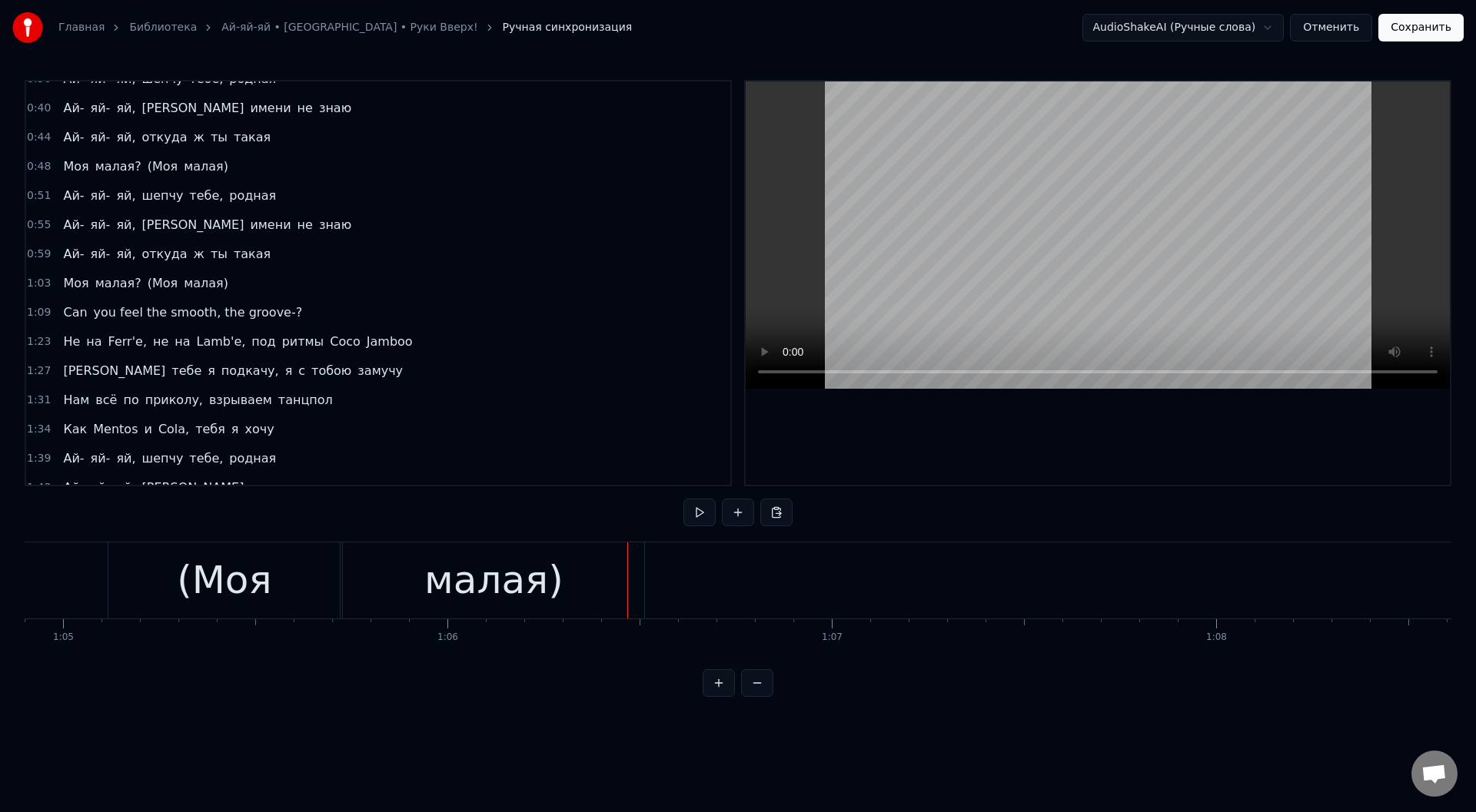
click at [556, 559] on div "малая)" at bounding box center [494, 581] width 301 height 76
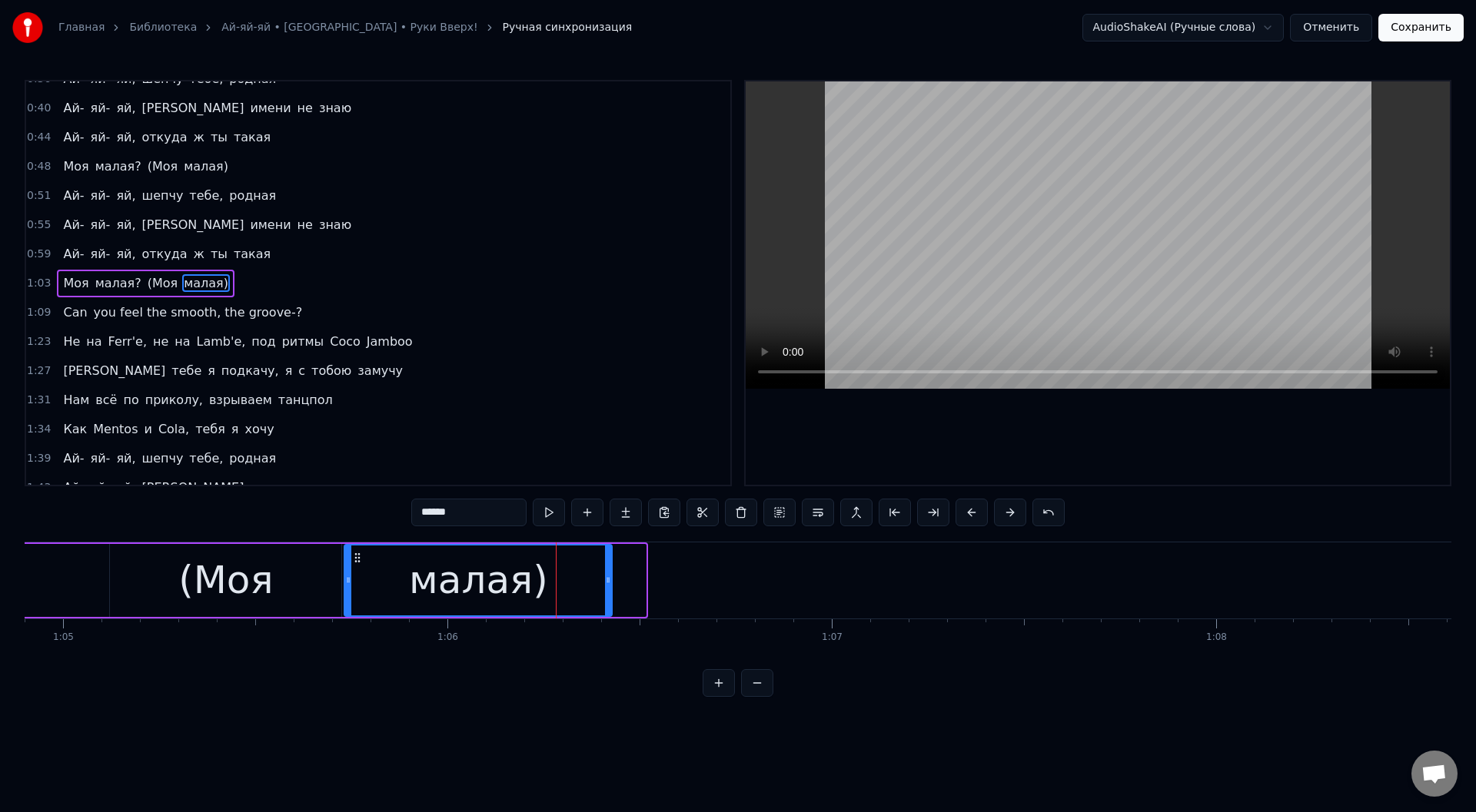
drag, startPoint x: 643, startPoint y: 567, endPoint x: 609, endPoint y: 567, distance: 34.0
click at [609, 567] on div at bounding box center [609, 581] width 6 height 70
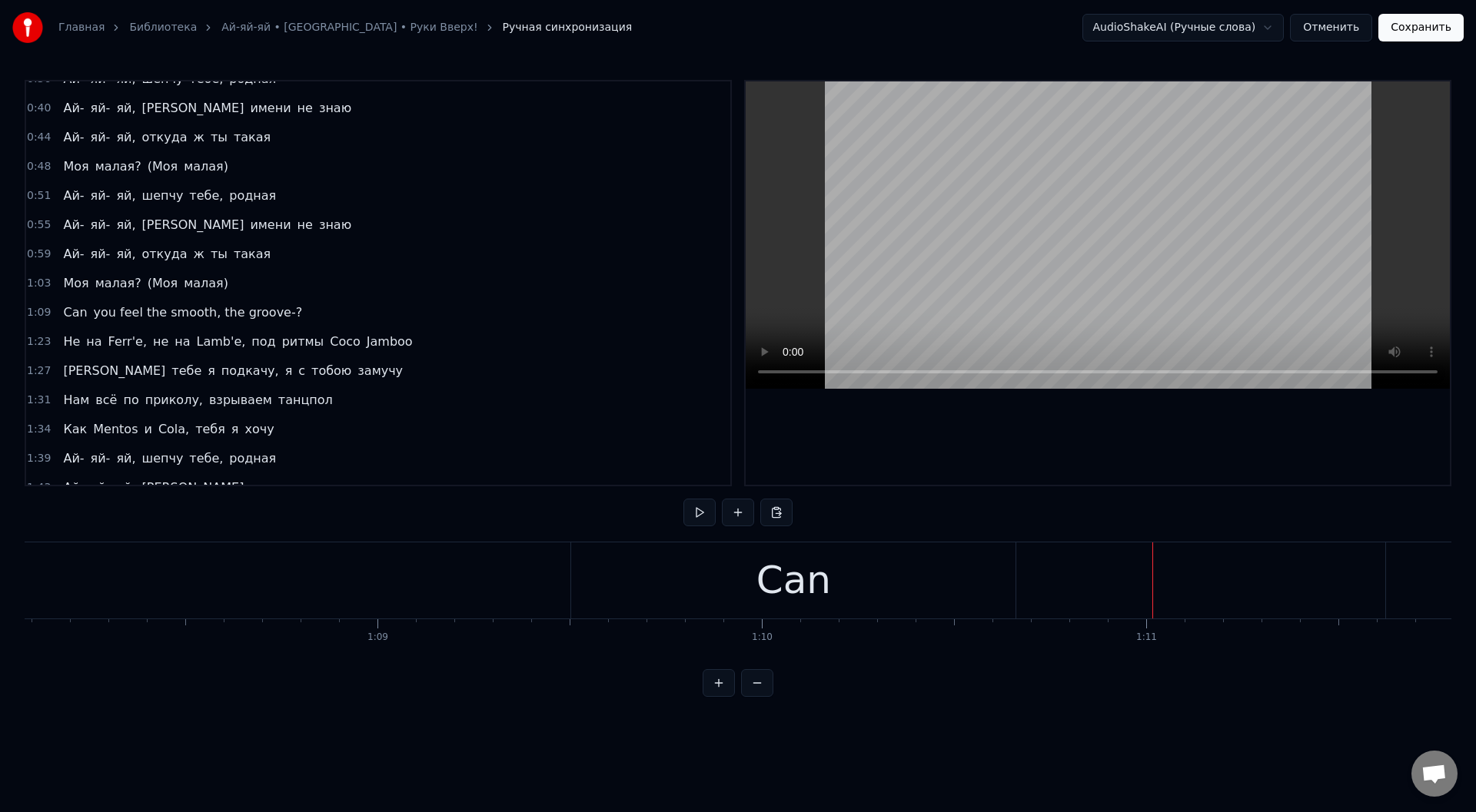
scroll to position [0, 26237]
click at [632, 601] on div "Can" at bounding box center [731, 581] width 445 height 76
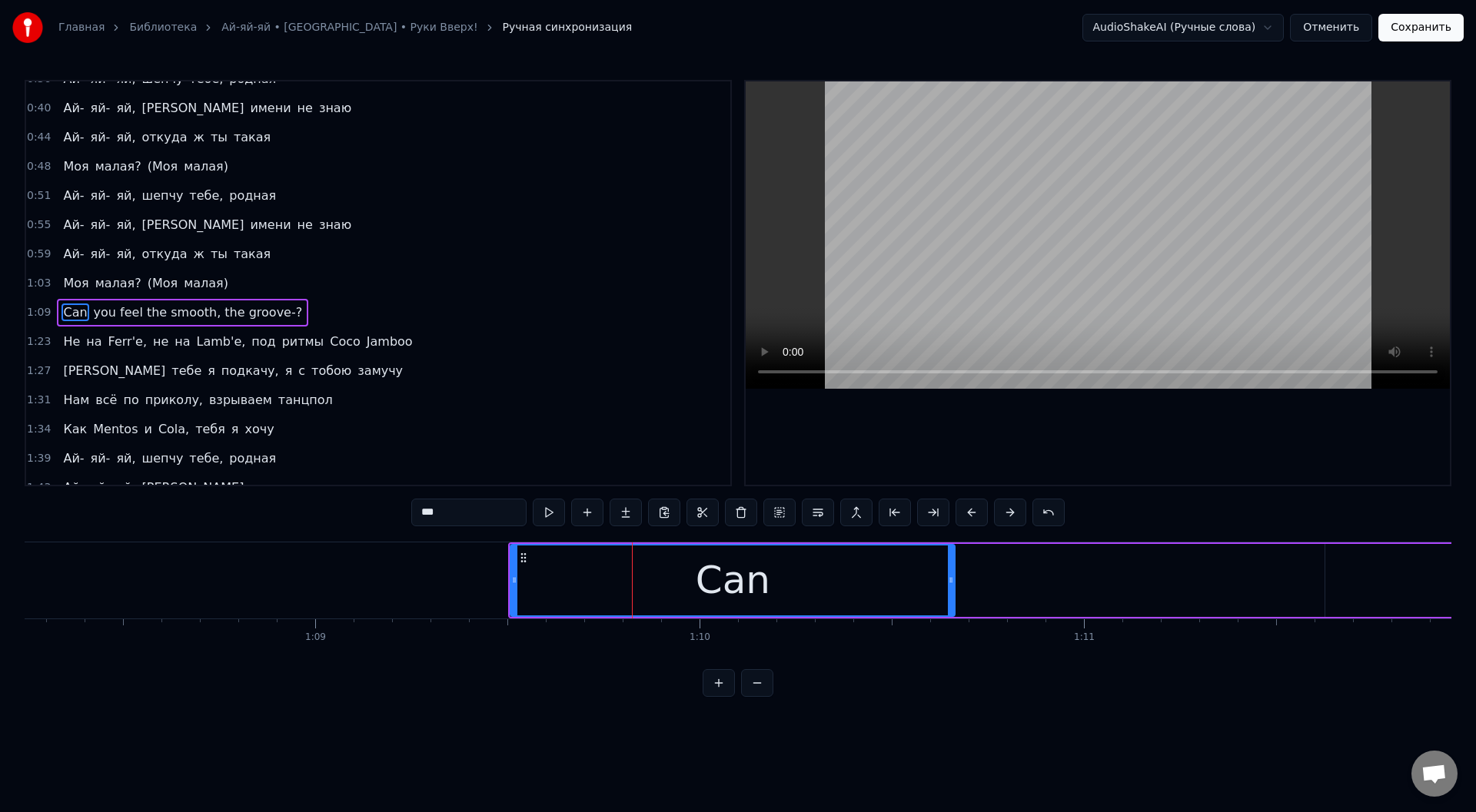
scroll to position [280, 0]
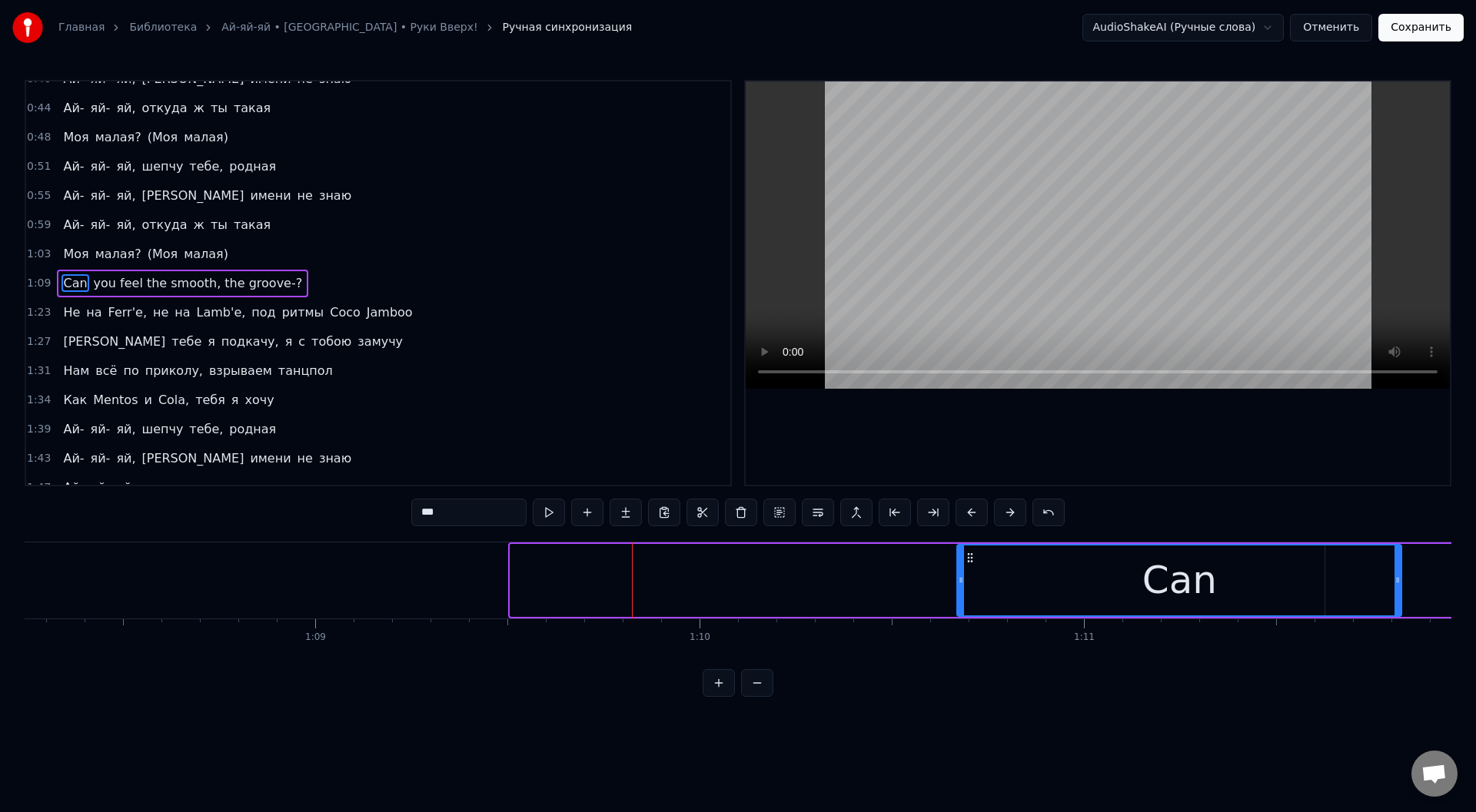
drag, startPoint x: 527, startPoint y: 557, endPoint x: 974, endPoint y: 563, distance: 447.0
click at [974, 563] on icon at bounding box center [971, 558] width 13 height 13
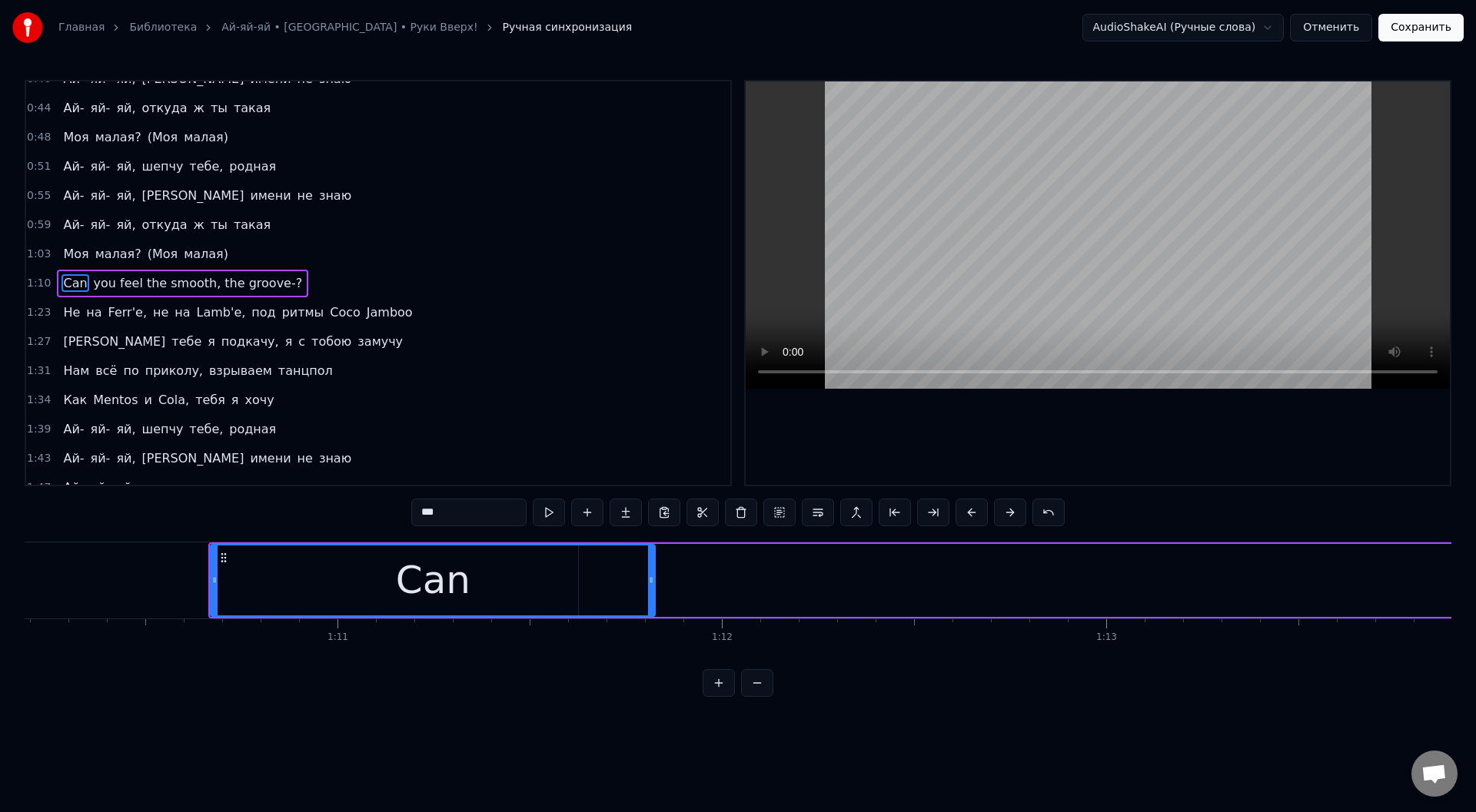
scroll to position [0, 26952]
click at [650, 575] on div "Can" at bounding box center [464, 581] width 443 height 70
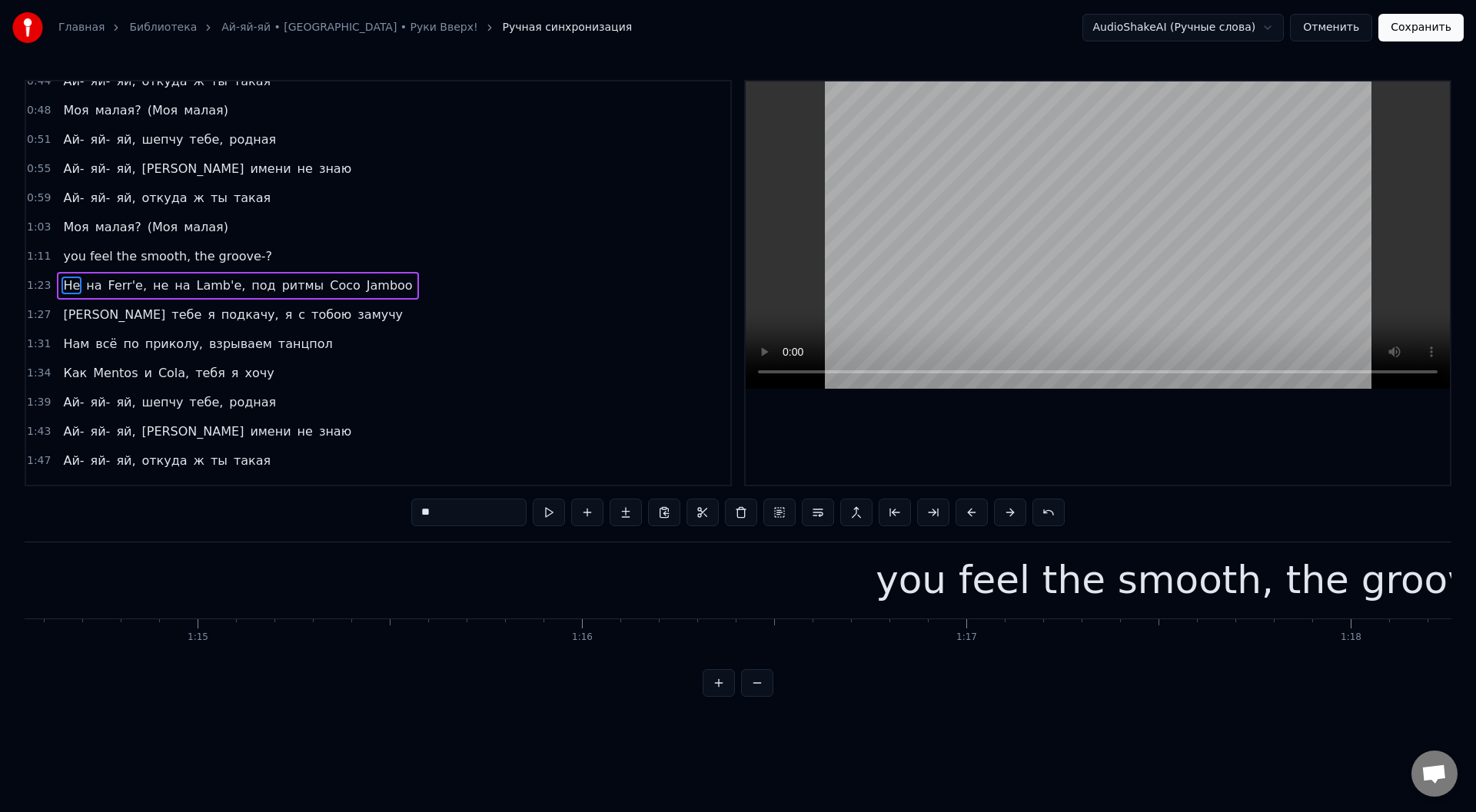
scroll to position [0, 28816]
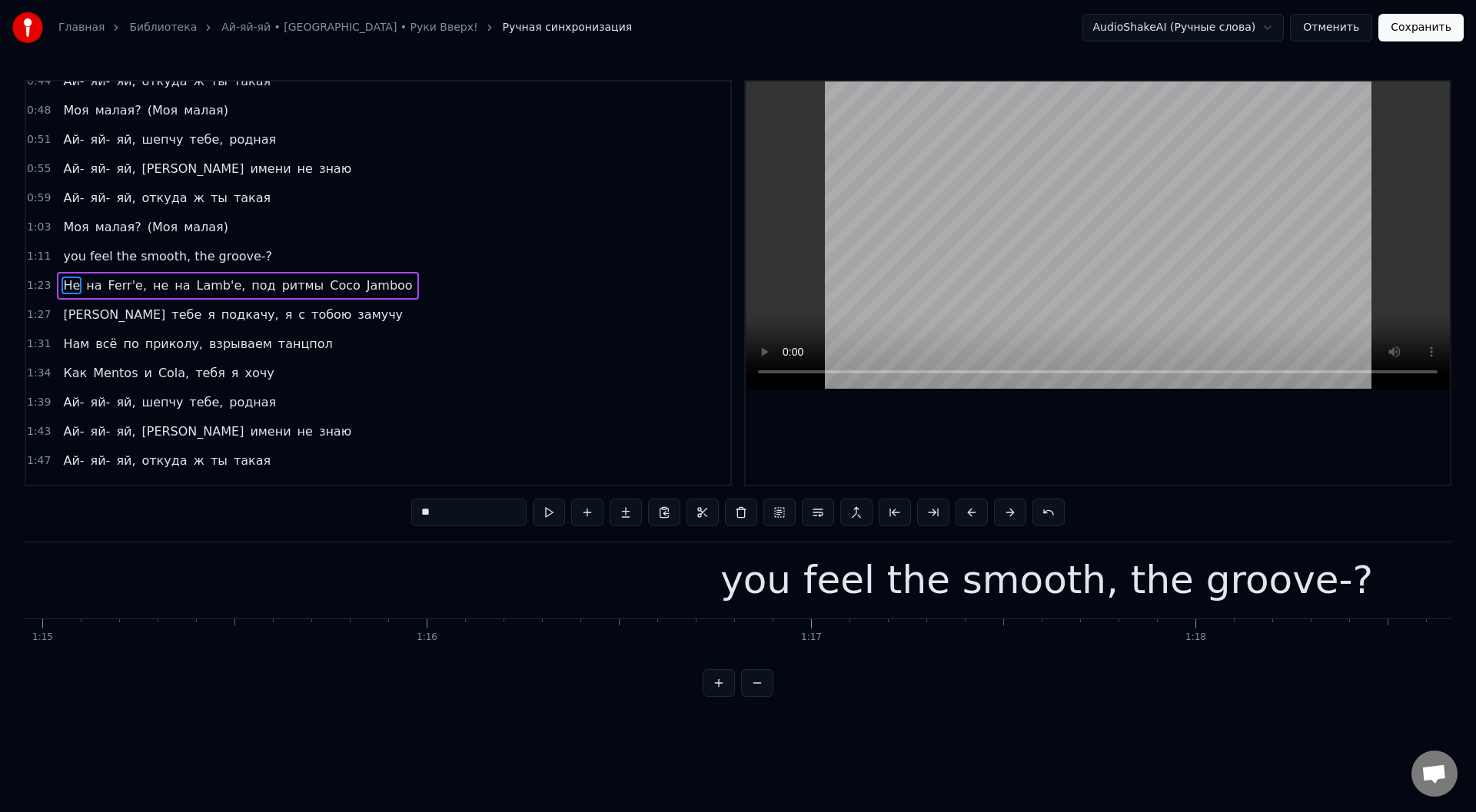
click at [776, 570] on div "you feel the smooth, the groove-?" at bounding box center [1046, 580] width 653 height 57
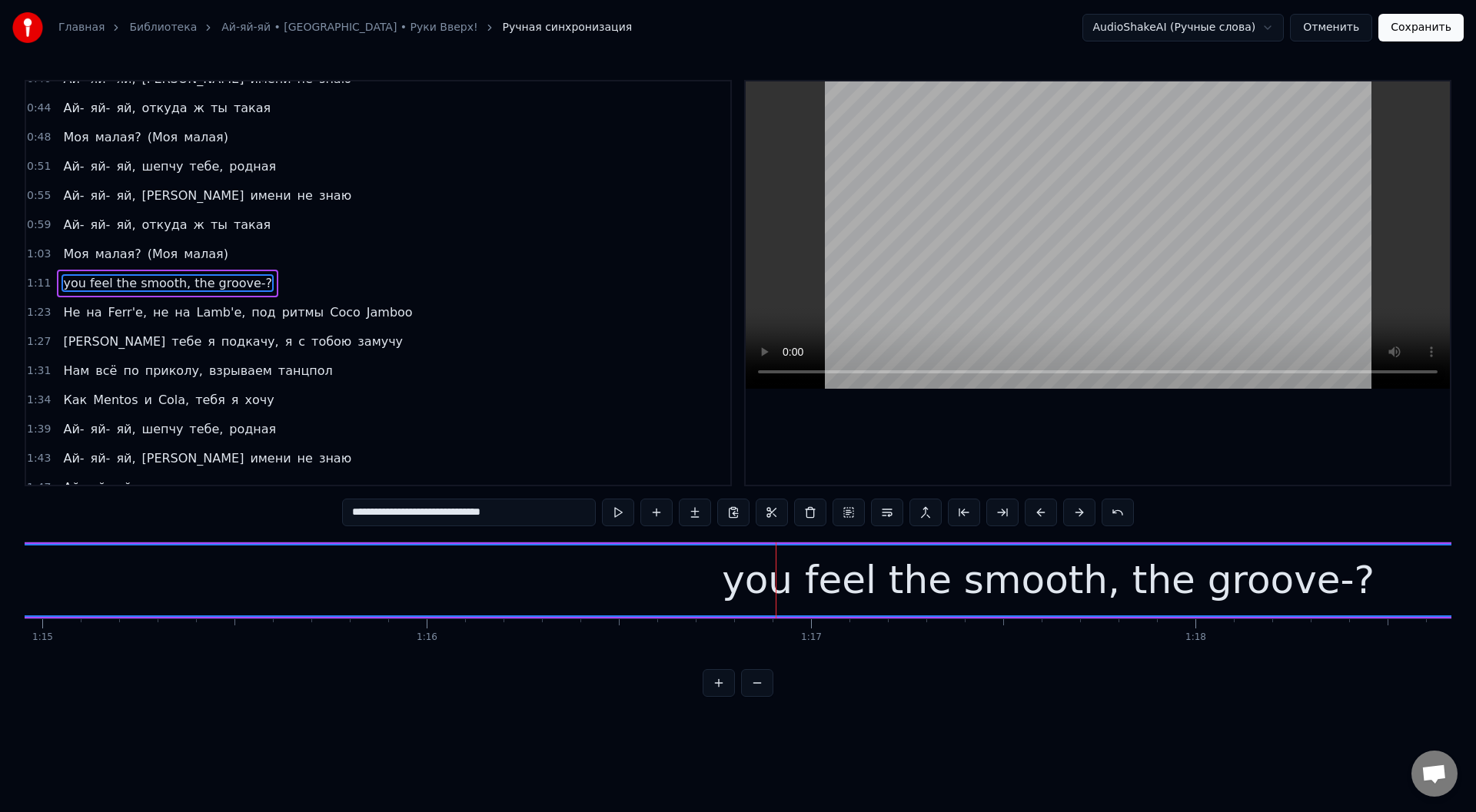
type input "**"
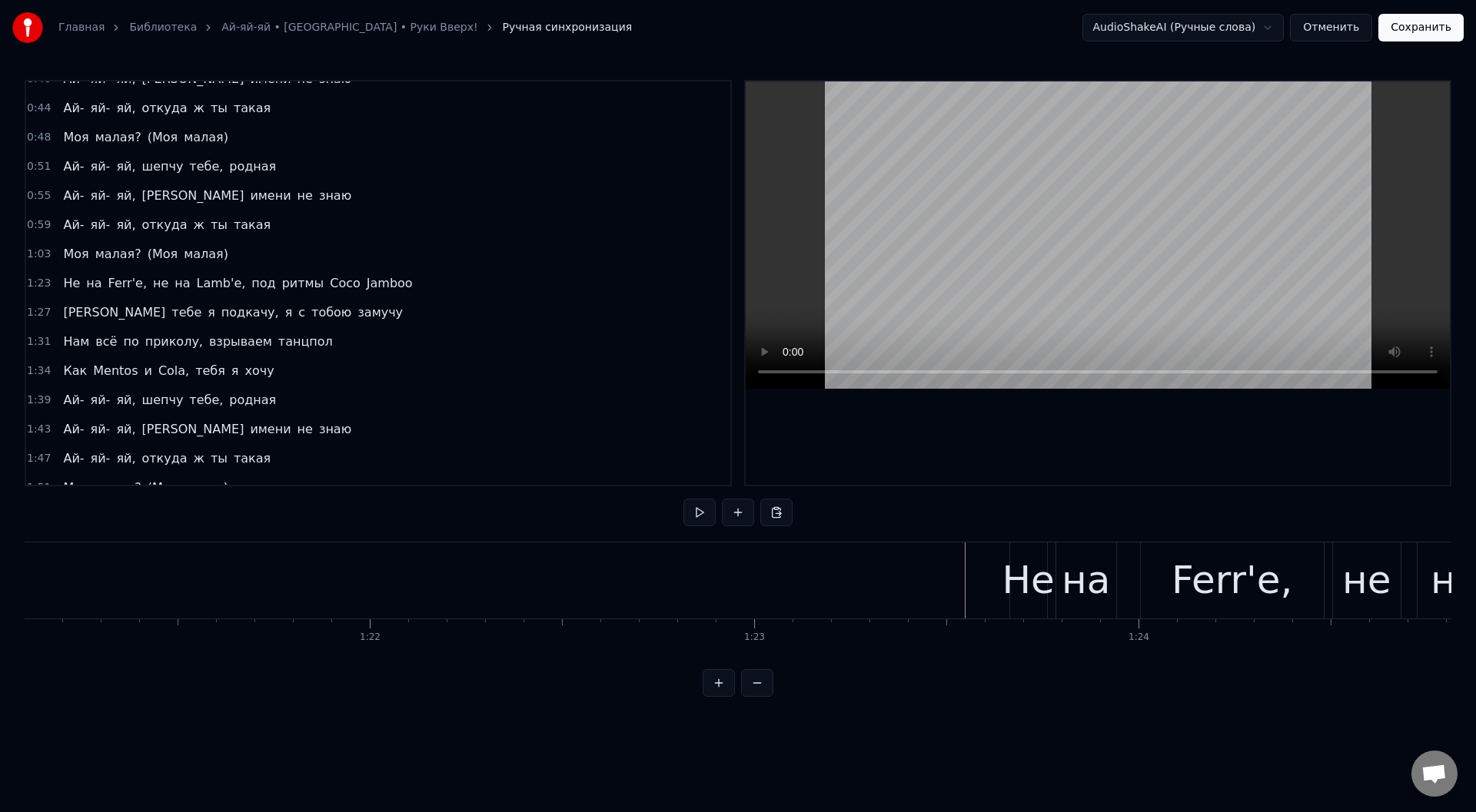
scroll to position [0, 31024]
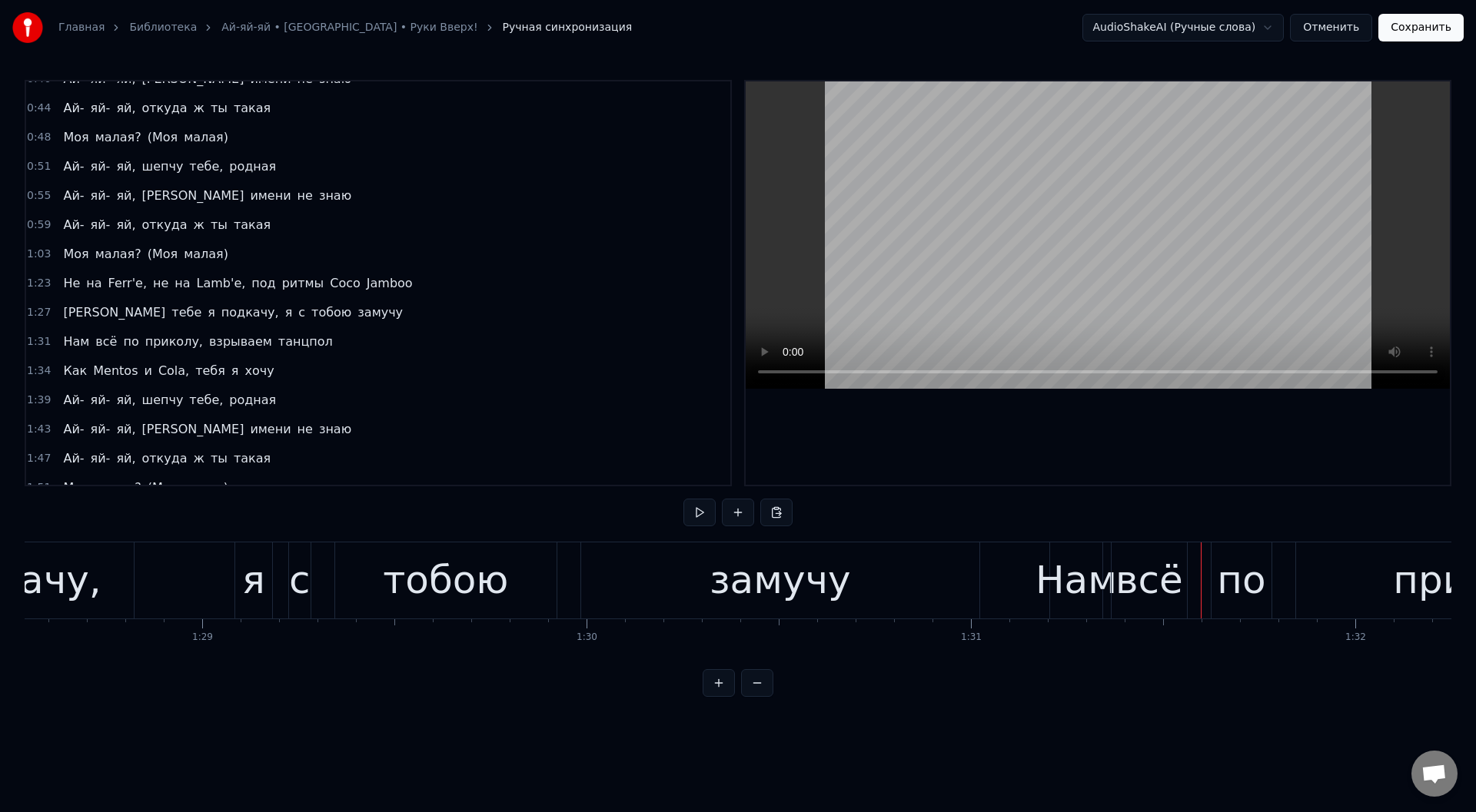
scroll to position [0, 33915]
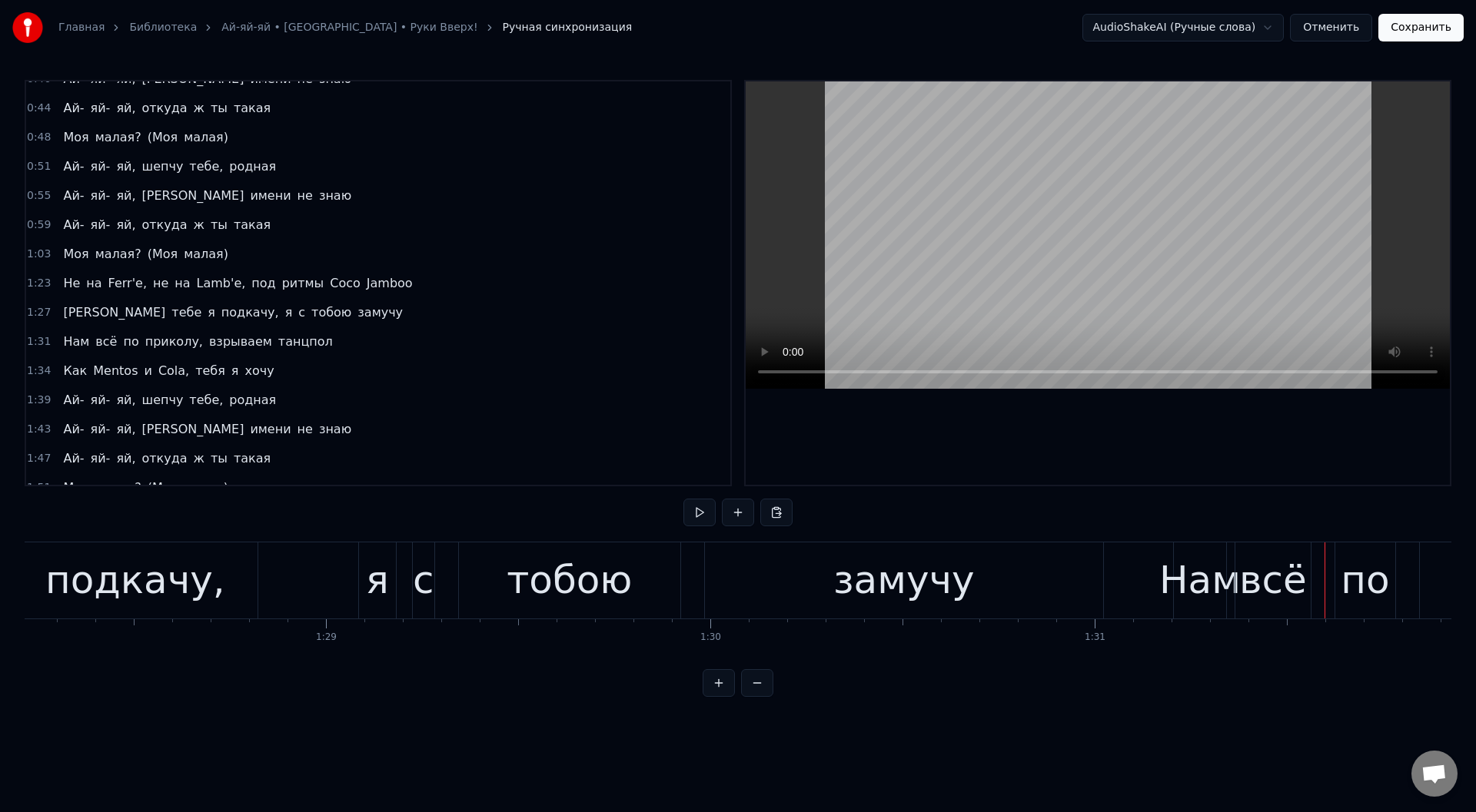
click at [893, 578] on div "замучу" at bounding box center [904, 580] width 142 height 57
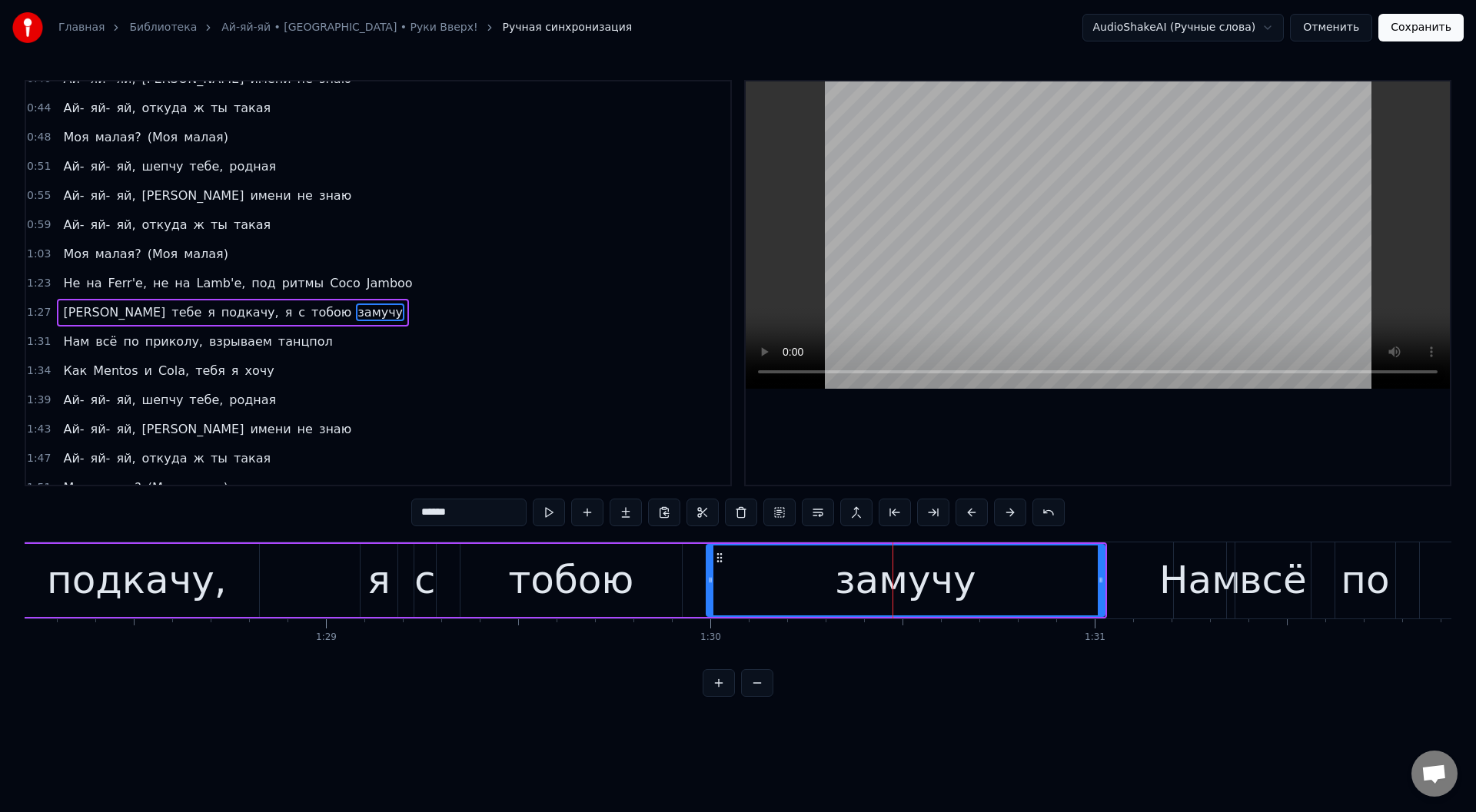
scroll to position [309, 0]
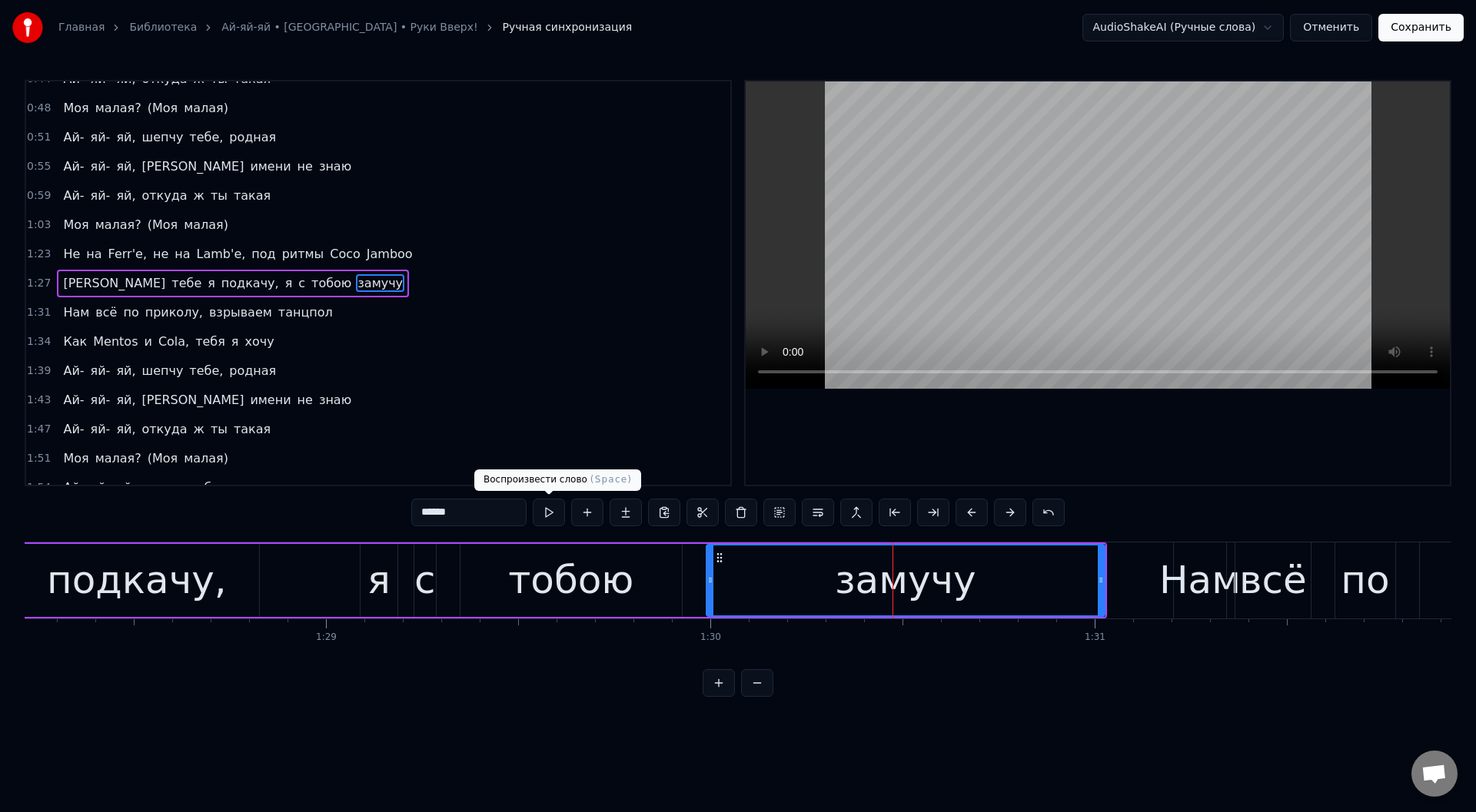
click at [546, 507] on button at bounding box center [549, 512] width 32 height 28
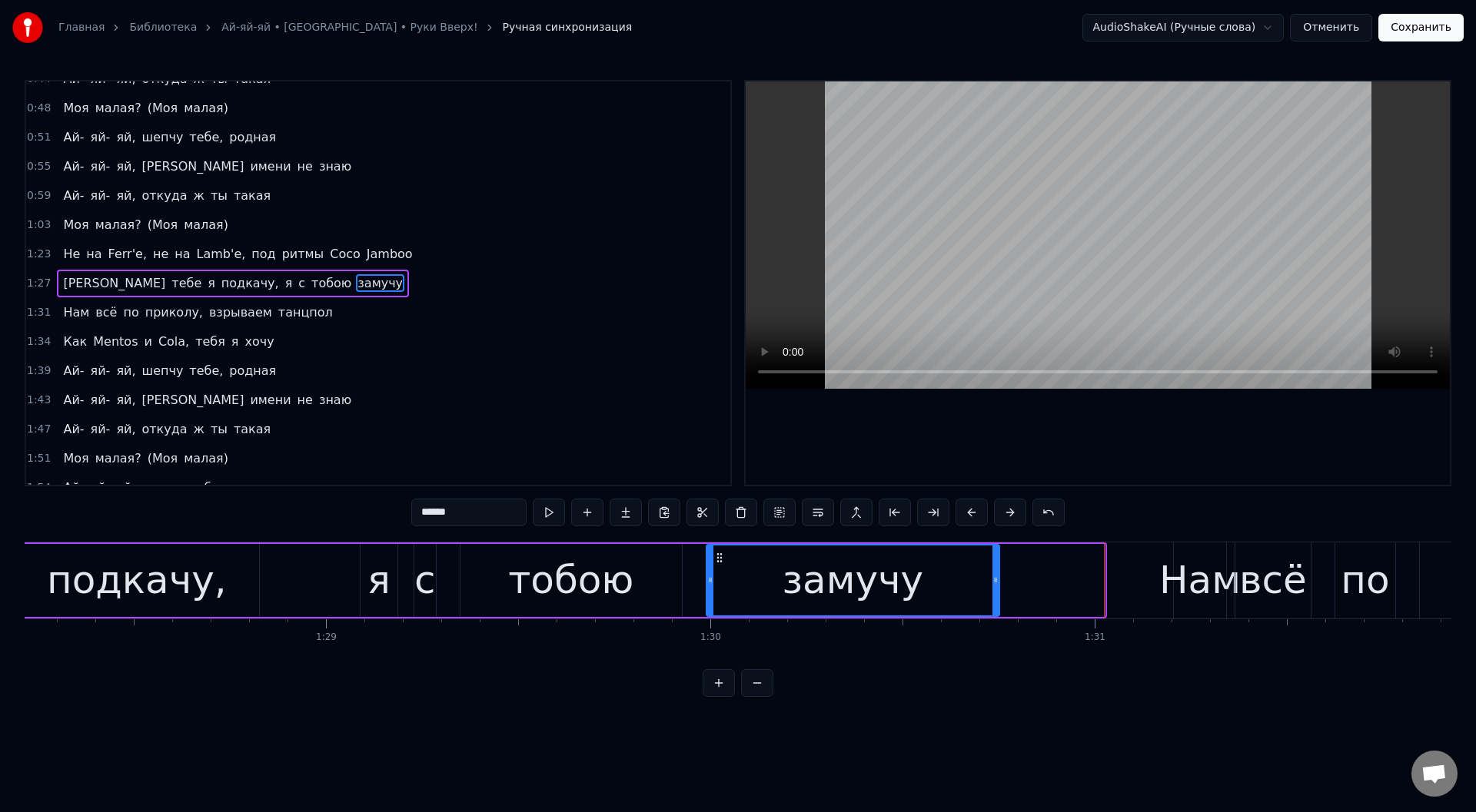
drag, startPoint x: 1099, startPoint y: 579, endPoint x: 981, endPoint y: 574, distance: 118.1
click at [993, 578] on icon at bounding box center [996, 581] width 6 height 13
click at [545, 510] on button at bounding box center [549, 512] width 32 height 28
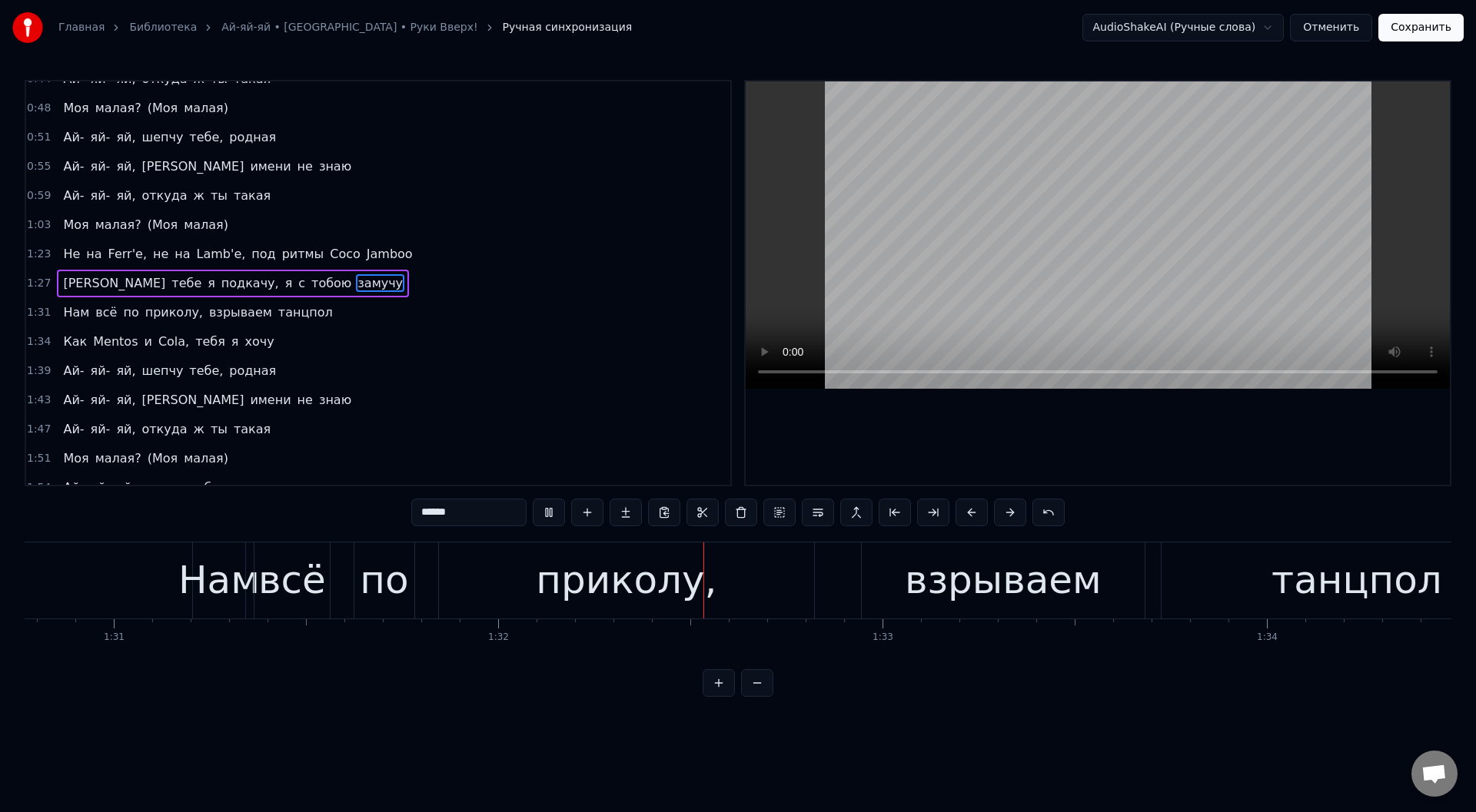
scroll to position [0, 35222]
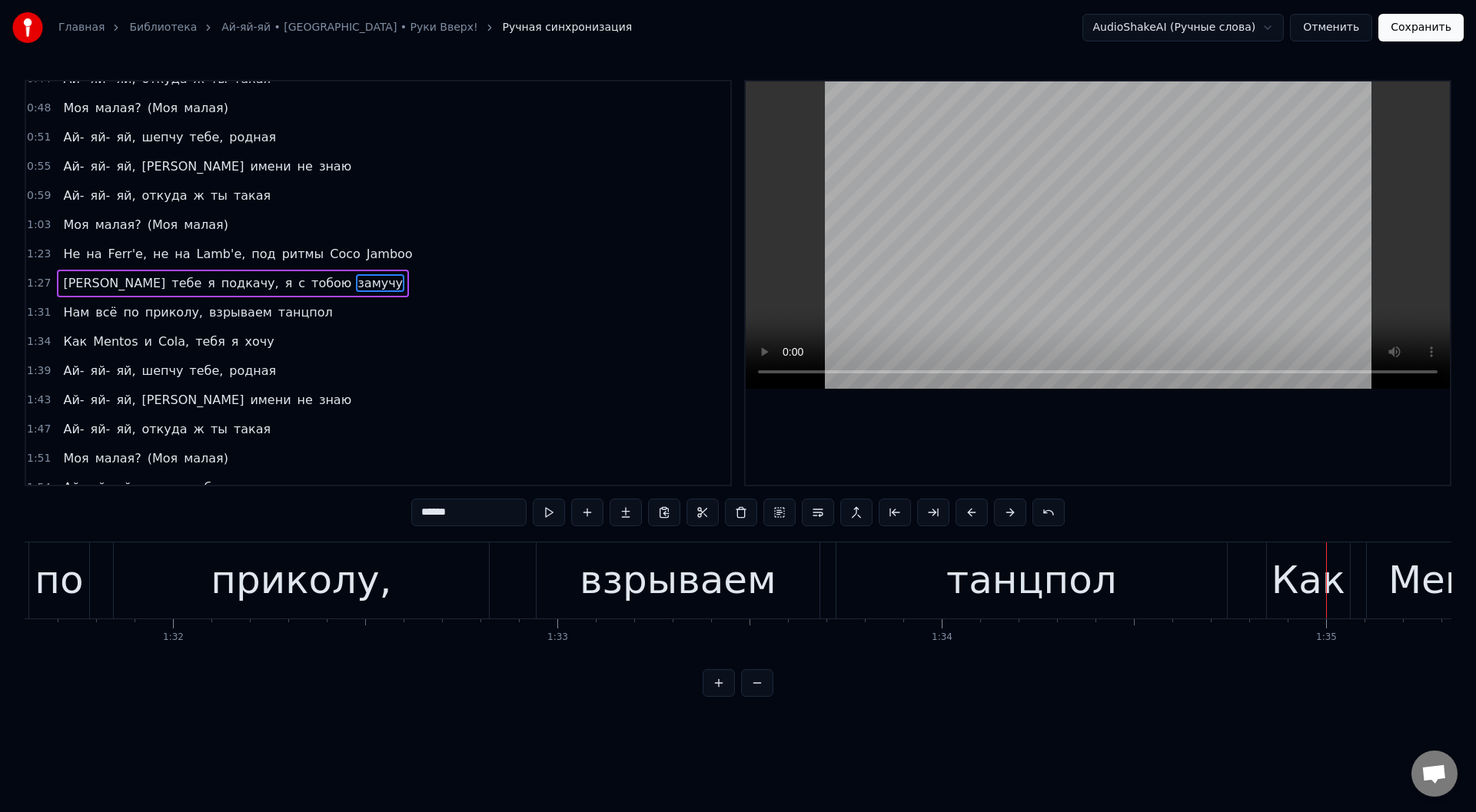
click at [1074, 596] on div "танцпол" at bounding box center [1031, 580] width 171 height 57
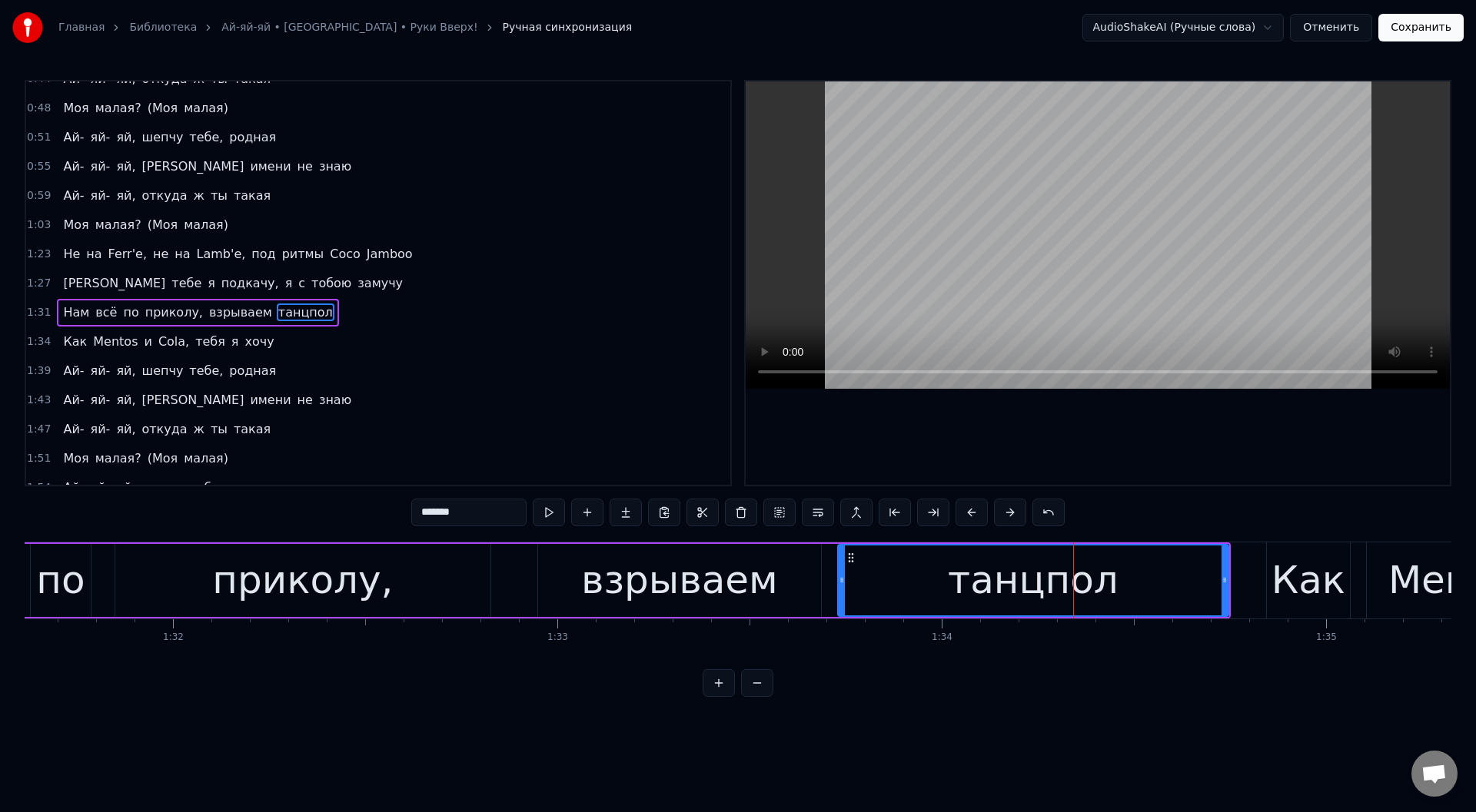
scroll to position [338, 0]
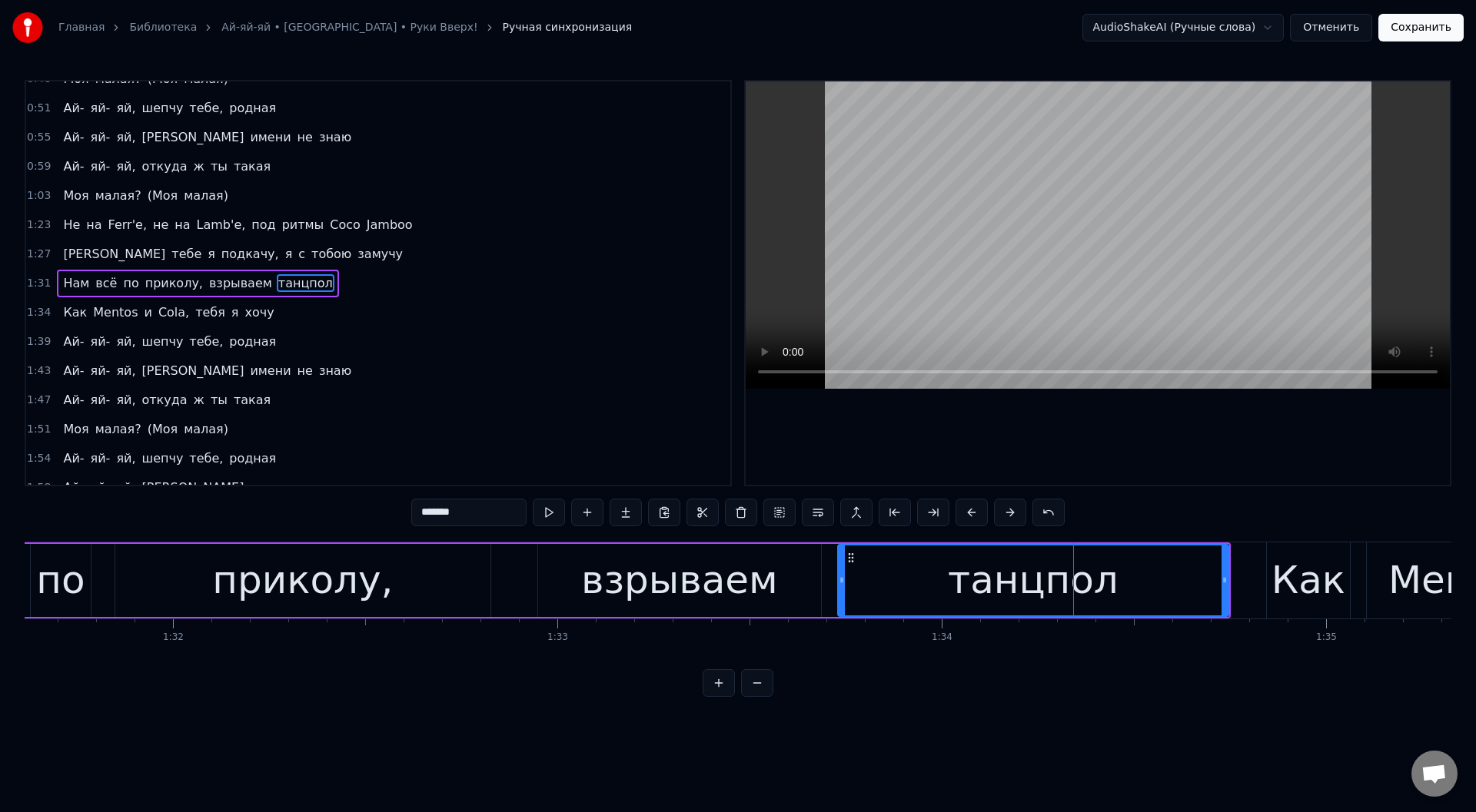
click at [489, 513] on input "*******" at bounding box center [469, 512] width 116 height 28
type input "********"
click at [516, 580] on div "Нам всё по приколу, взрываем танцполы" at bounding box center [549, 581] width 1364 height 76
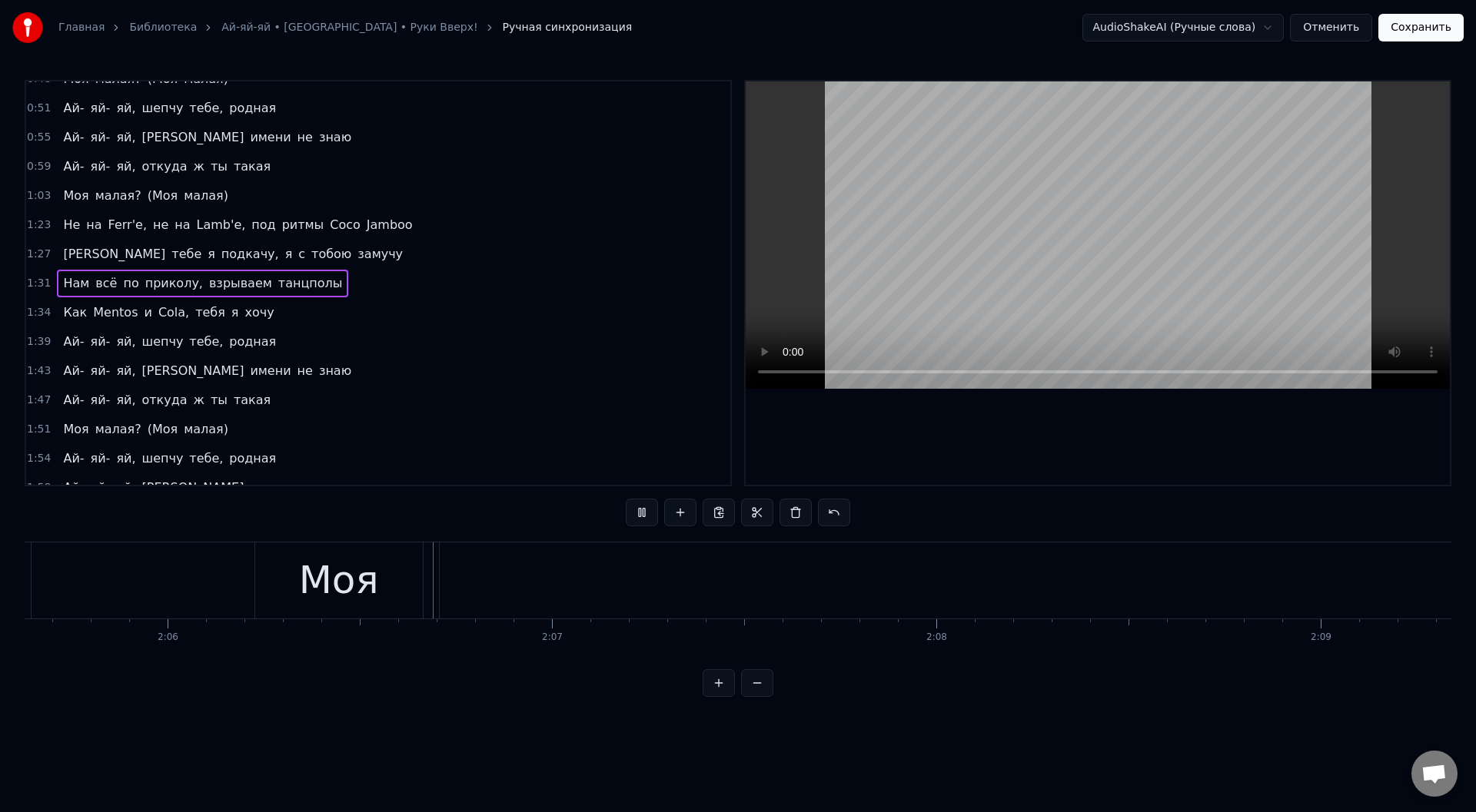
scroll to position [0, 48377]
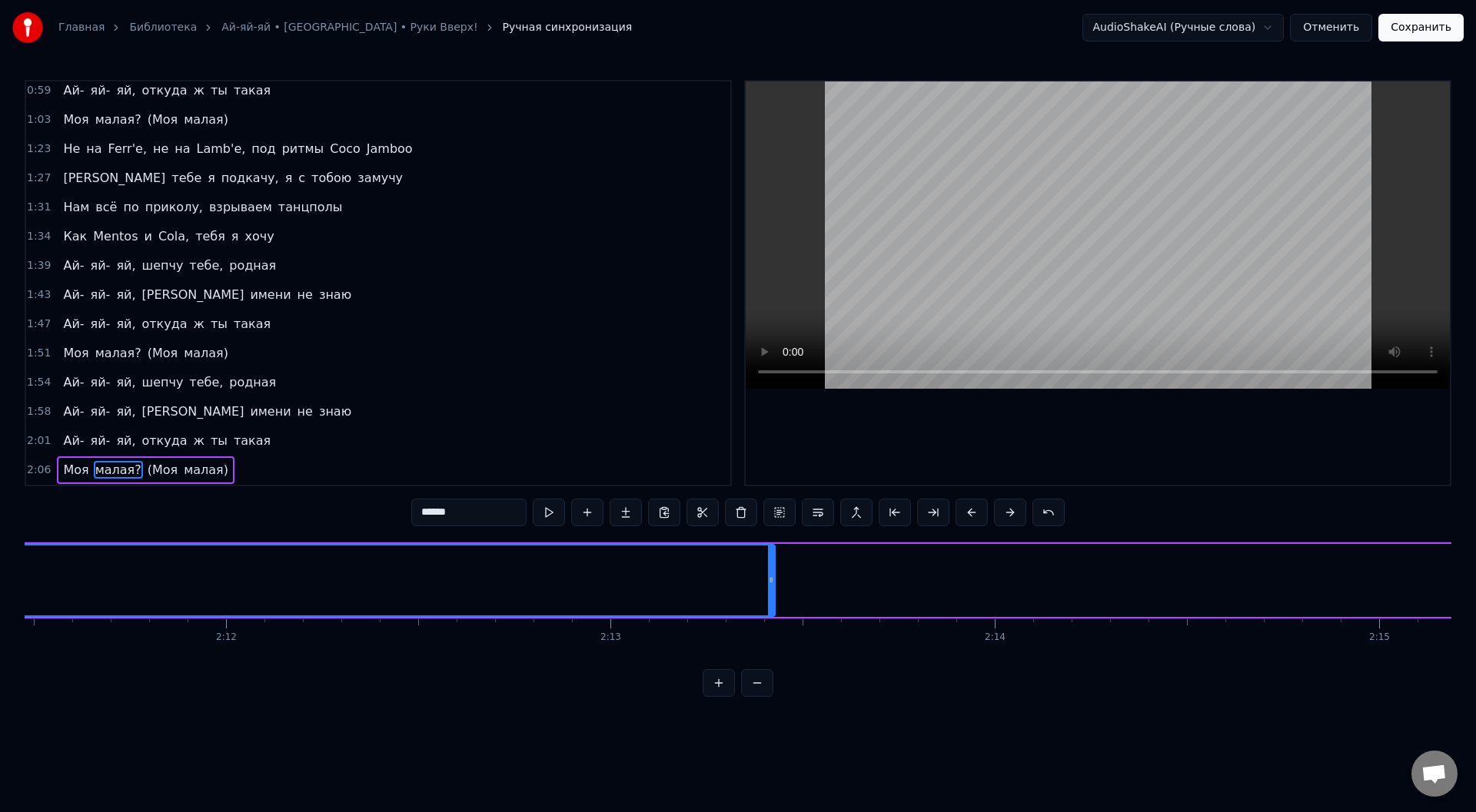
scroll to position [0, 50391]
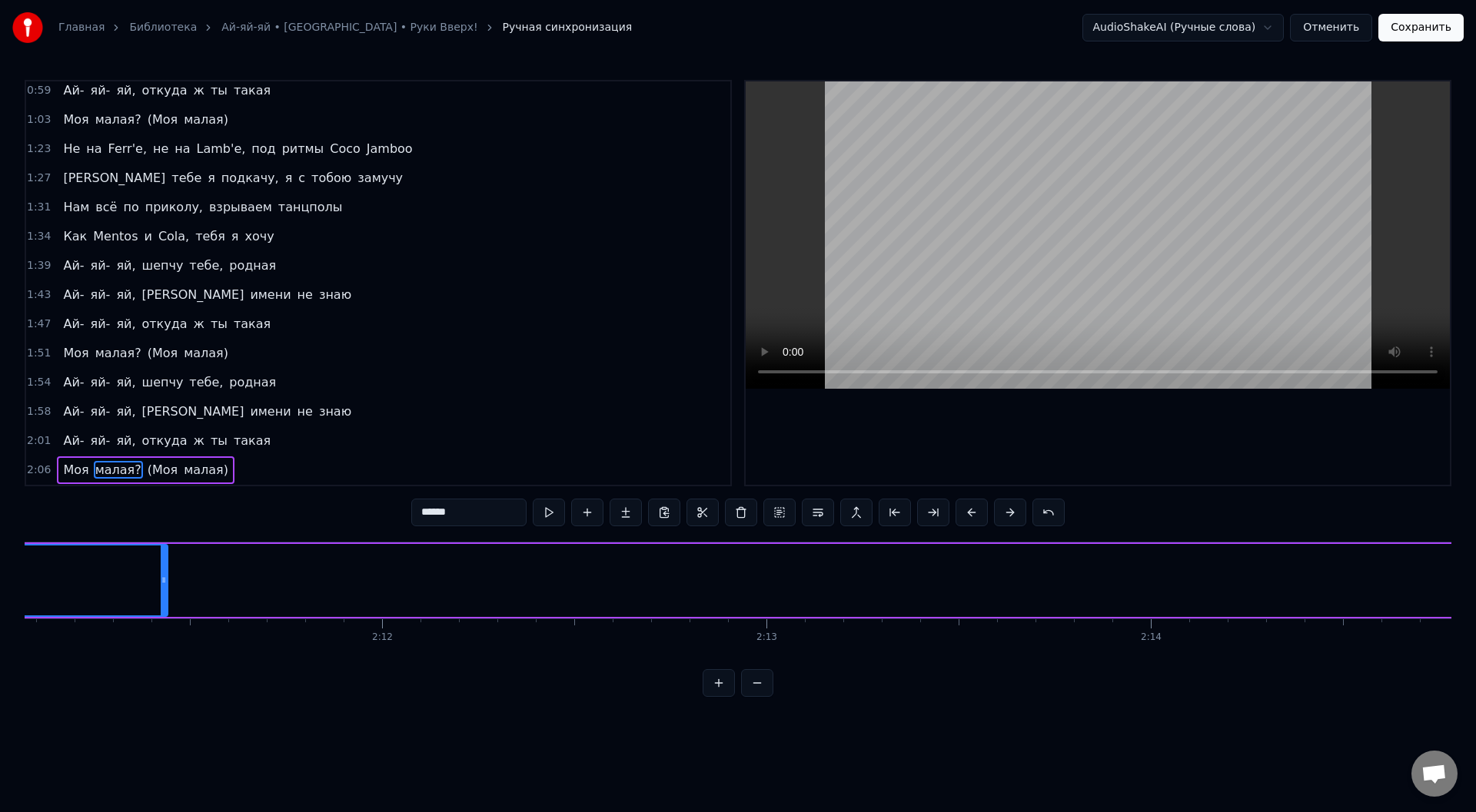
drag, startPoint x: 929, startPoint y: 576, endPoint x: 165, endPoint y: 537, distance: 765.0
click at [165, 537] on div "0:07 Вечер- вечеринка, танцуют половинки 0:10 Одеты все с иголки брюнетки и бло…" at bounding box center [738, 389] width 1427 height 617
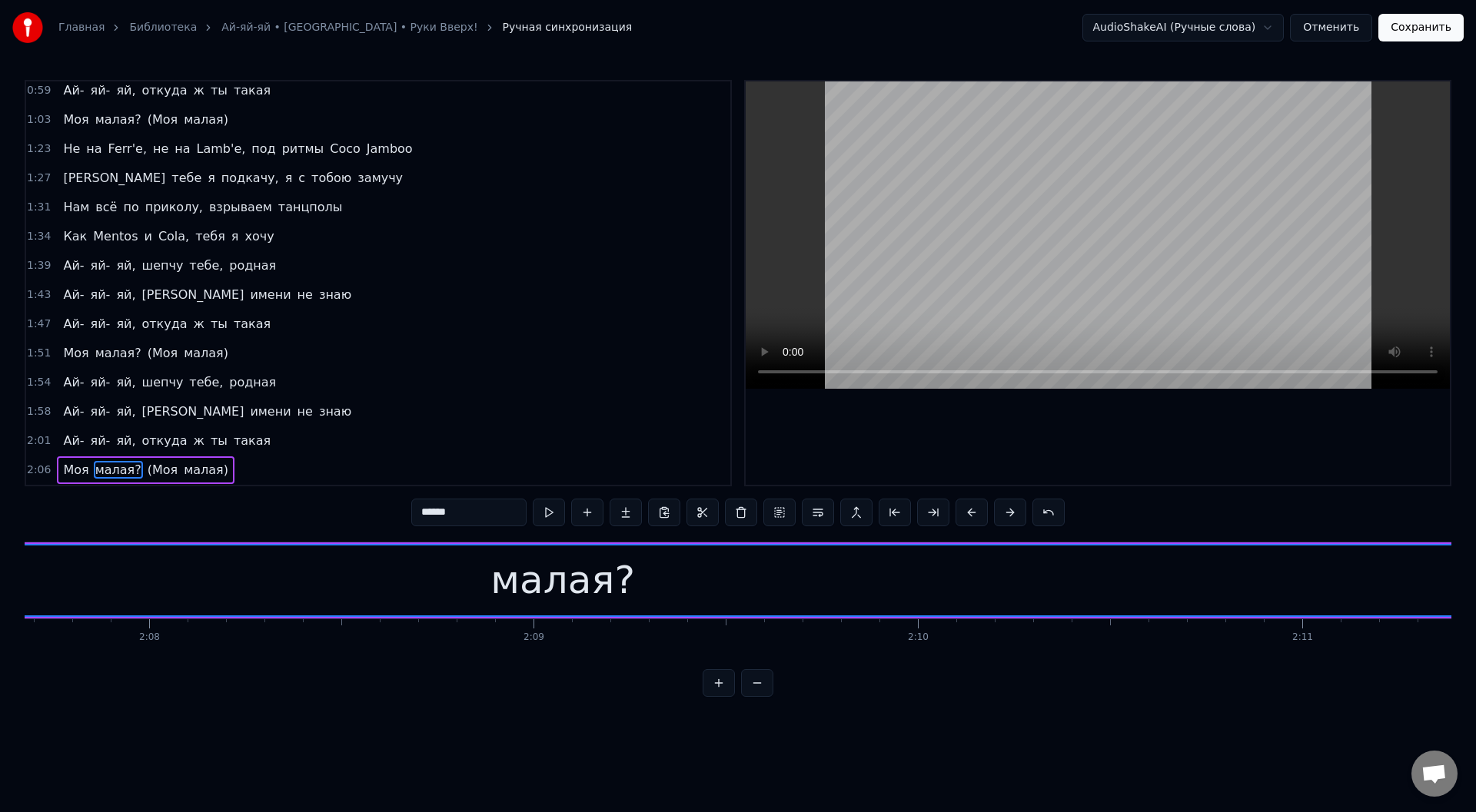
scroll to position [0, 49365]
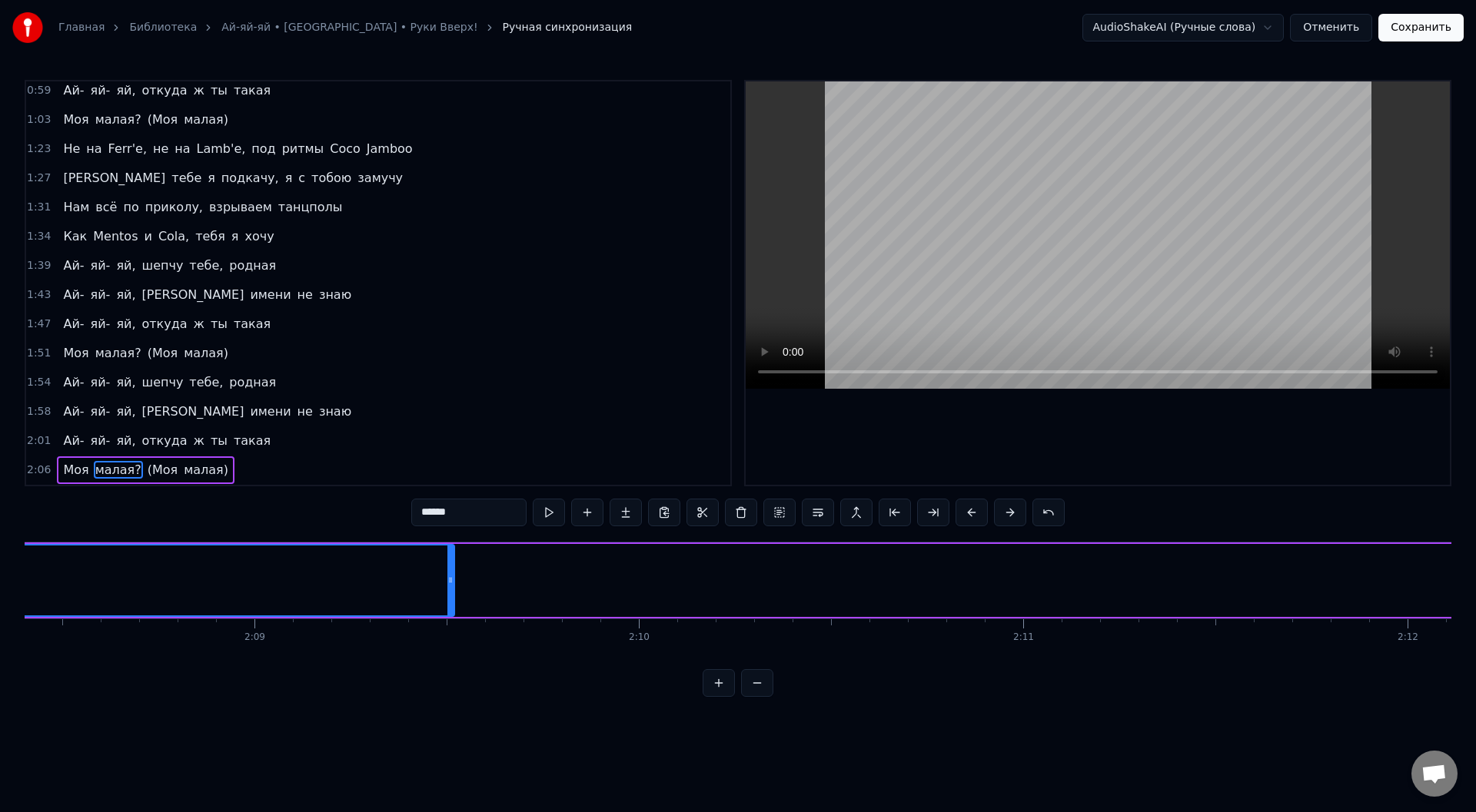
drag, startPoint x: 1190, startPoint y: 569, endPoint x: 466, endPoint y: 577, distance: 724.0
click at [447, 568] on div at bounding box center [450, 581] width 6 height 70
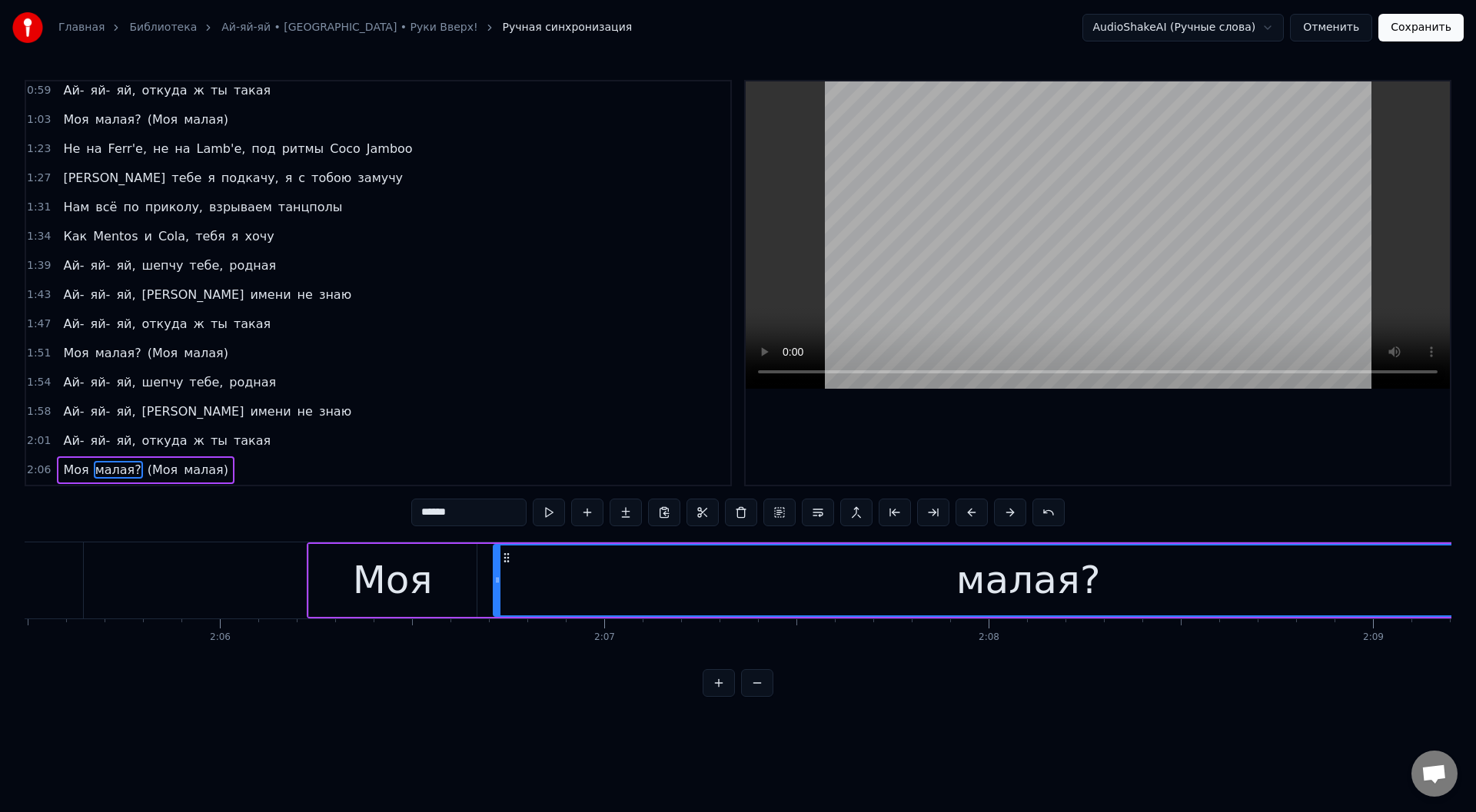
scroll to position [0, 48370]
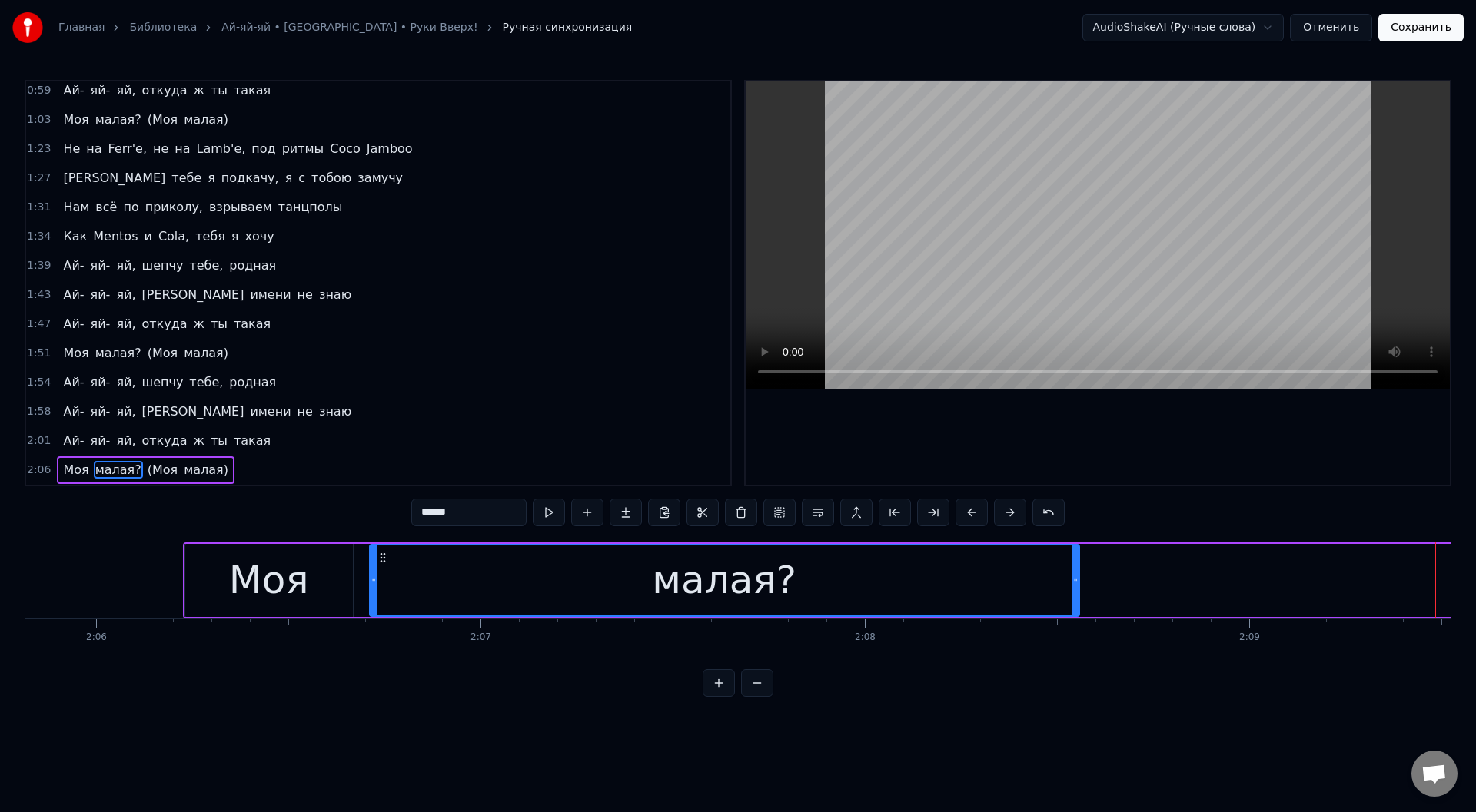
drag, startPoint x: 1439, startPoint y: 574, endPoint x: 907, endPoint y: 578, distance: 532.0
click at [1058, 586] on div "малая?" at bounding box center [725, 581] width 708 height 70
click at [553, 511] on button at bounding box center [549, 512] width 32 height 28
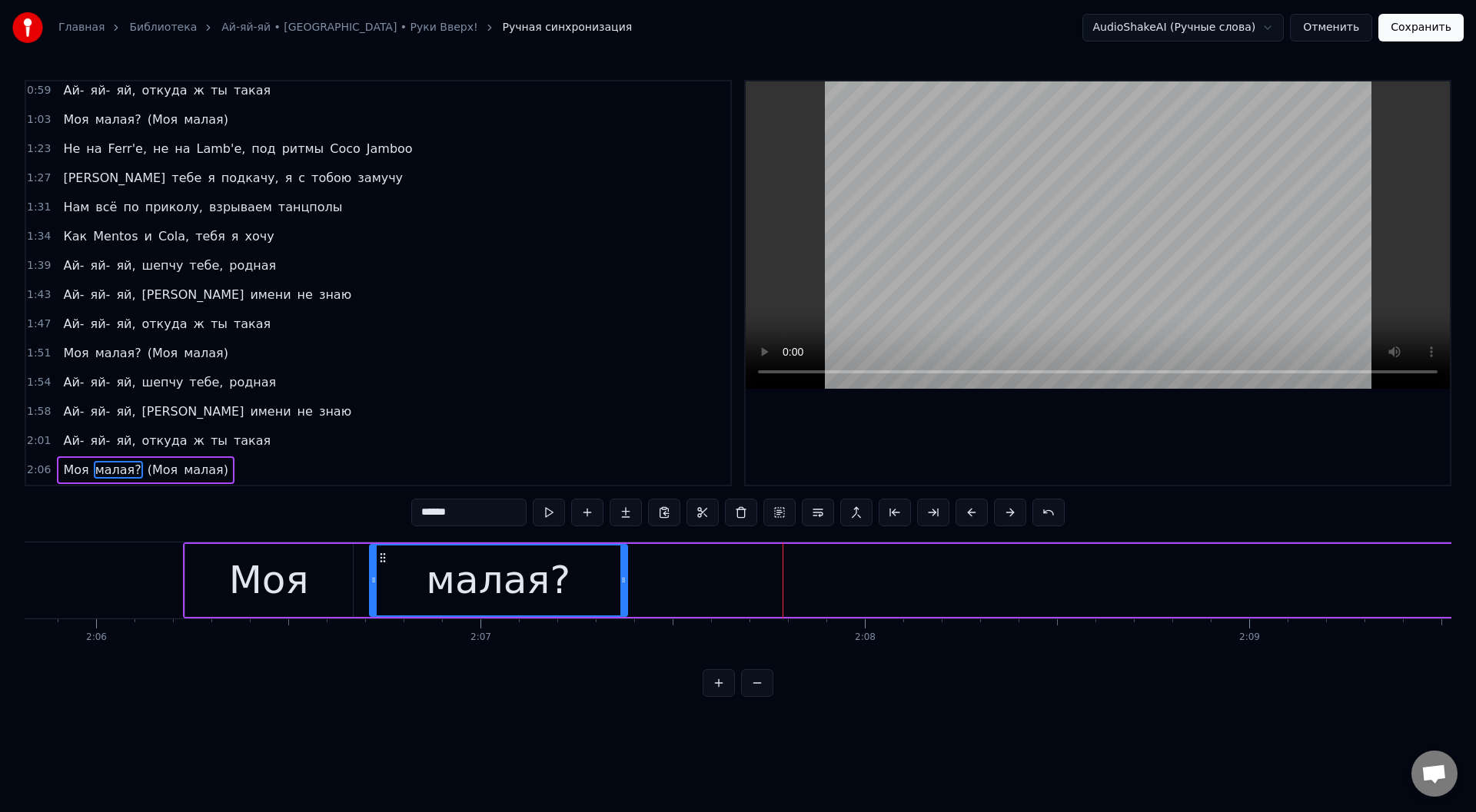
drag, startPoint x: 1056, startPoint y: 583, endPoint x: 623, endPoint y: 581, distance: 433.0
click at [623, 581] on icon at bounding box center [623, 581] width 6 height 13
click at [549, 509] on button at bounding box center [549, 512] width 32 height 28
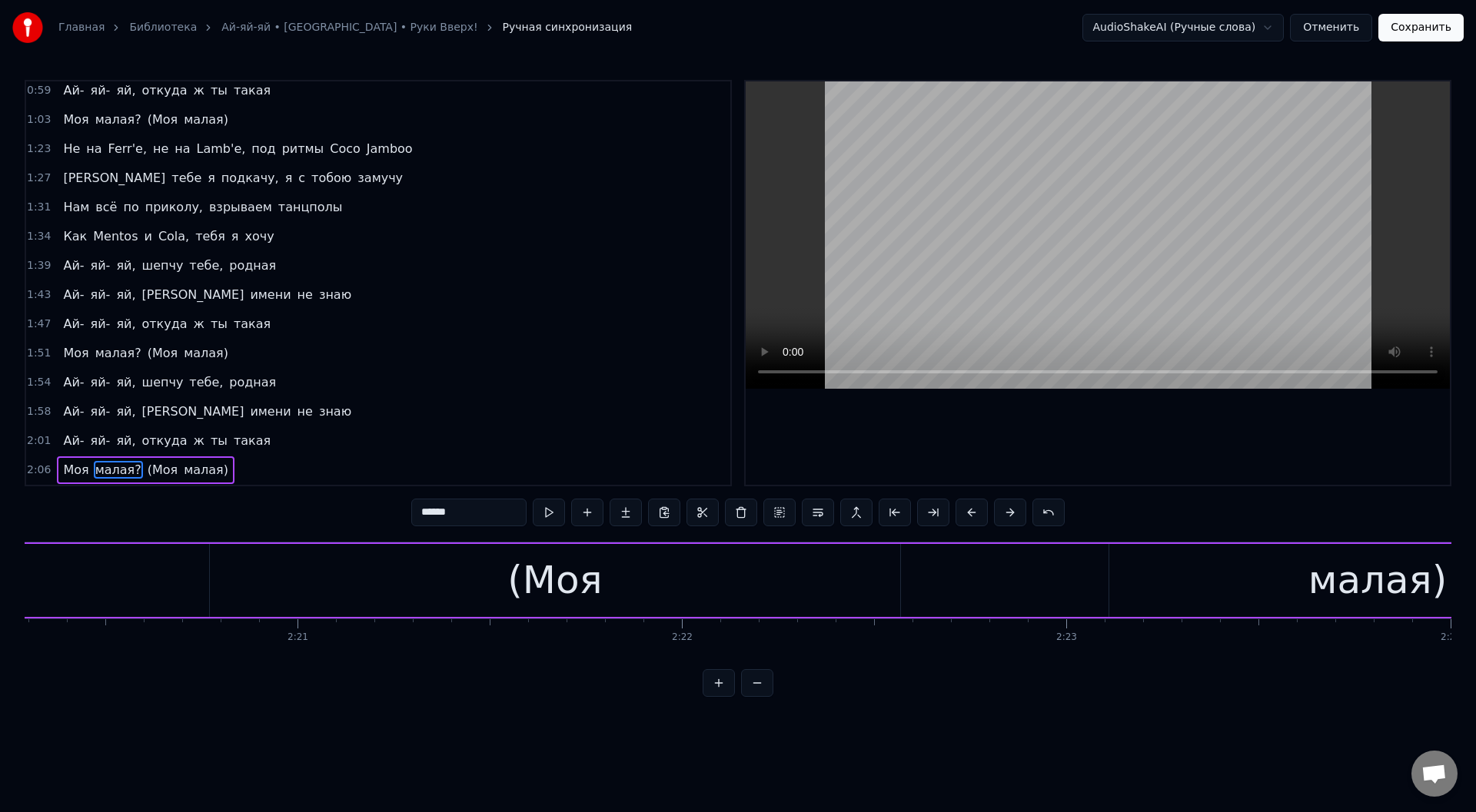
scroll to position [0, 54059]
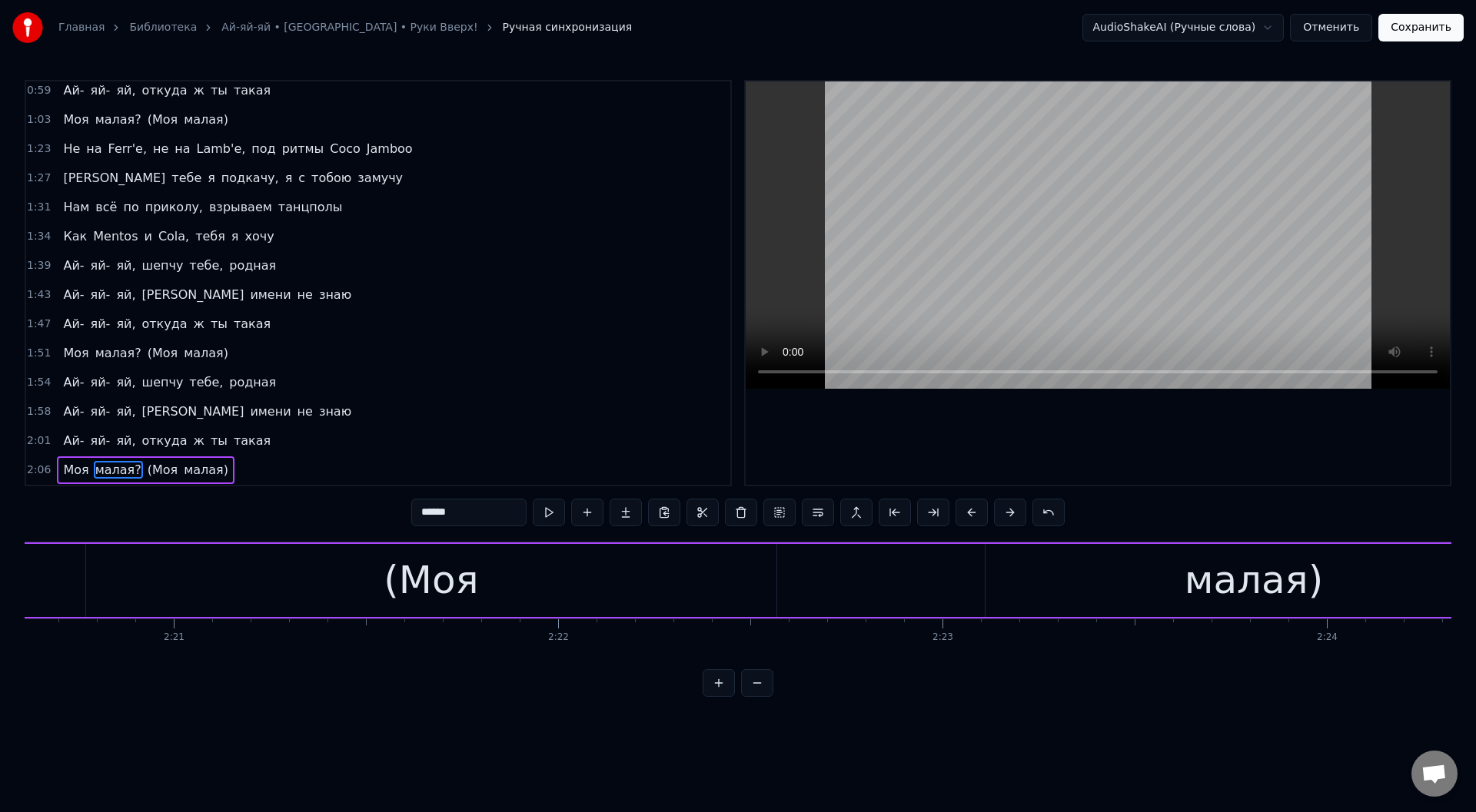
click at [662, 588] on div "(Моя" at bounding box center [431, 581] width 690 height 73
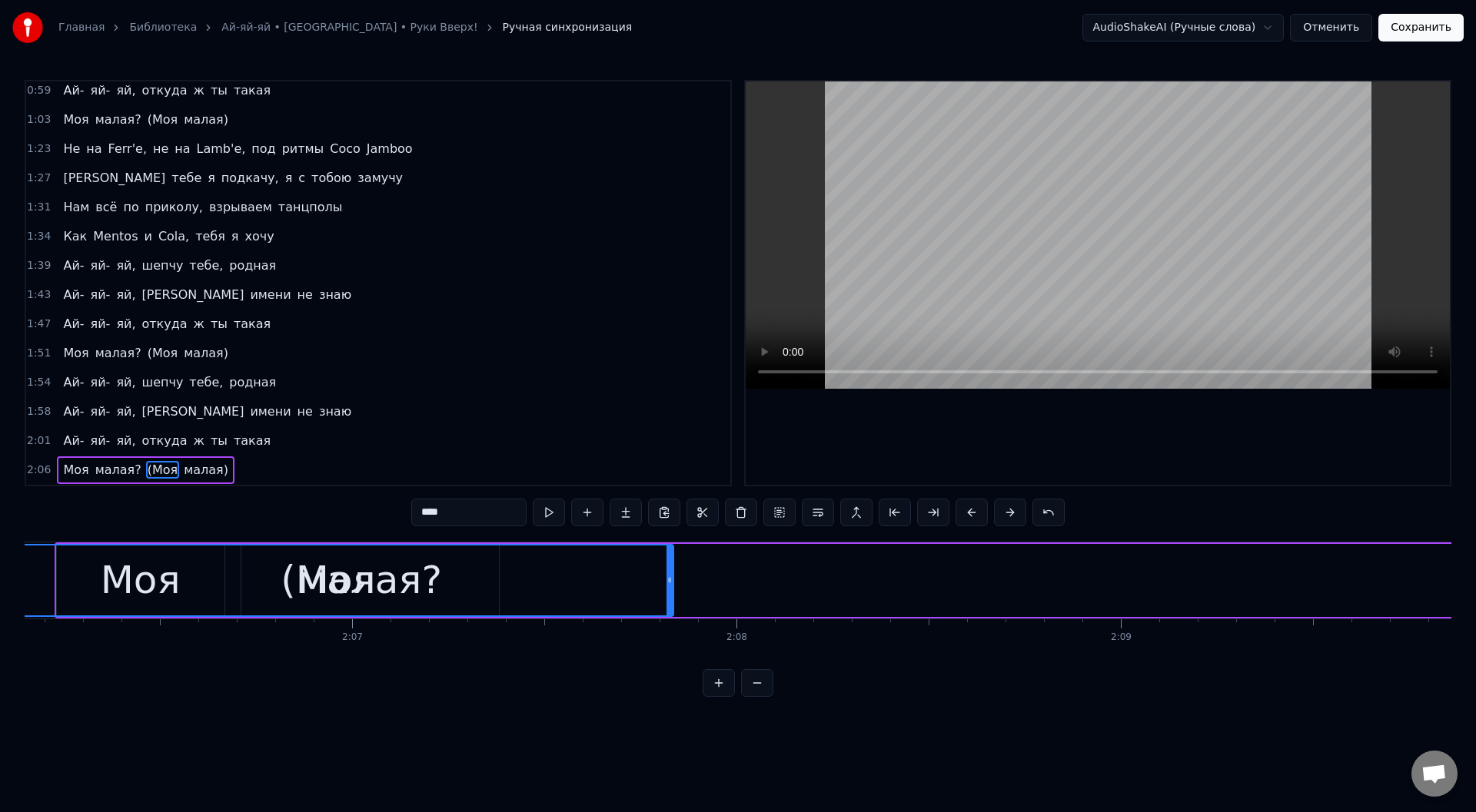
scroll to position [0, 48436]
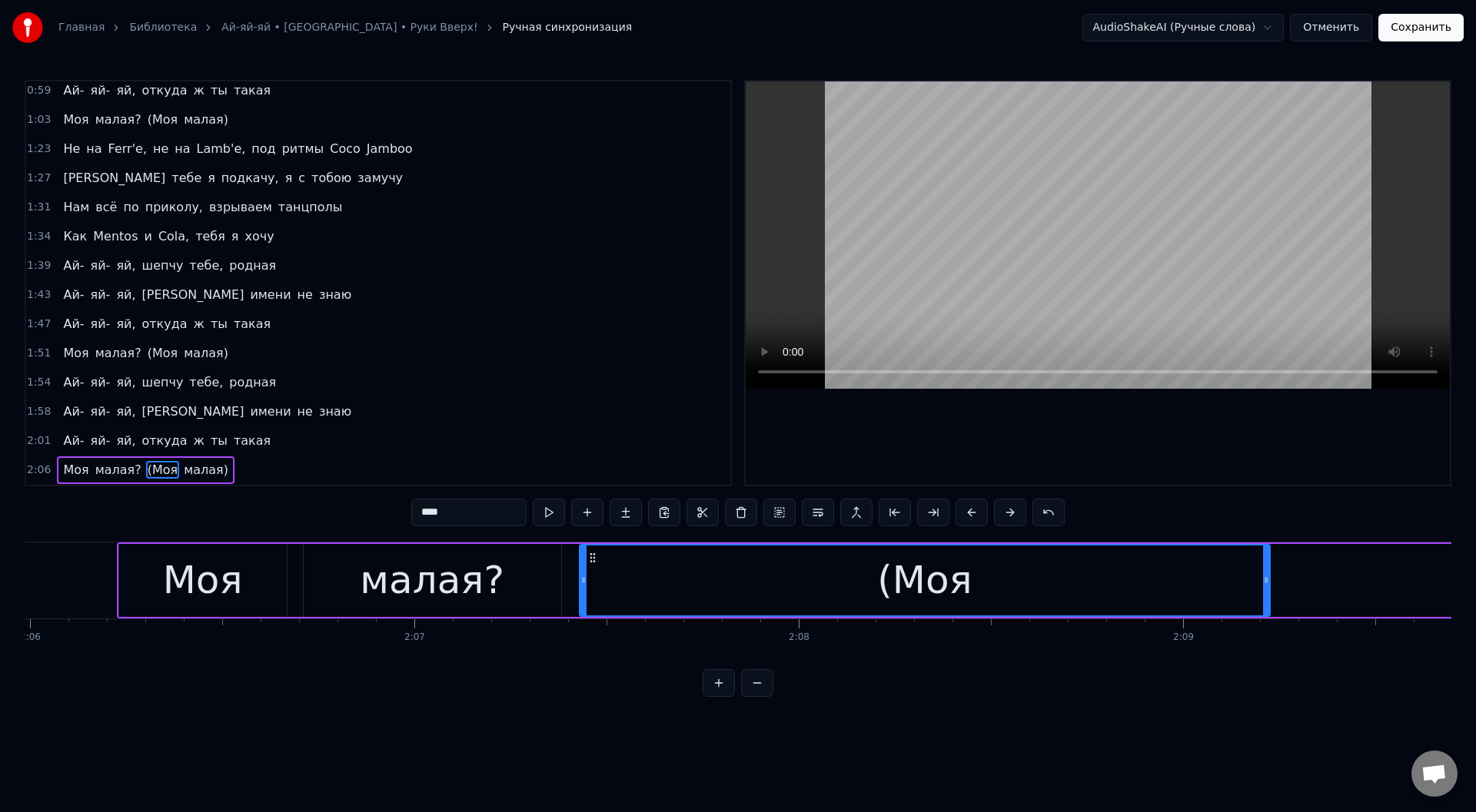
drag, startPoint x: 94, startPoint y: 555, endPoint x: 588, endPoint y: 626, distance: 499.1
click at [588, 626] on div "Вечер- вечеринка, танцуют половинки Одеты все с иголки брюнетки и блондинки А п…" at bounding box center [738, 600] width 1427 height 116
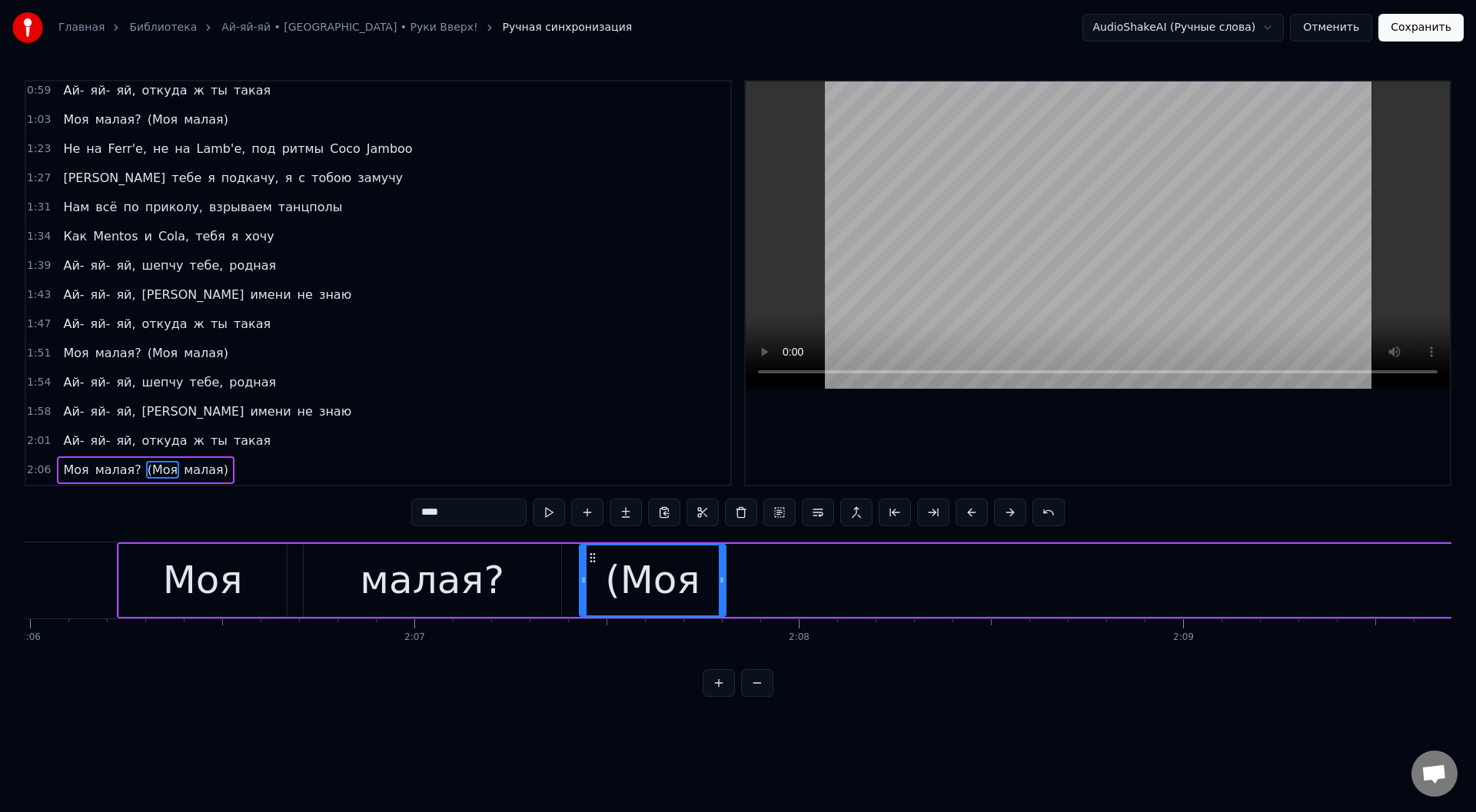
drag, startPoint x: 1269, startPoint y: 587, endPoint x: 724, endPoint y: 608, distance: 545.4
click at [724, 608] on div at bounding box center [722, 581] width 6 height 70
click at [545, 507] on button at bounding box center [549, 512] width 32 height 28
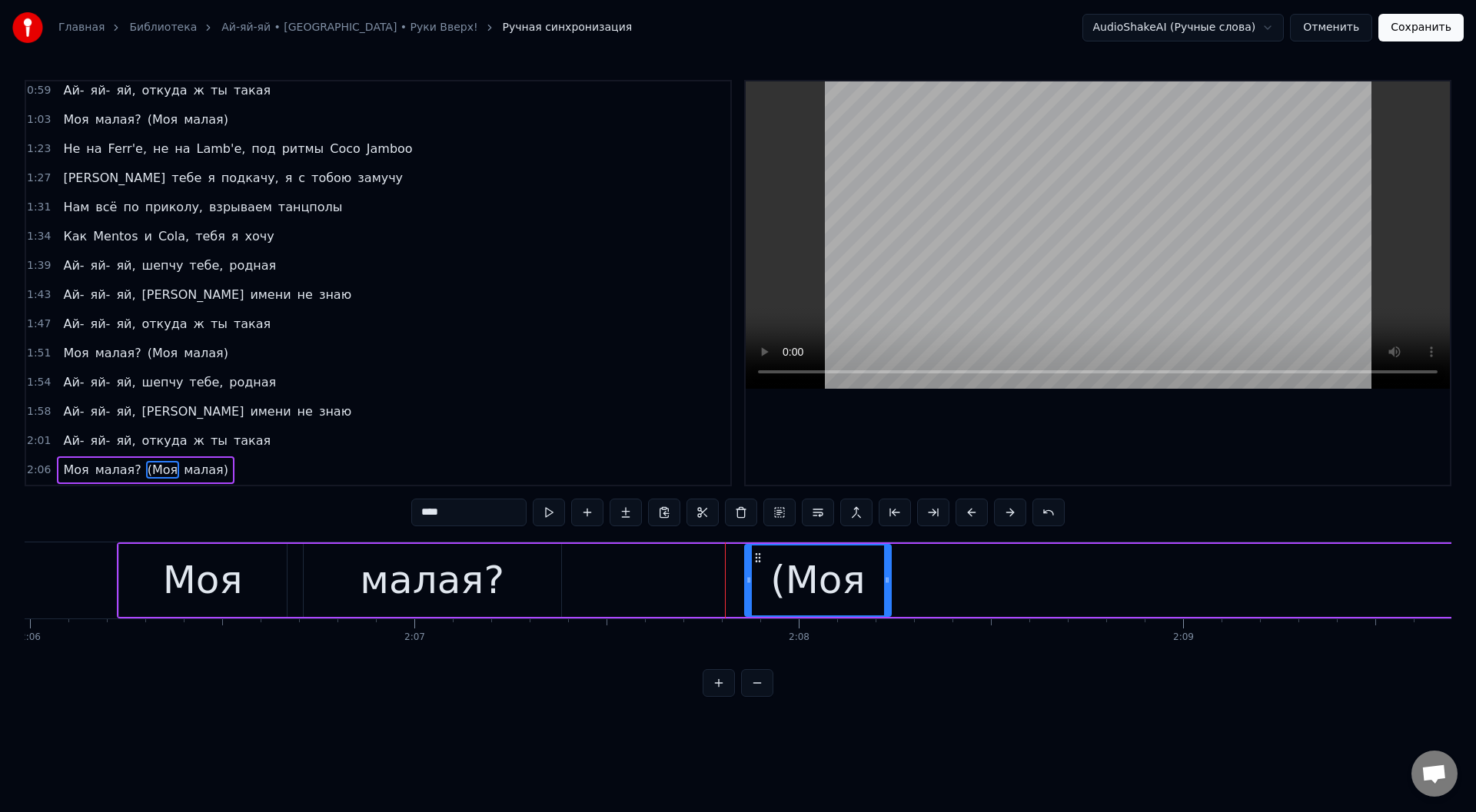
drag, startPoint x: 590, startPoint y: 553, endPoint x: 756, endPoint y: 576, distance: 167.6
click at [756, 576] on div "(Моя" at bounding box center [818, 581] width 145 height 70
drag, startPoint x: 889, startPoint y: 585, endPoint x: 986, endPoint y: 594, distance: 97.4
click at [986, 594] on div at bounding box center [985, 581] width 6 height 70
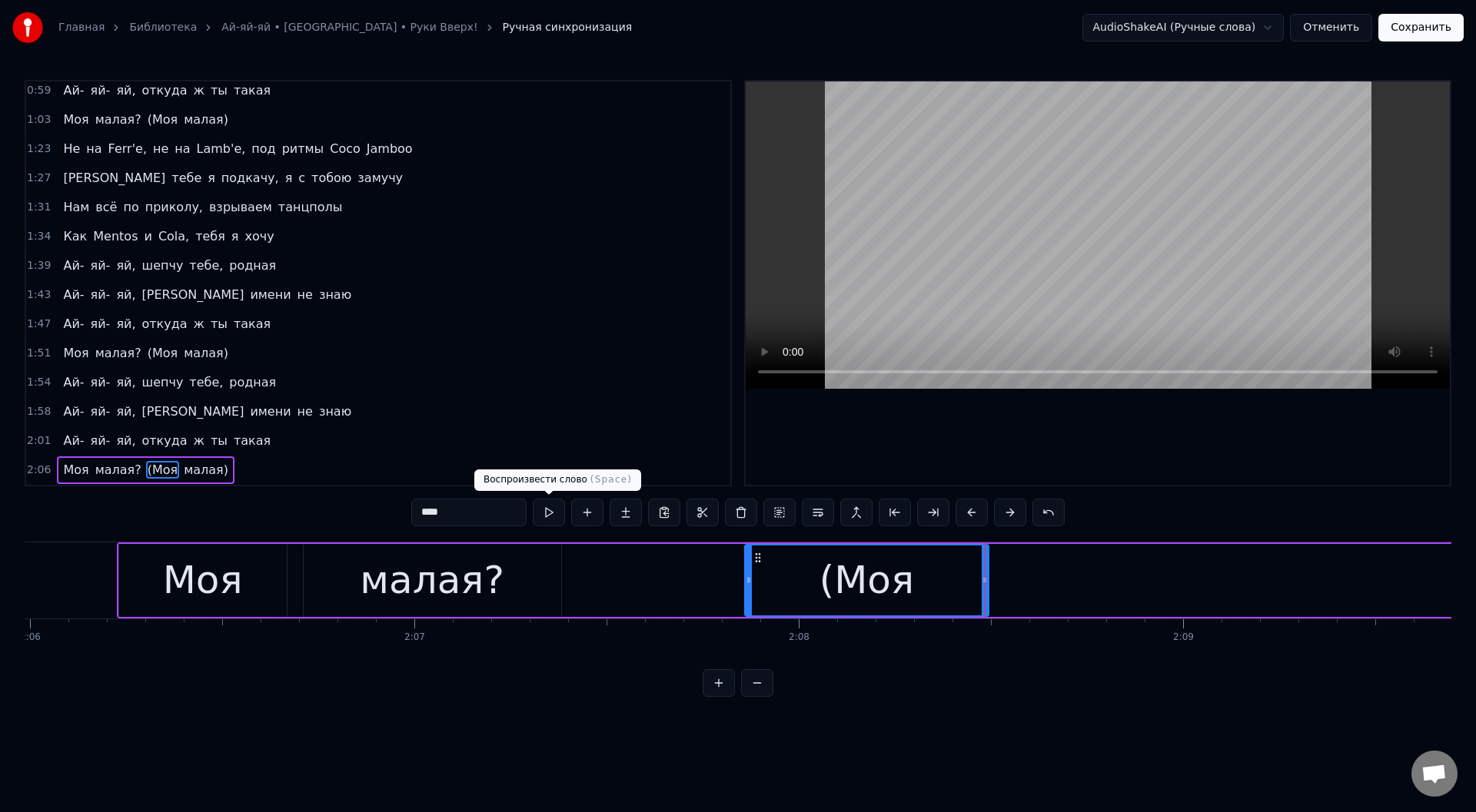
click at [549, 508] on button at bounding box center [549, 512] width 32 height 28
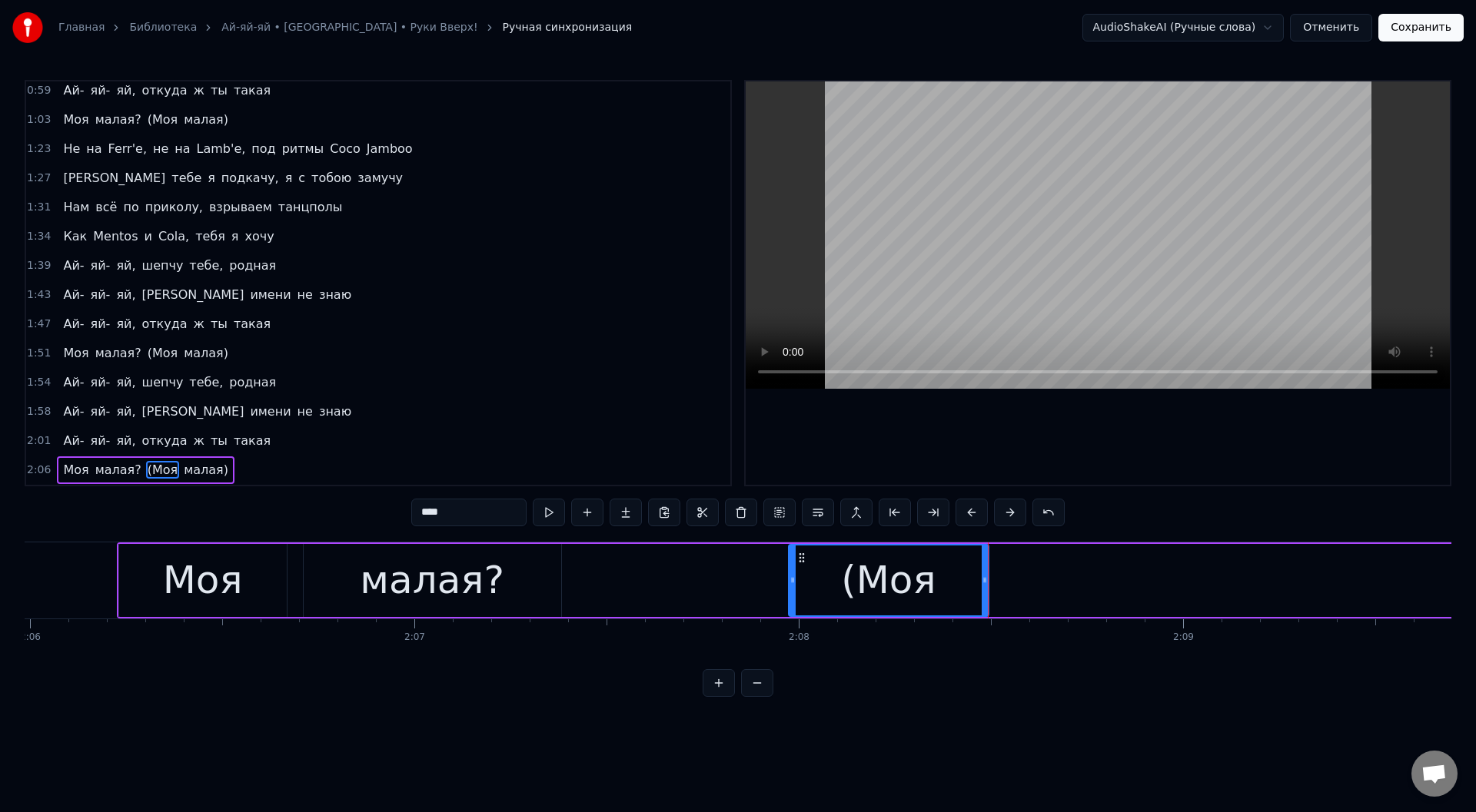
drag, startPoint x: 746, startPoint y: 581, endPoint x: 790, endPoint y: 582, distance: 44.0
click at [790, 582] on icon at bounding box center [793, 581] width 6 height 13
click at [545, 509] on button at bounding box center [549, 512] width 32 height 28
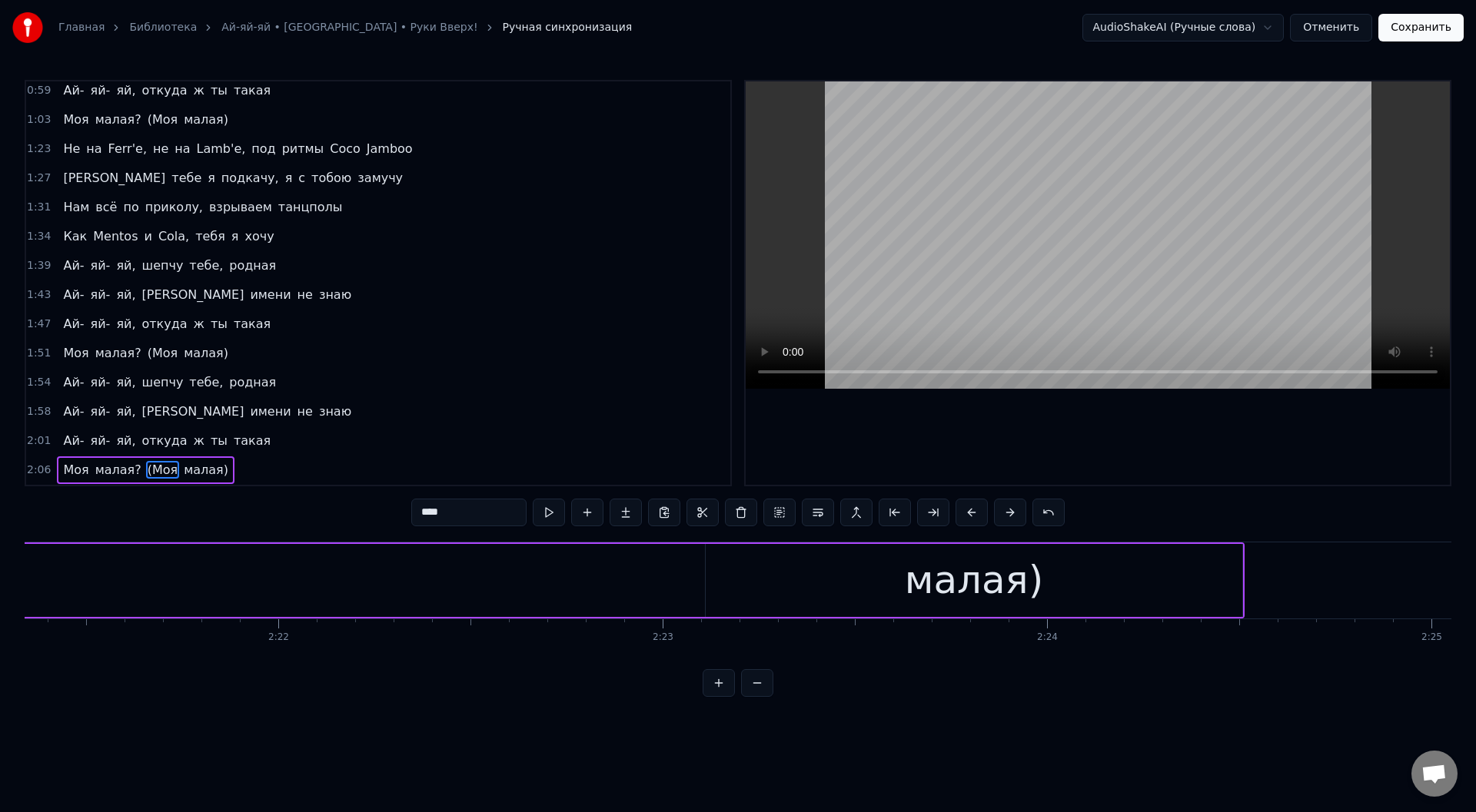
scroll to position [0, 54153]
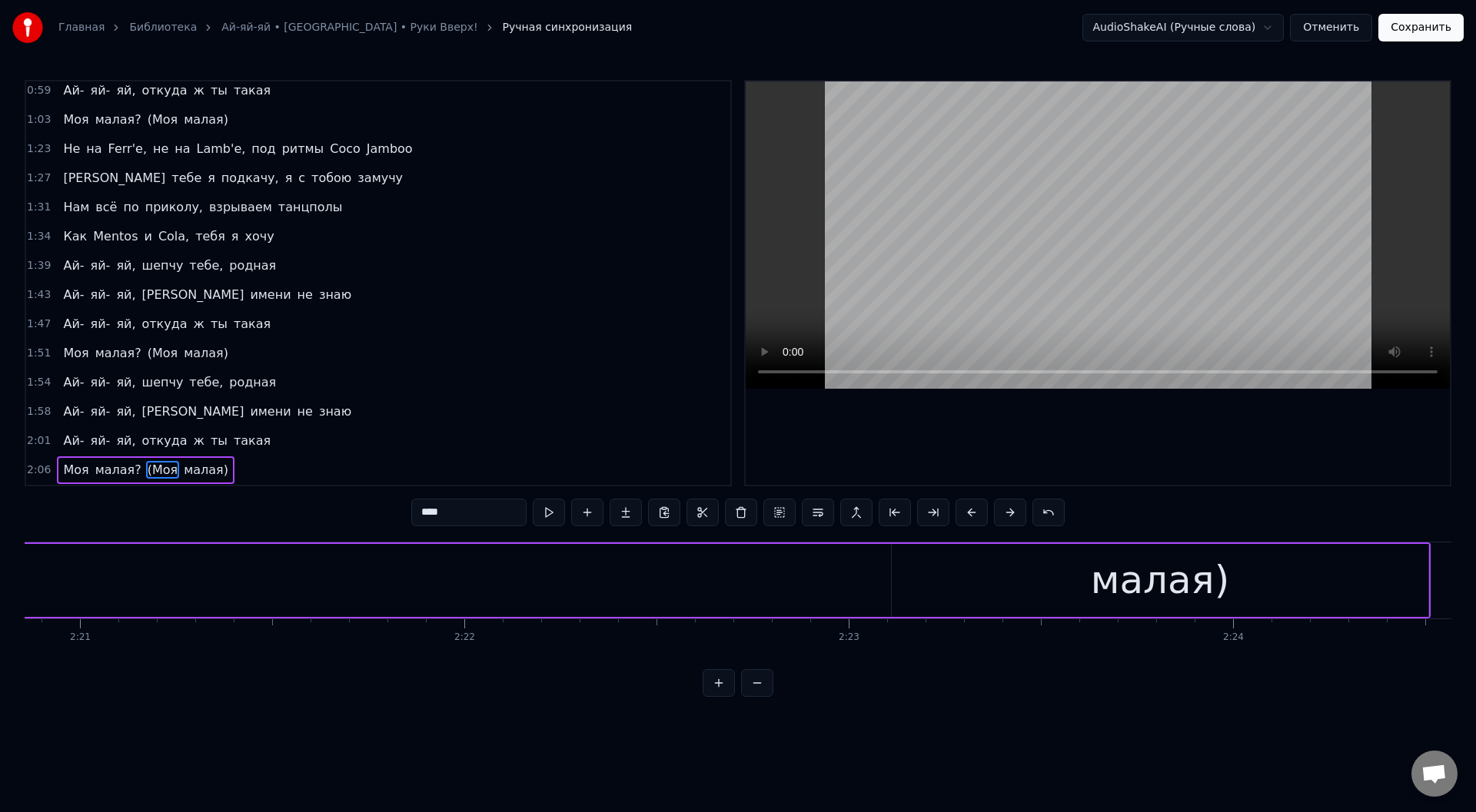
click at [1129, 586] on div "малая)" at bounding box center [1160, 580] width 139 height 57
type input "******"
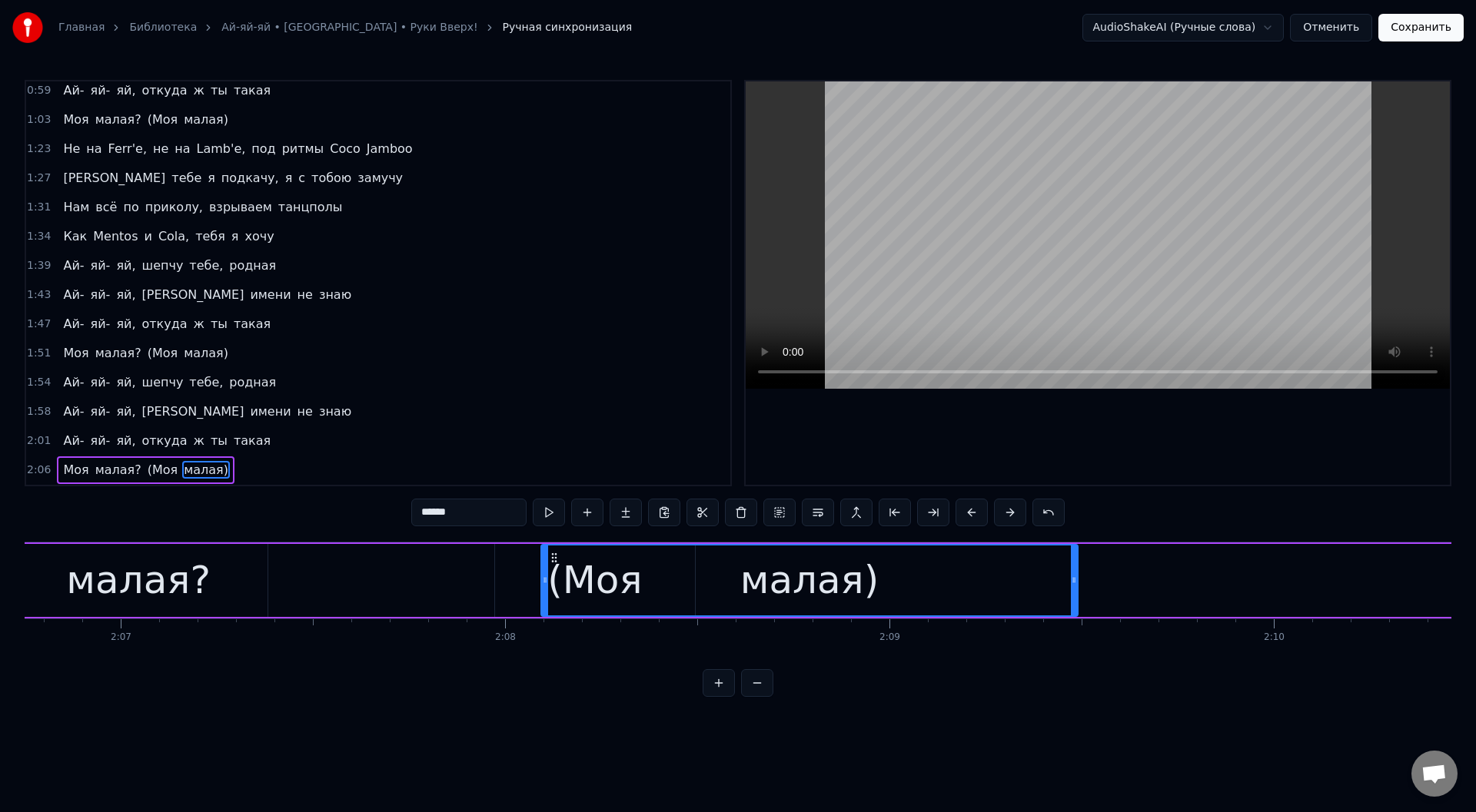
scroll to position [0, 48691]
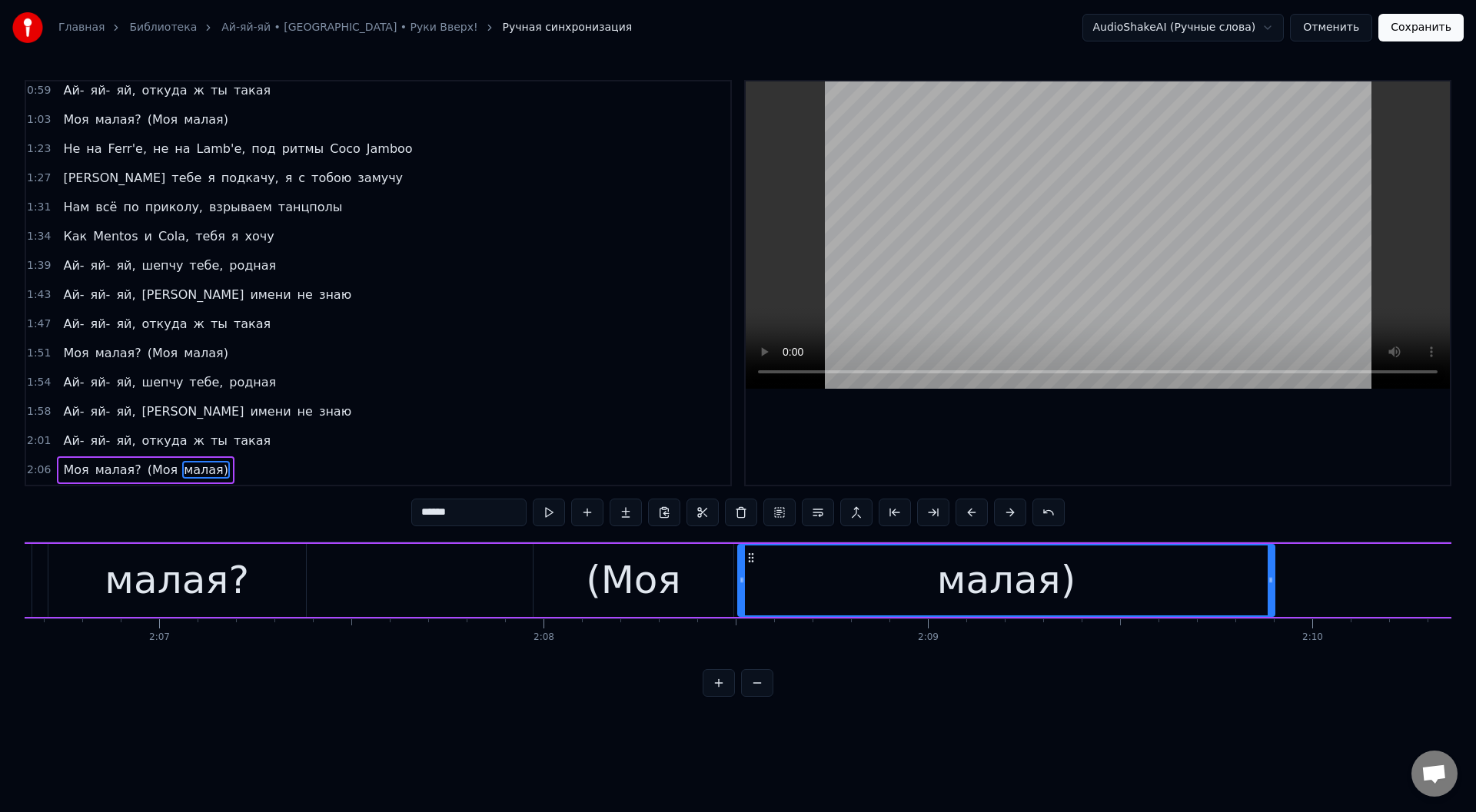
drag, startPoint x: 904, startPoint y: 557, endPoint x: 749, endPoint y: 598, distance: 160.3
click at [749, 598] on div "малая)" at bounding box center [1007, 581] width 535 height 70
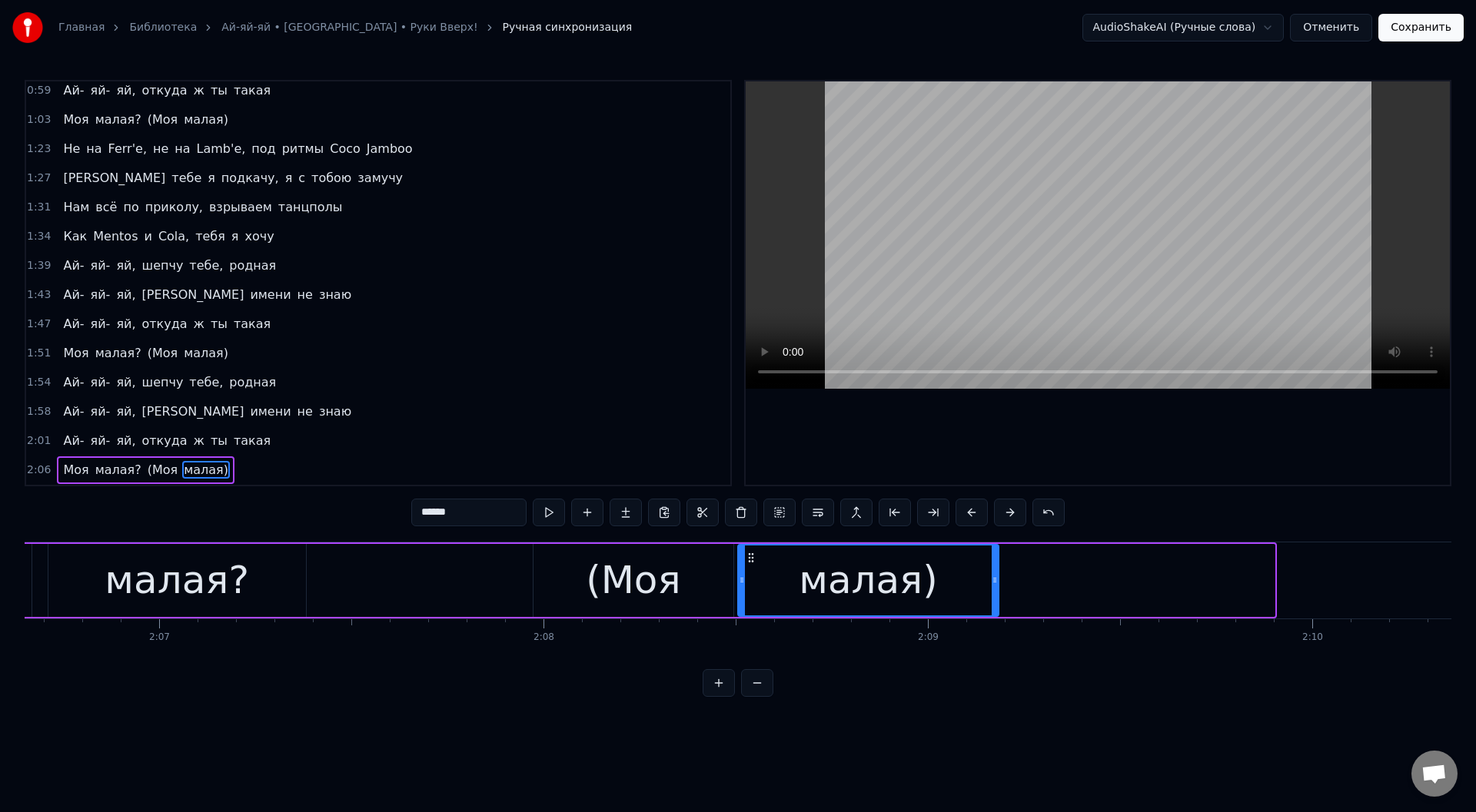
drag, startPoint x: 1274, startPoint y: 581, endPoint x: 997, endPoint y: 622, distance: 280.0
click at [997, 622] on div "Вечер- вечеринка, танцуют половинки Одеты все с иголки брюнетки и блондинки А п…" at bounding box center [738, 600] width 1427 height 116
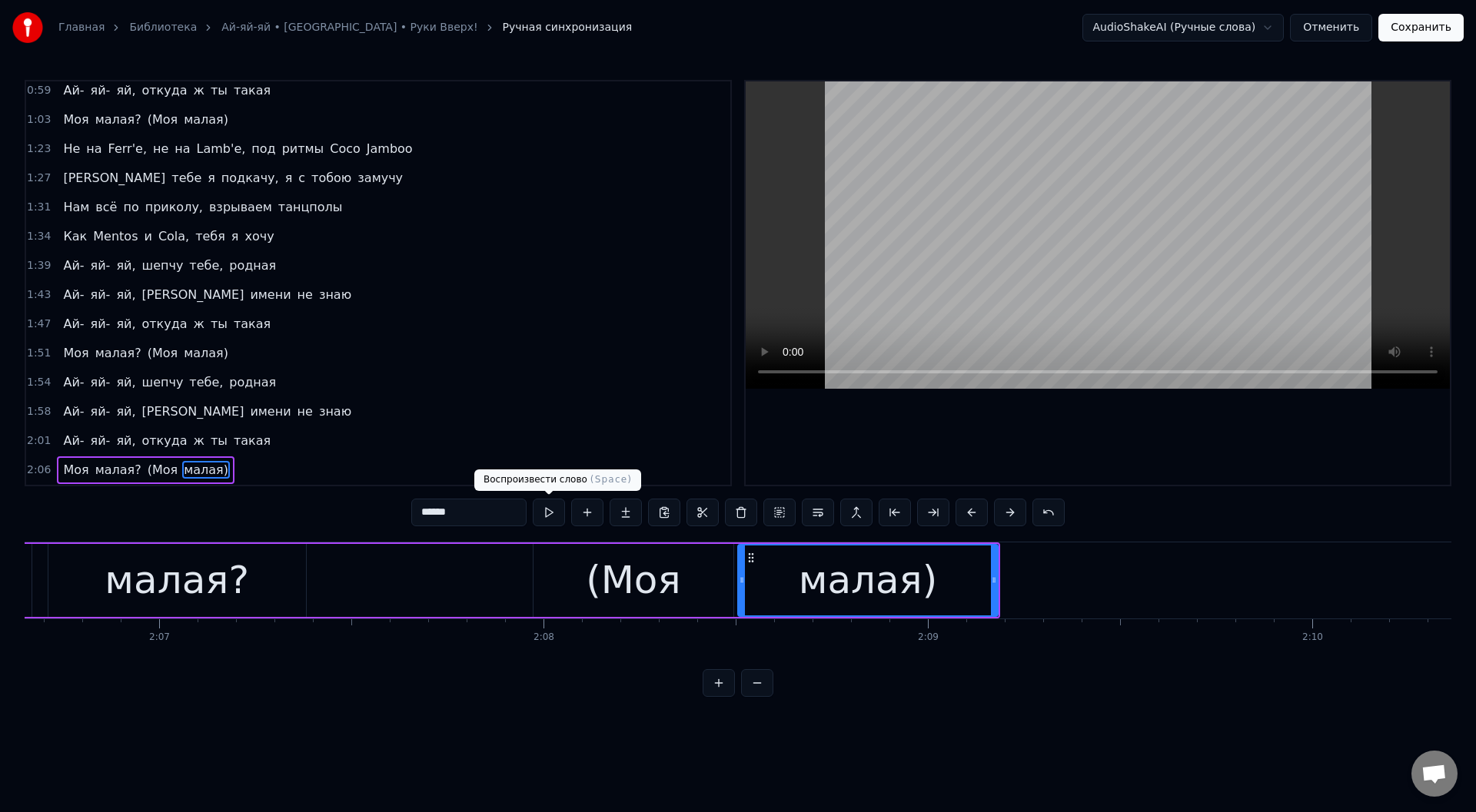
click at [545, 507] on button at bounding box center [549, 512] width 32 height 28
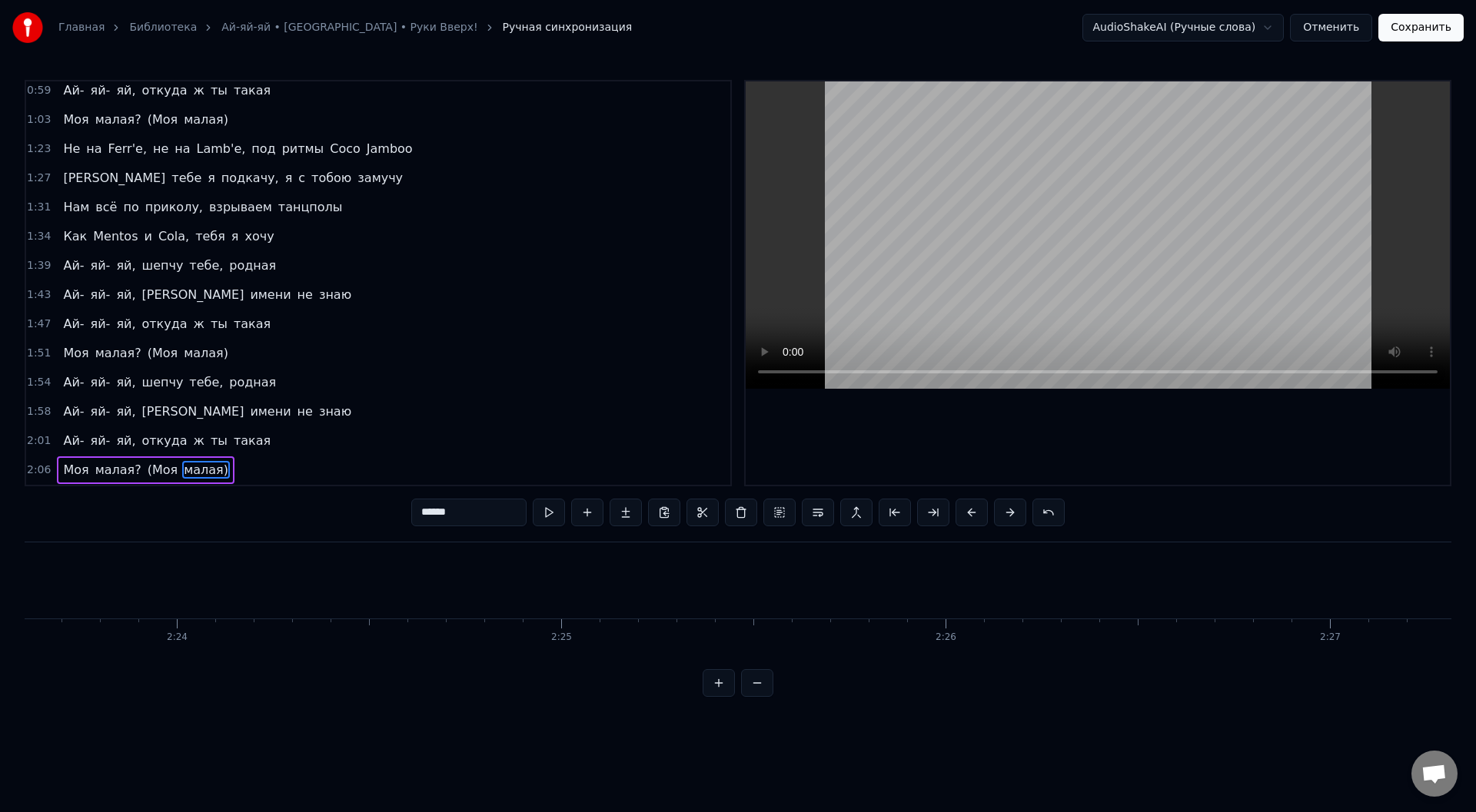
scroll to position [0, 55210]
click at [1422, 33] on button "Сохранить" at bounding box center [1421, 28] width 85 height 28
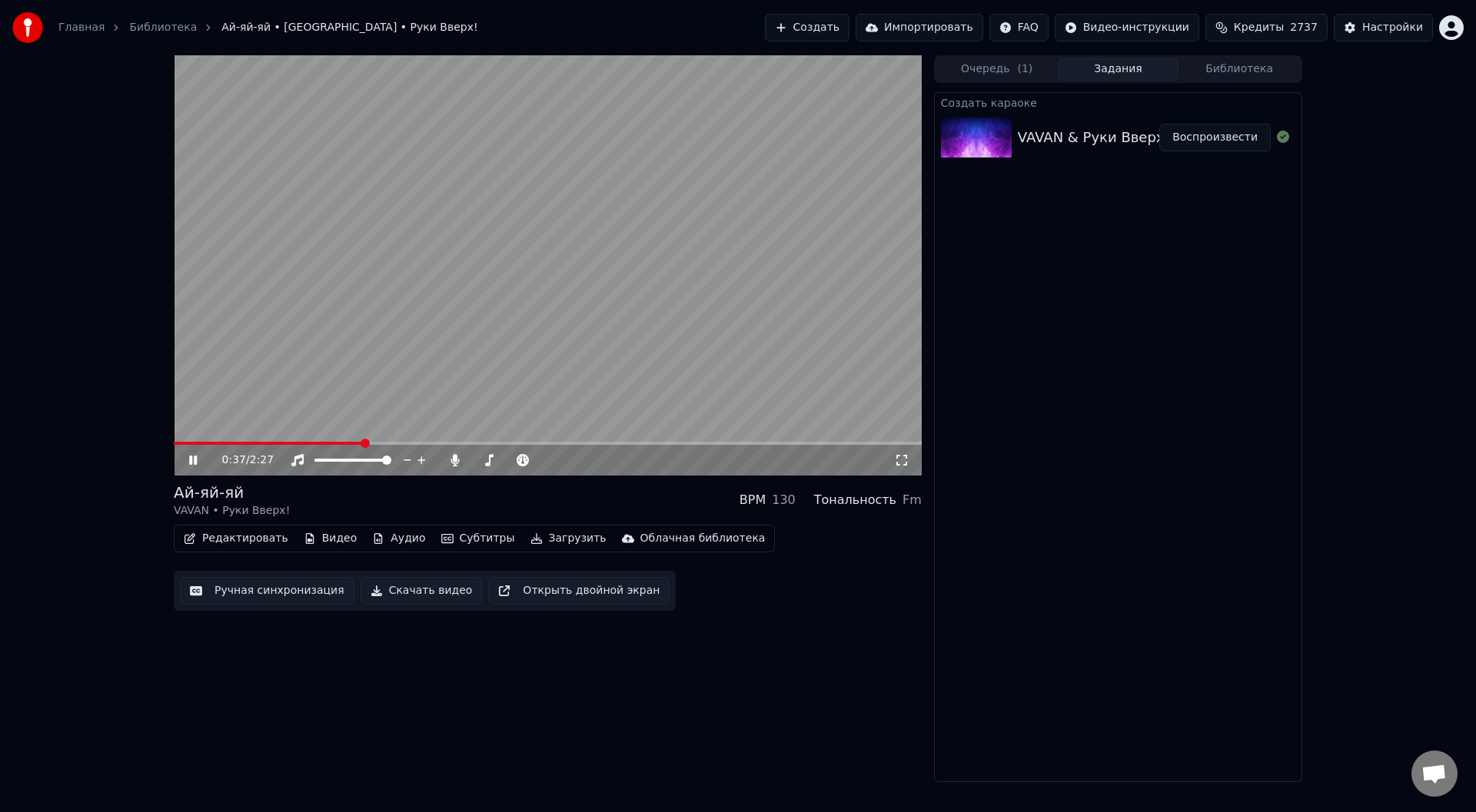
click at [193, 460] on icon at bounding box center [204, 460] width 36 height 13
click at [538, 535] on button "Загрузить" at bounding box center [568, 538] width 88 height 21
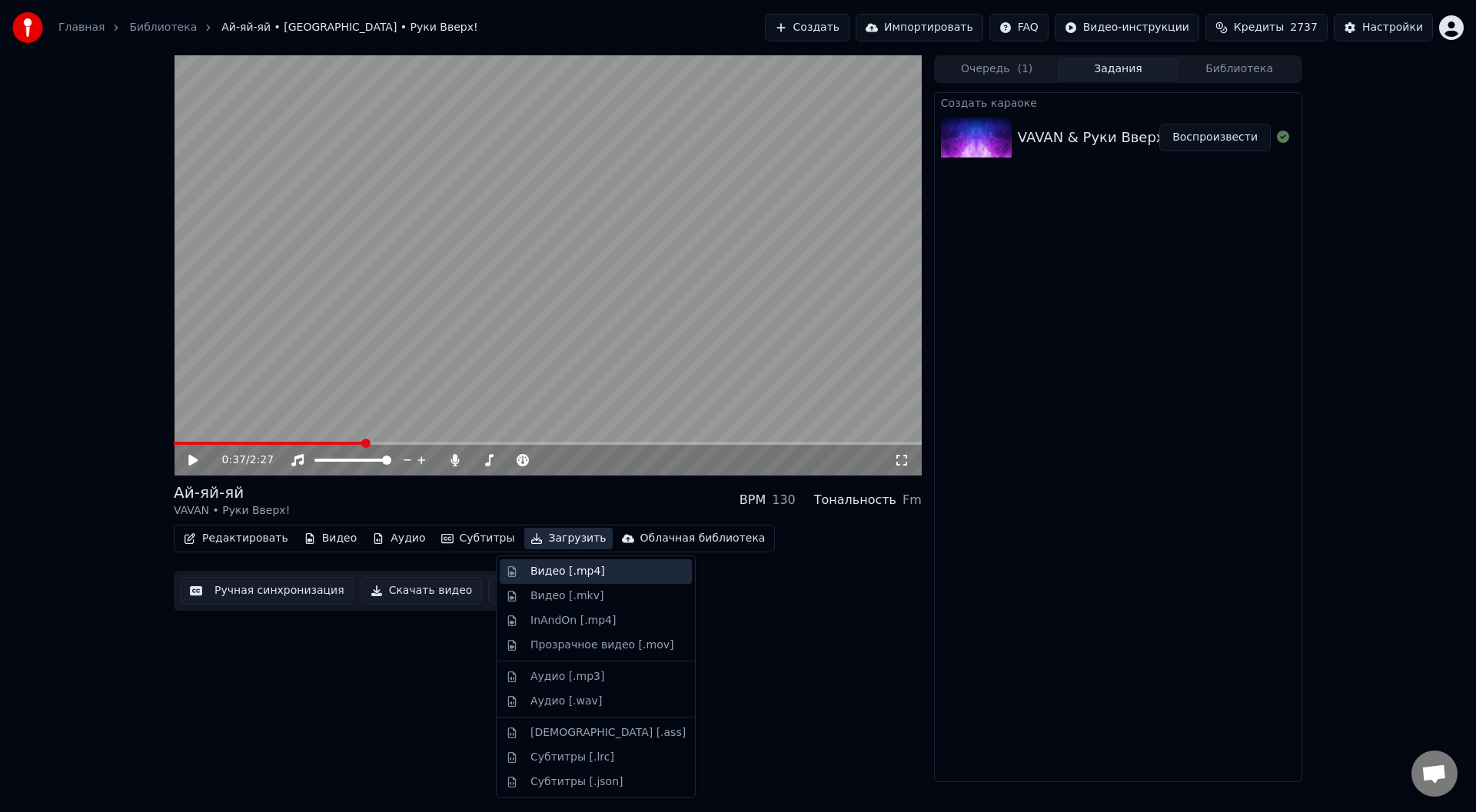
click at [539, 569] on div "Видео [.mp4]" at bounding box center [568, 572] width 75 height 16
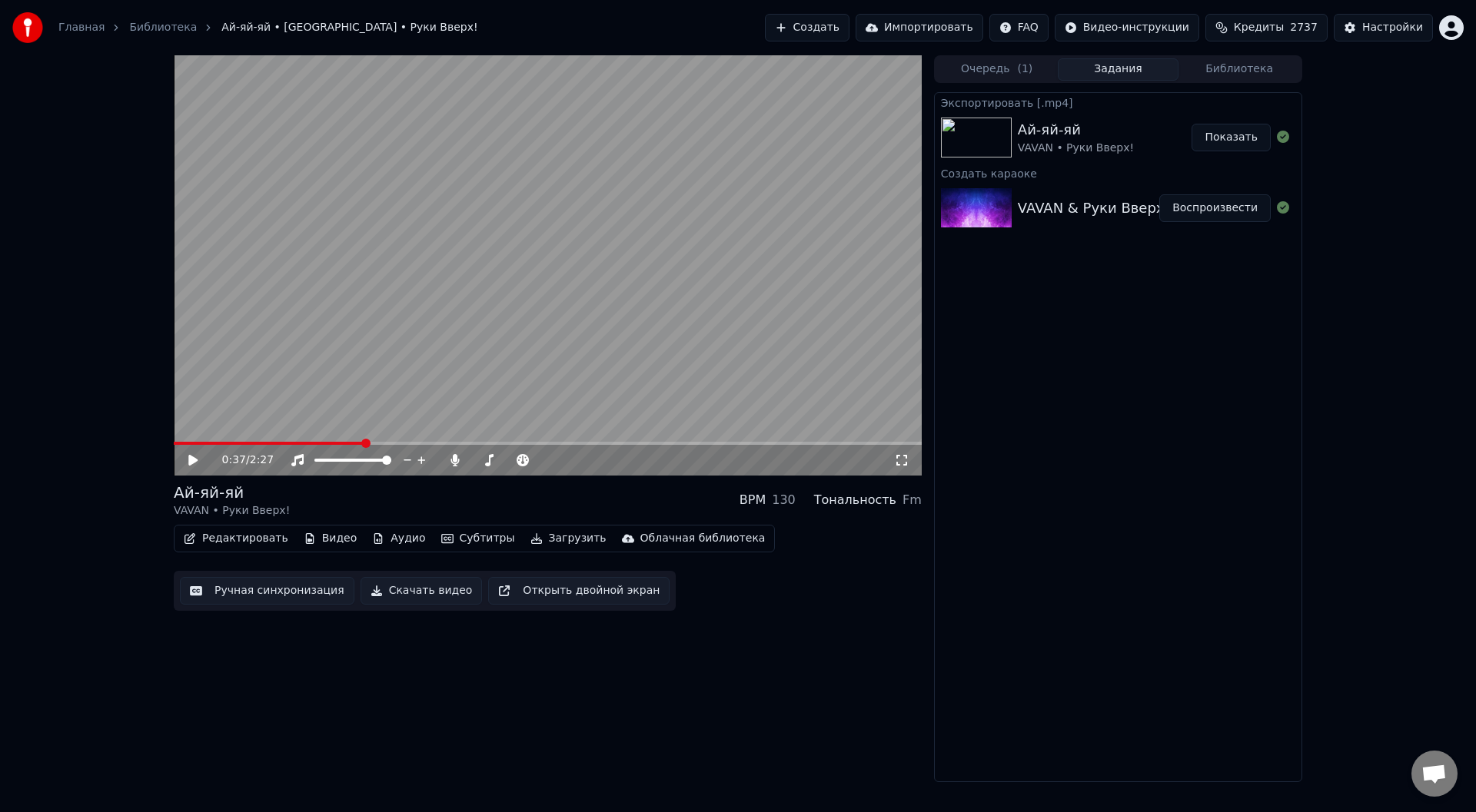
click at [1232, 137] on button "Показать" at bounding box center [1231, 137] width 80 height 28
